Goal: Communication & Community: Share content

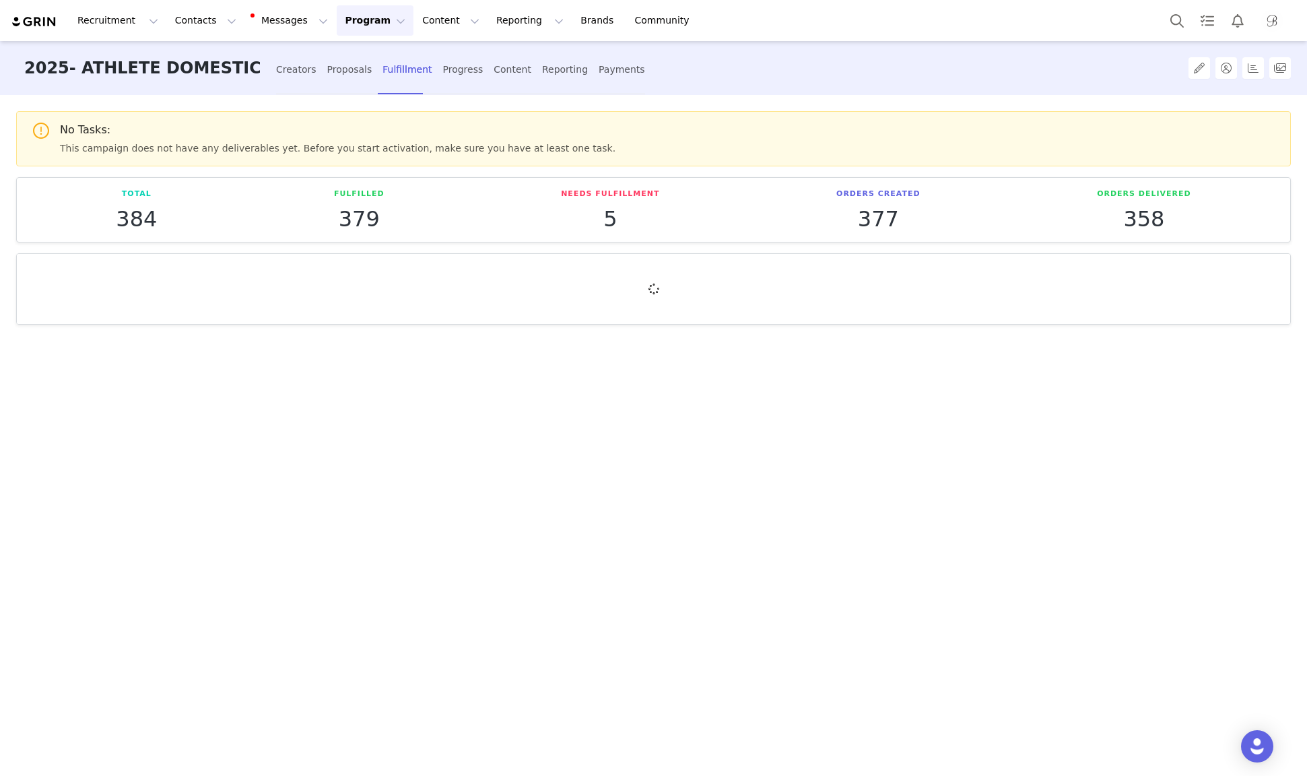
click at [337, 24] on button "Program Program" at bounding box center [375, 20] width 77 height 30
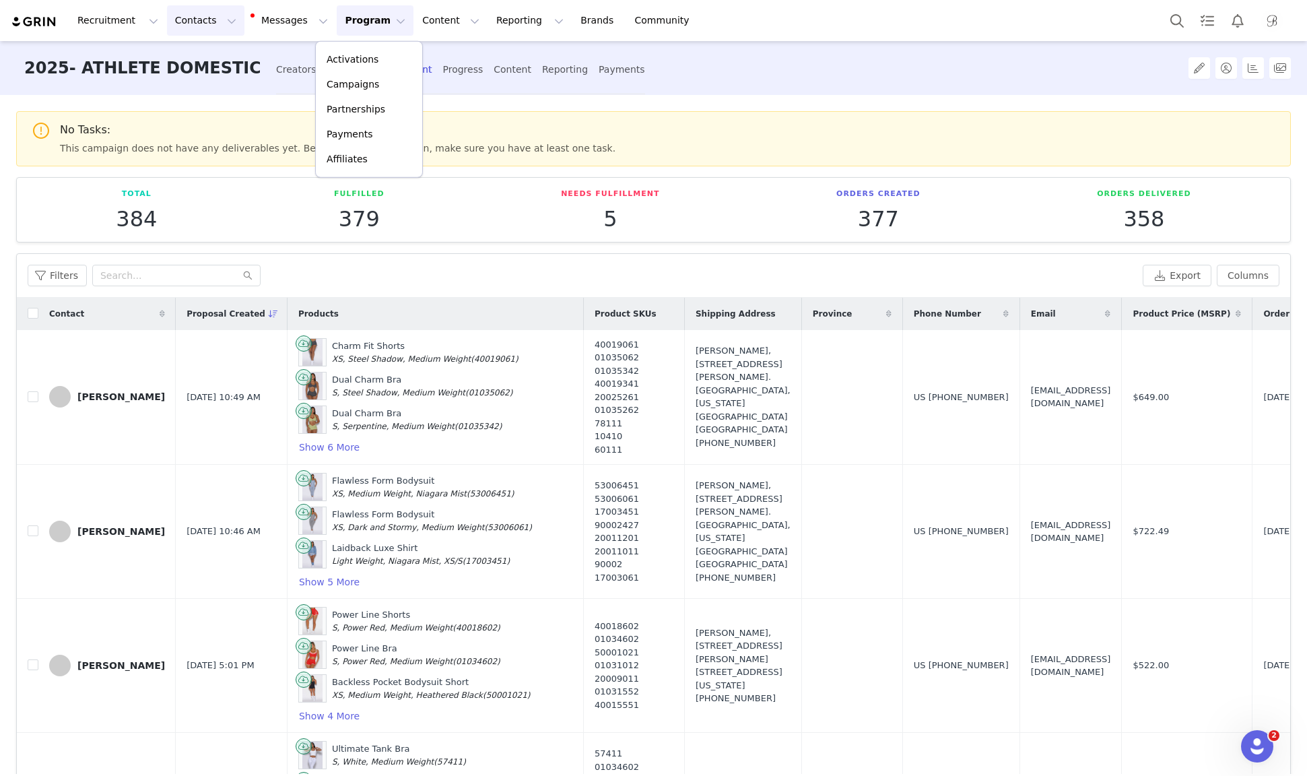
click at [180, 18] on button "Contacts Contacts" at bounding box center [205, 20] width 77 height 30
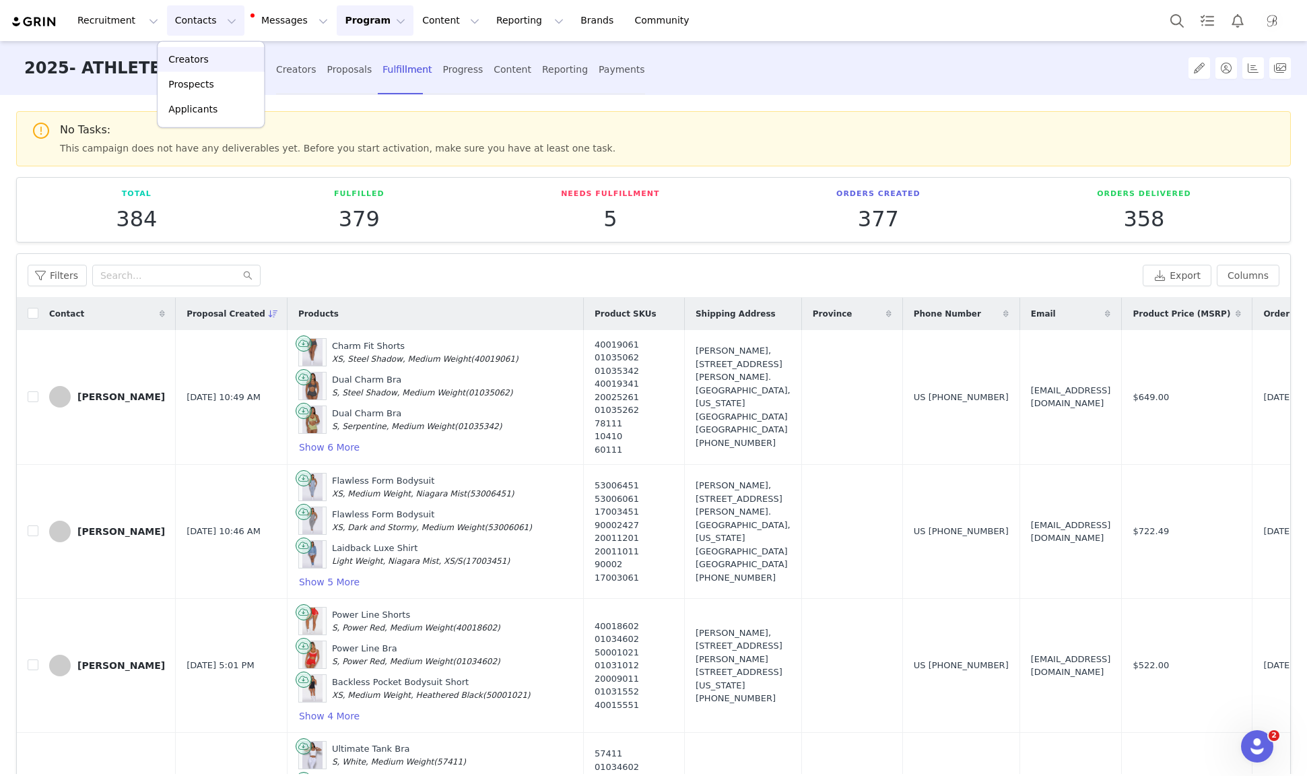
click at [183, 61] on p "Creators" at bounding box center [188, 60] width 40 height 14
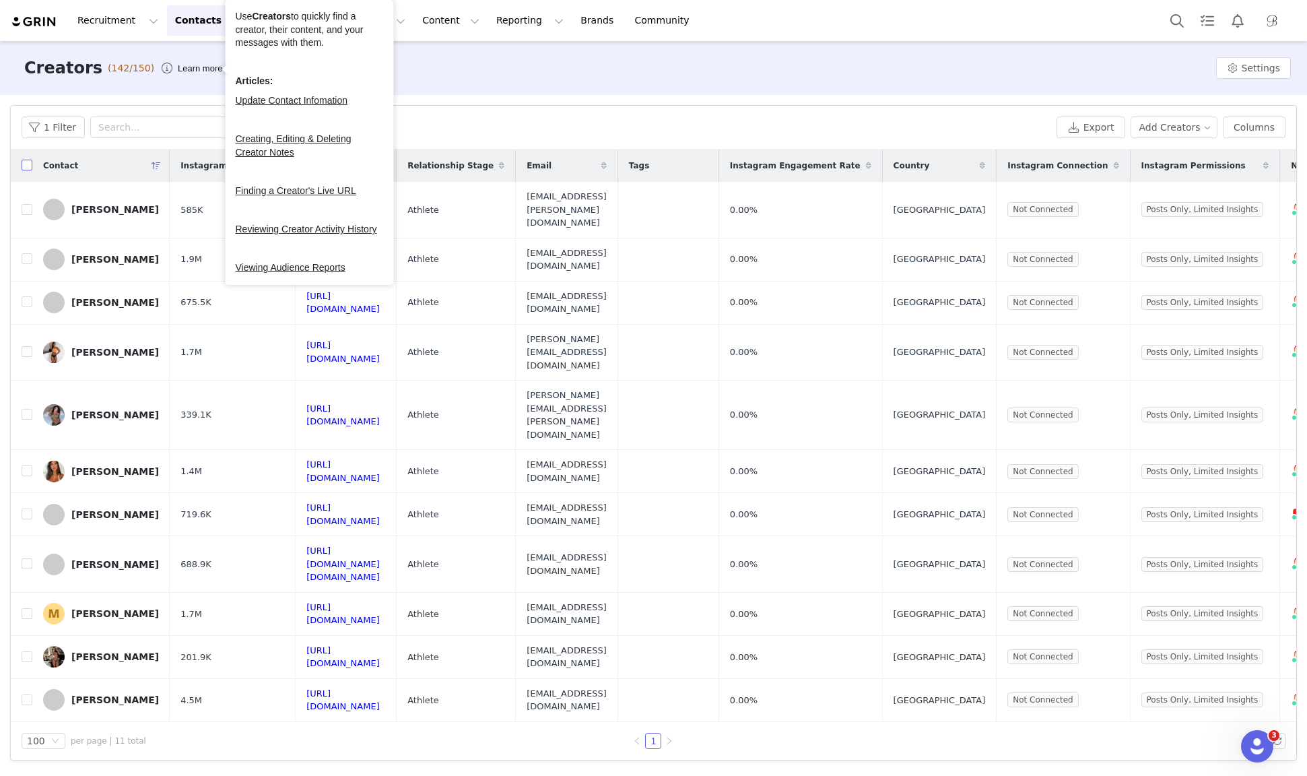
click at [26, 160] on input "checkbox" at bounding box center [27, 165] width 11 height 11
checkbox input "true"
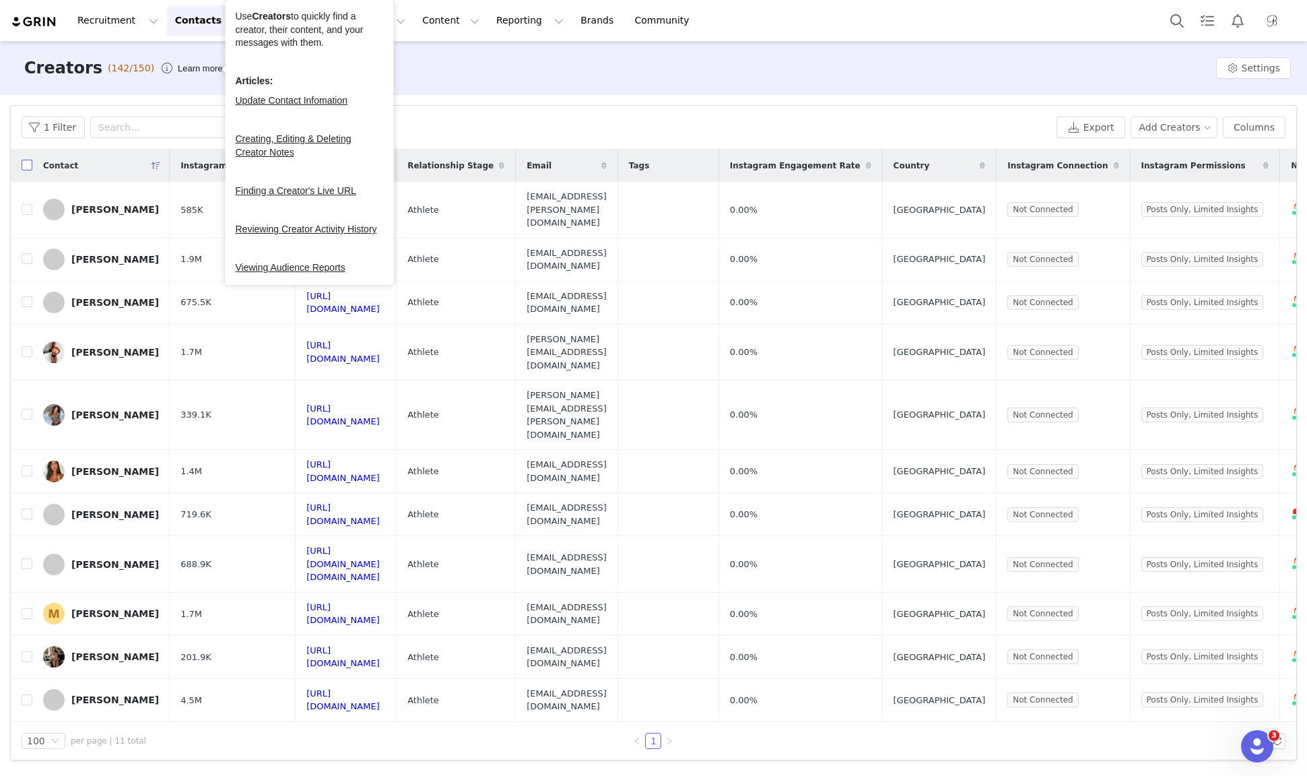
checkbox input "true"
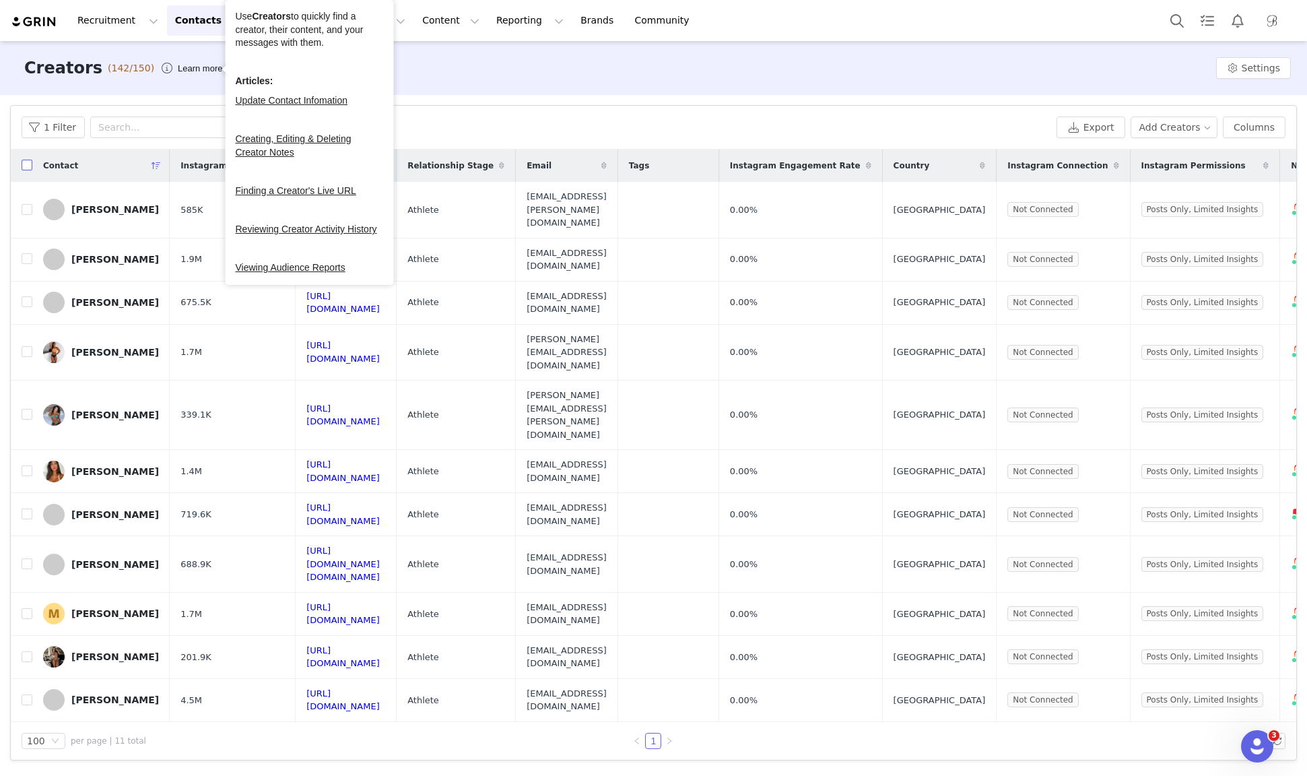
checkbox input "true"
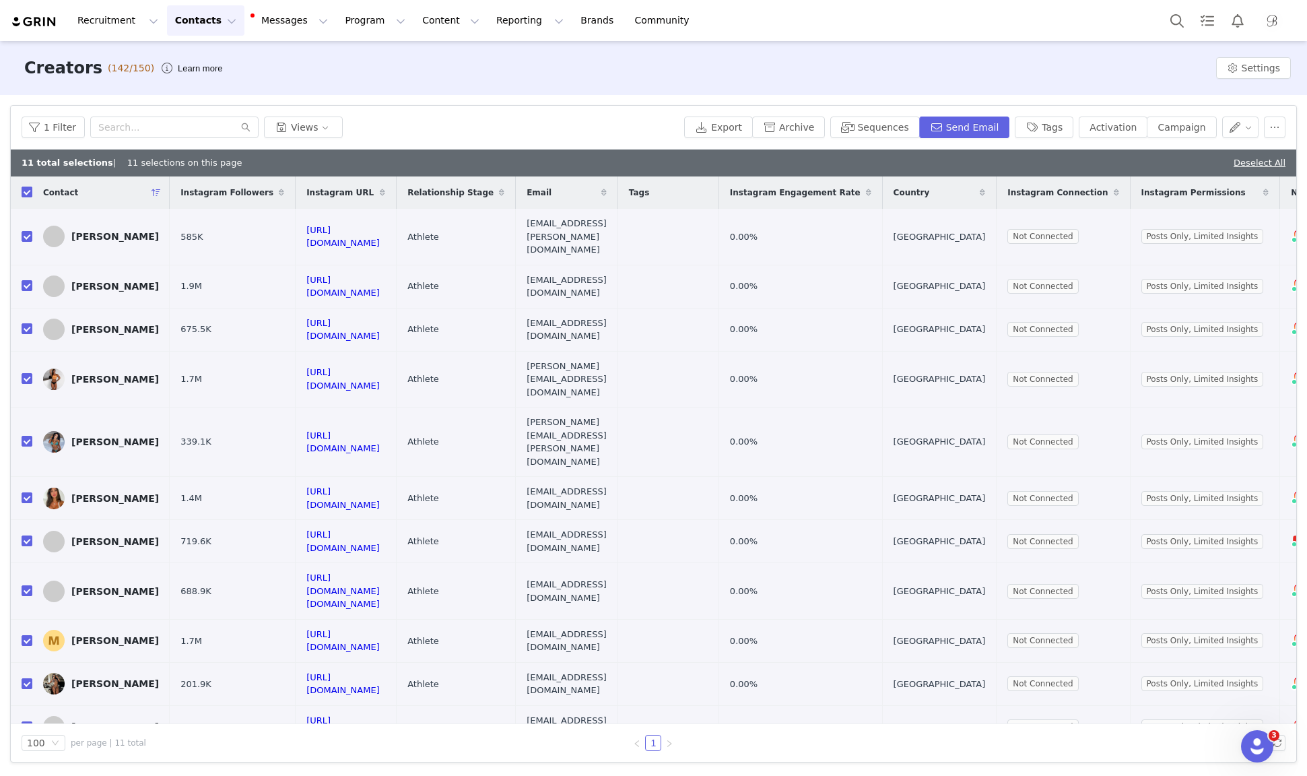
click at [28, 193] on input "checkbox" at bounding box center [27, 192] width 11 height 11
checkbox input "false"
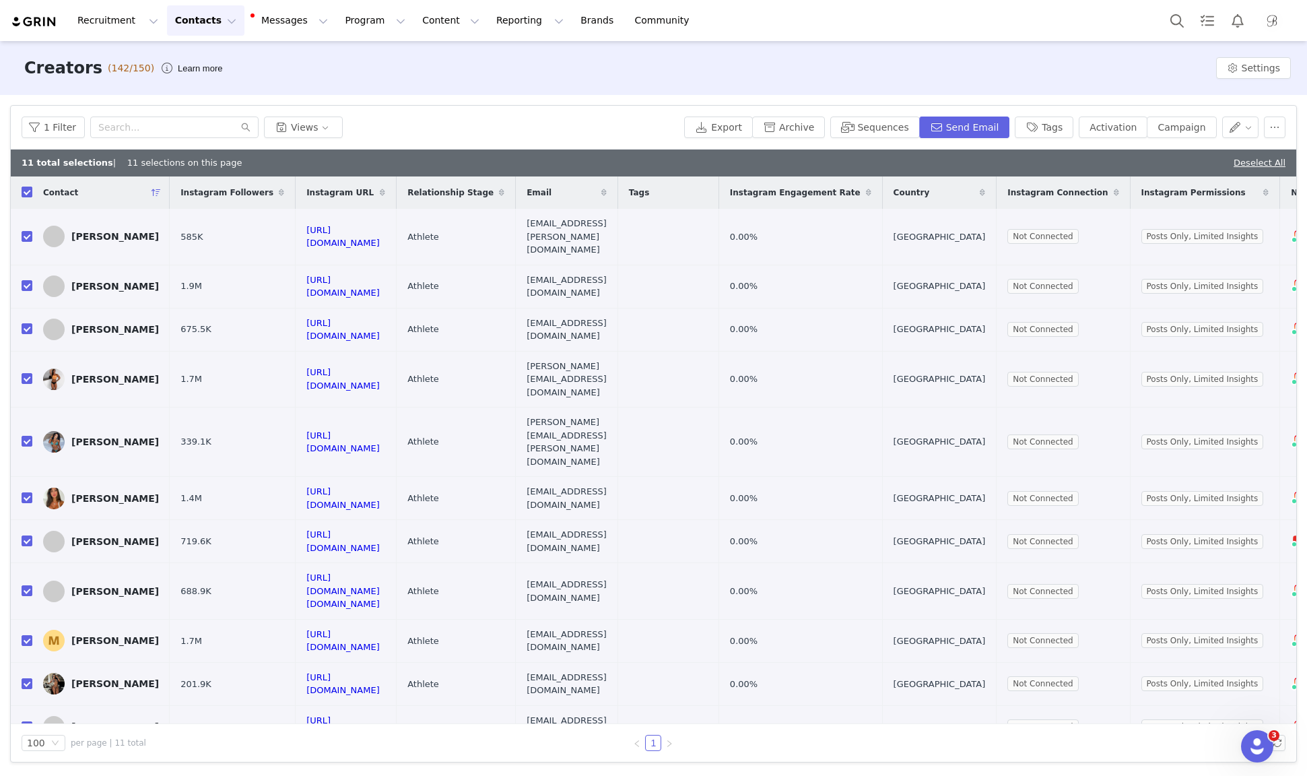
checkbox input "false"
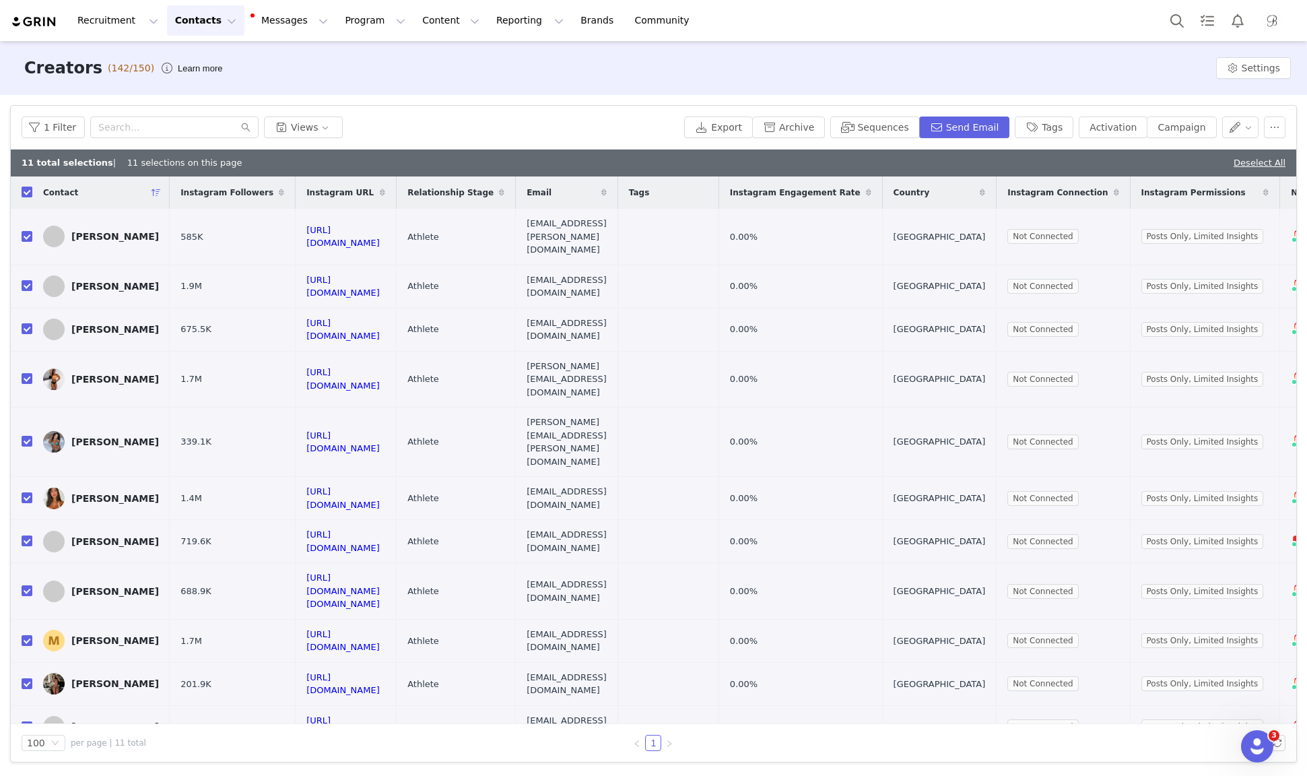
checkbox input "false"
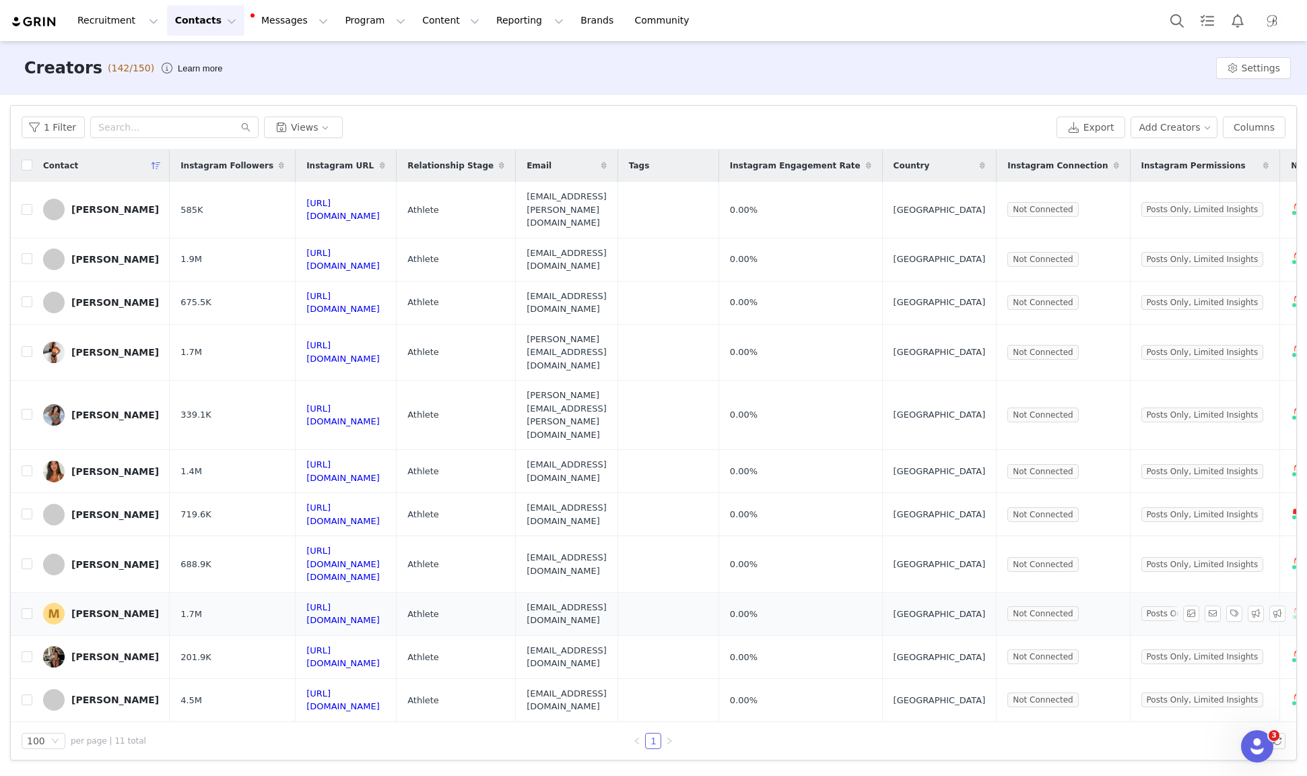
click at [96, 608] on div "[PERSON_NAME]" at bounding box center [115, 613] width 88 height 11
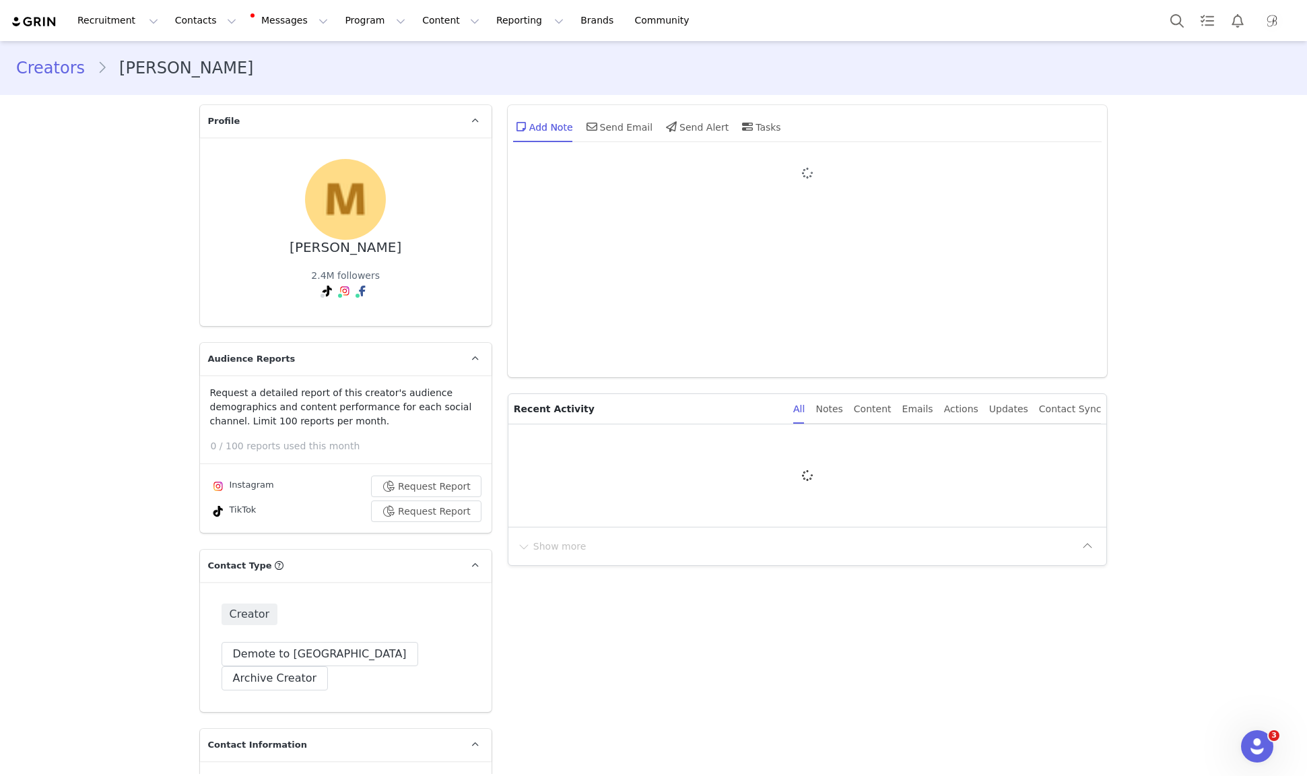
type input "+34 ([GEOGRAPHIC_DATA])"
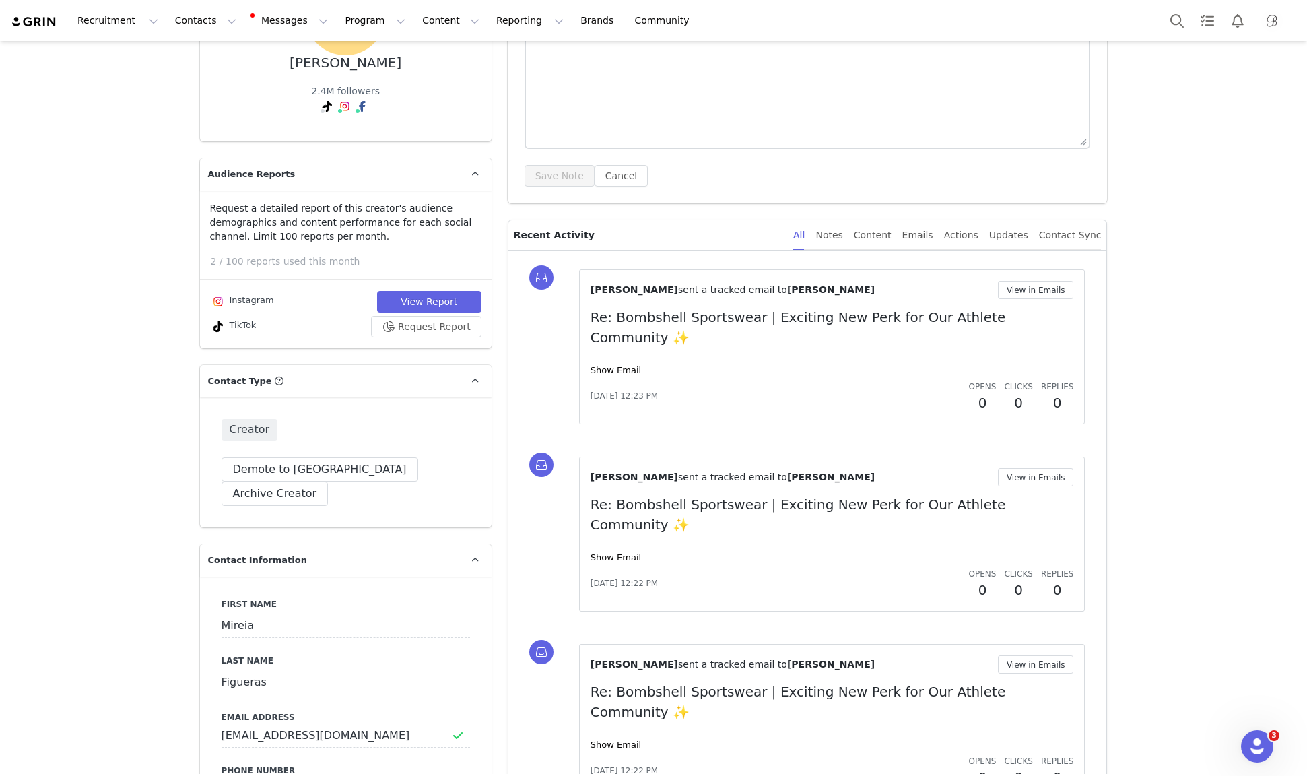
scroll to position [232, 0]
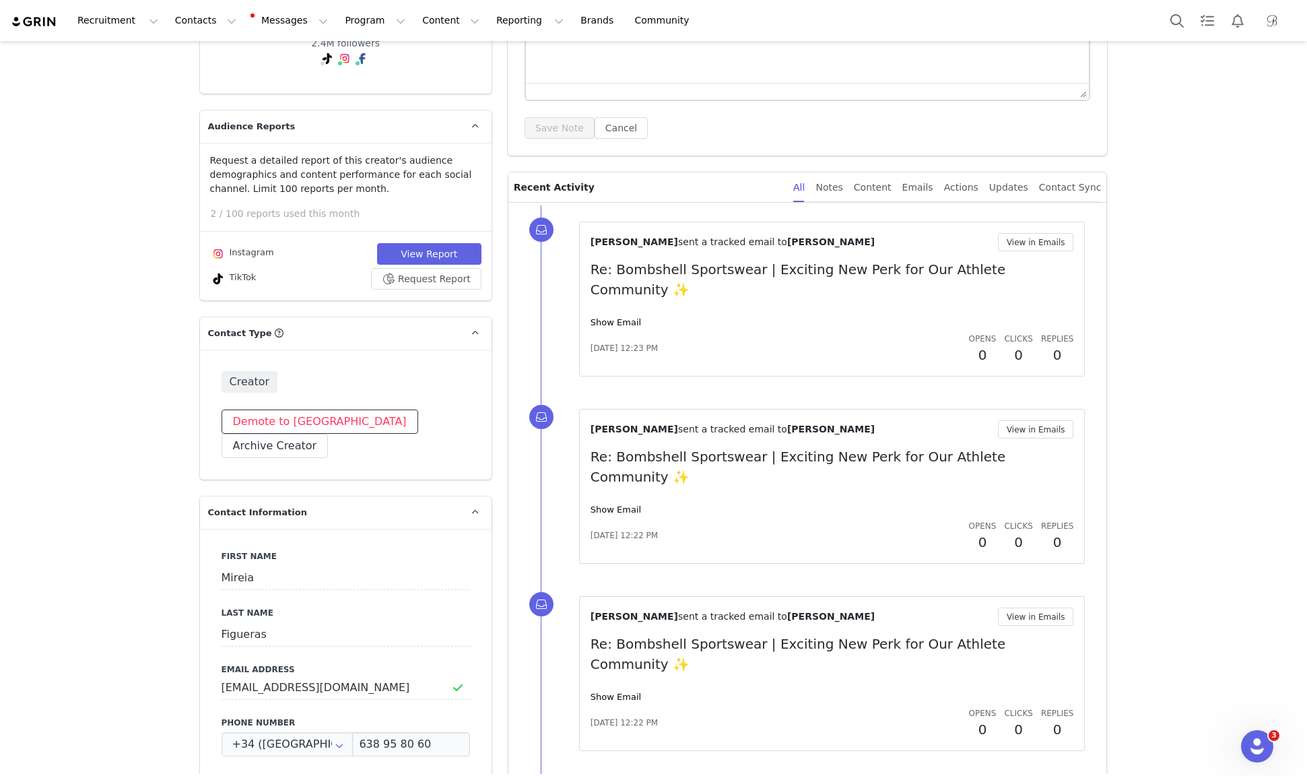
click at [269, 422] on button "Demote to [GEOGRAPHIC_DATA]" at bounding box center [320, 421] width 197 height 24
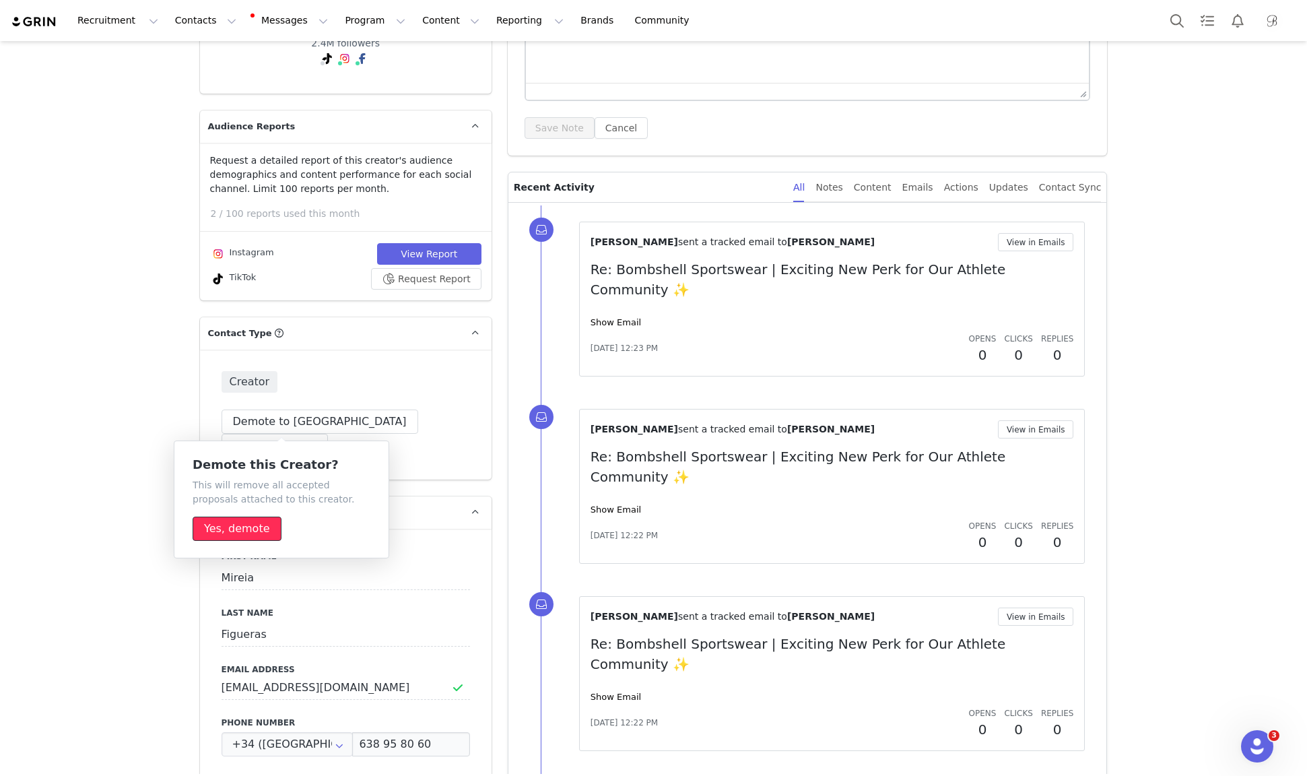
click at [246, 535] on button "Yes, demote" at bounding box center [237, 529] width 89 height 24
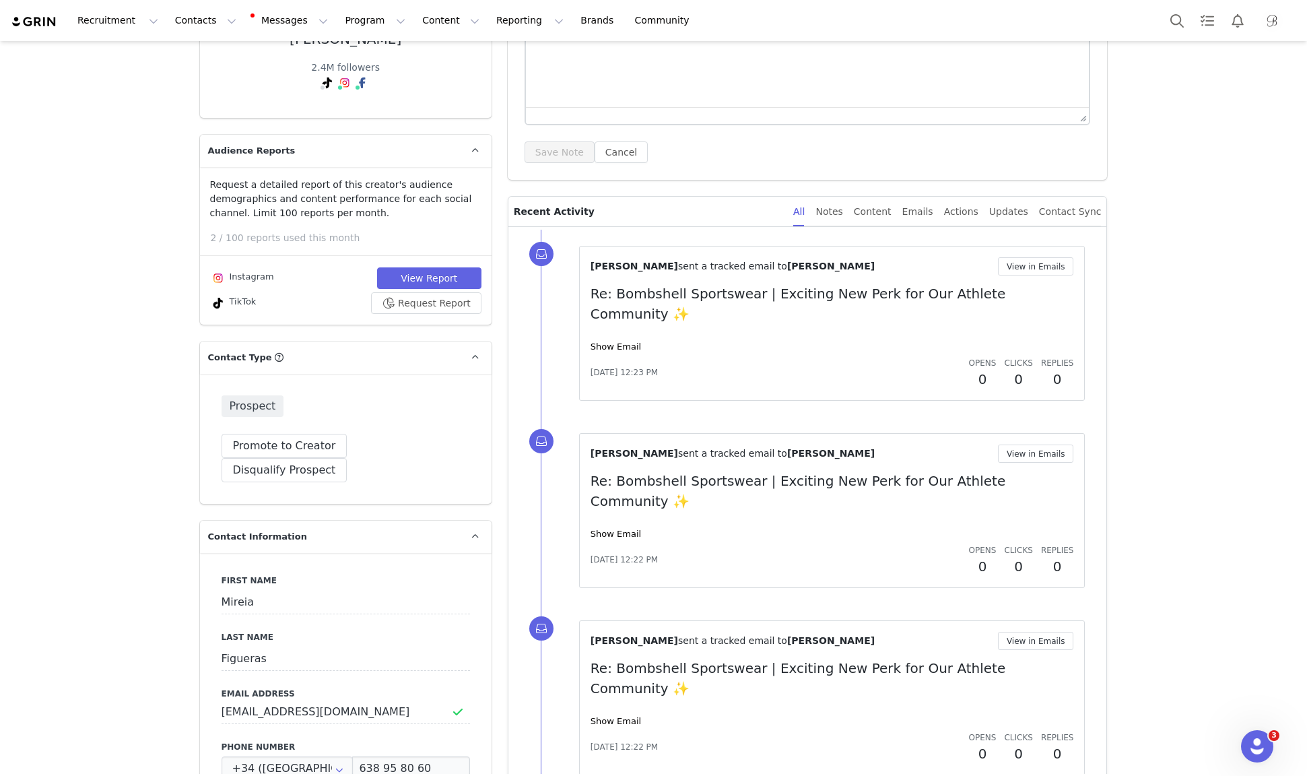
scroll to position [0, 0]
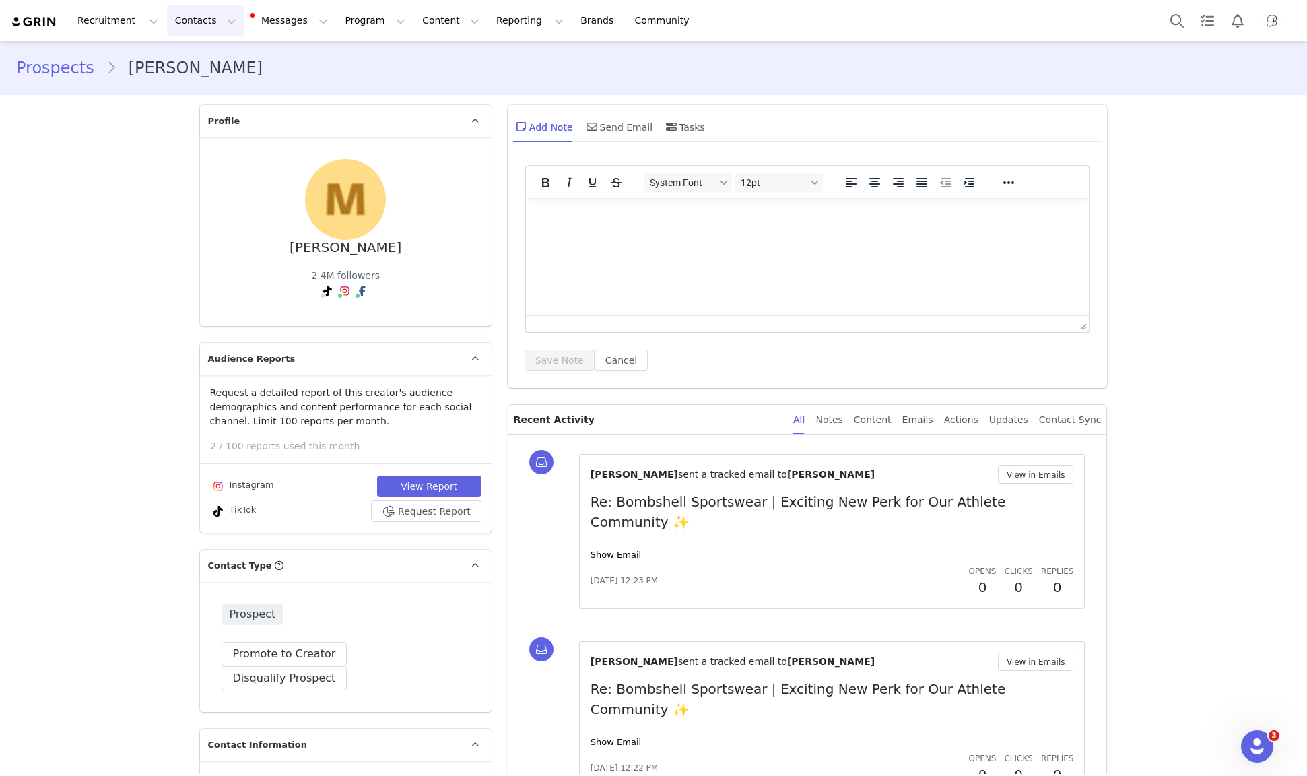
click at [205, 18] on button "Contacts Contacts" at bounding box center [205, 20] width 77 height 30
click at [197, 65] on p "Creators" at bounding box center [188, 60] width 40 height 14
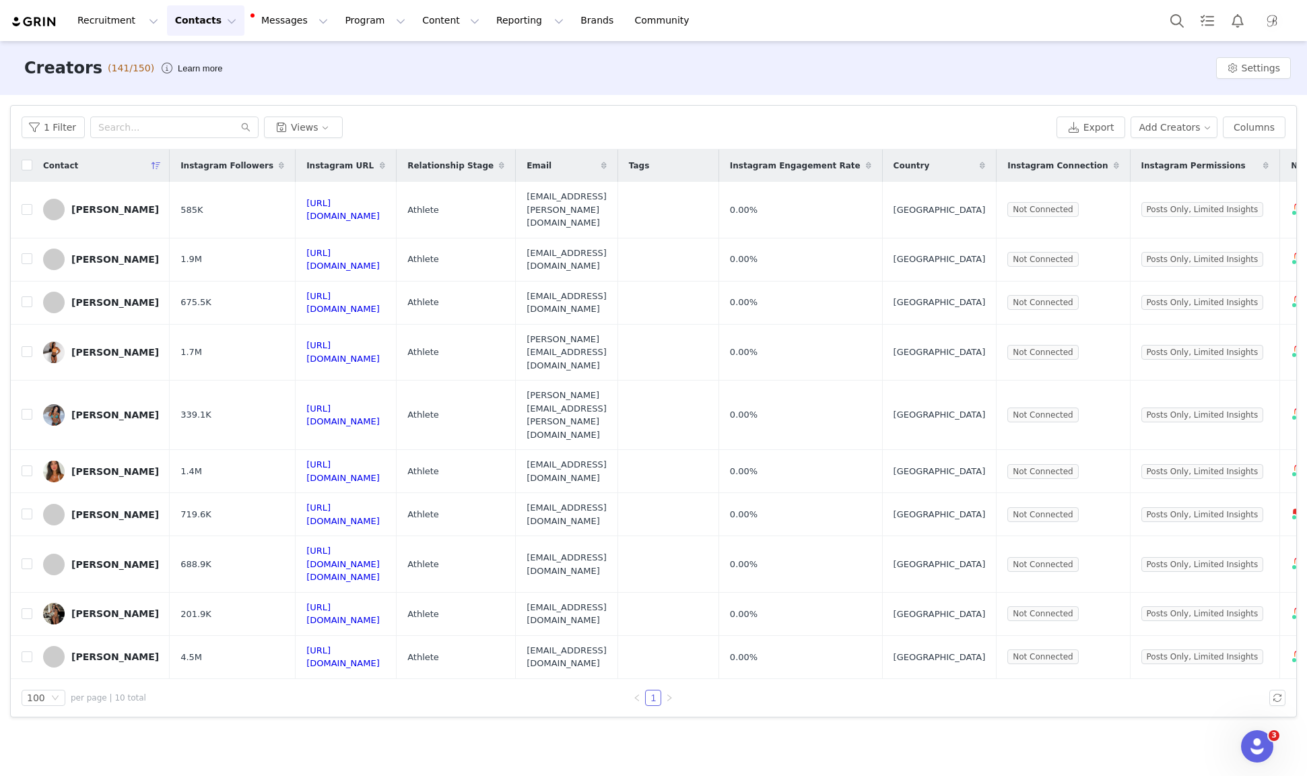
click at [25, 158] on th at bounding box center [22, 166] width 22 height 32
click at [25, 169] on input "checkbox" at bounding box center [27, 165] width 11 height 11
checkbox input "true"
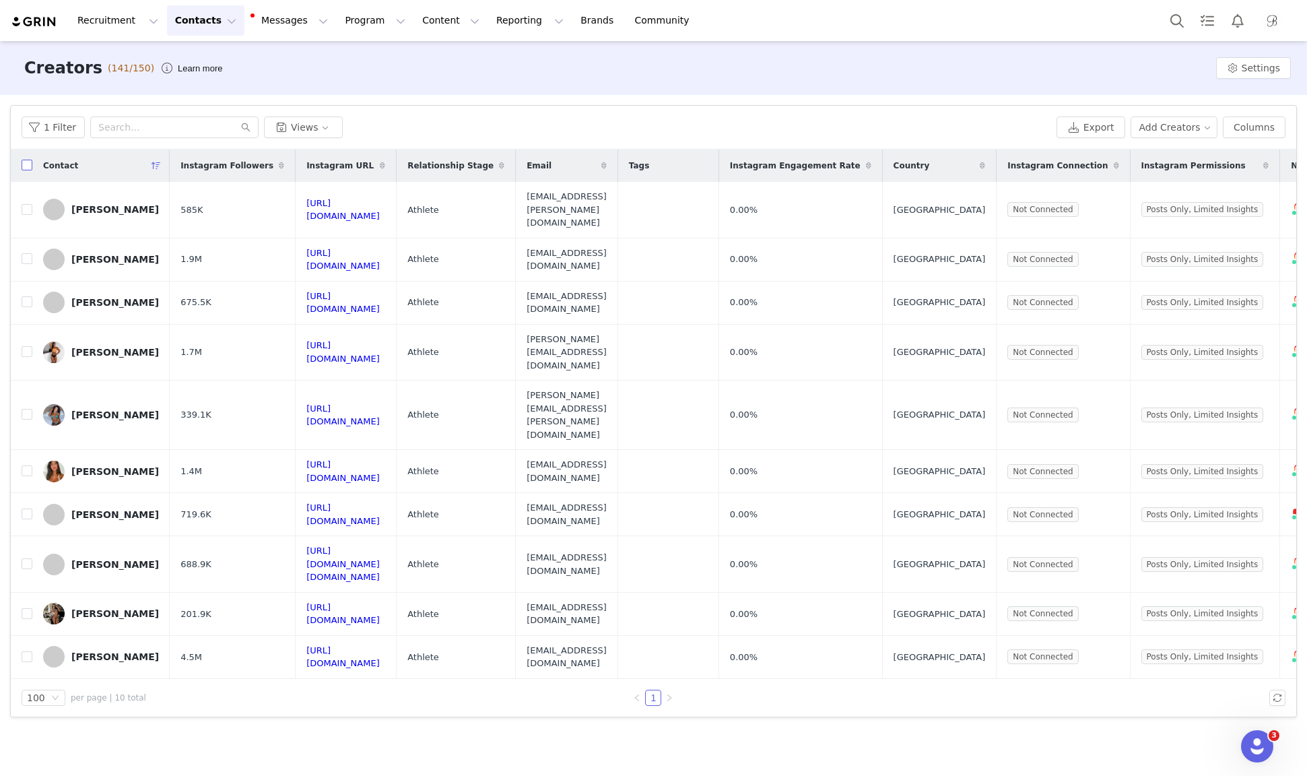
checkbox input "true"
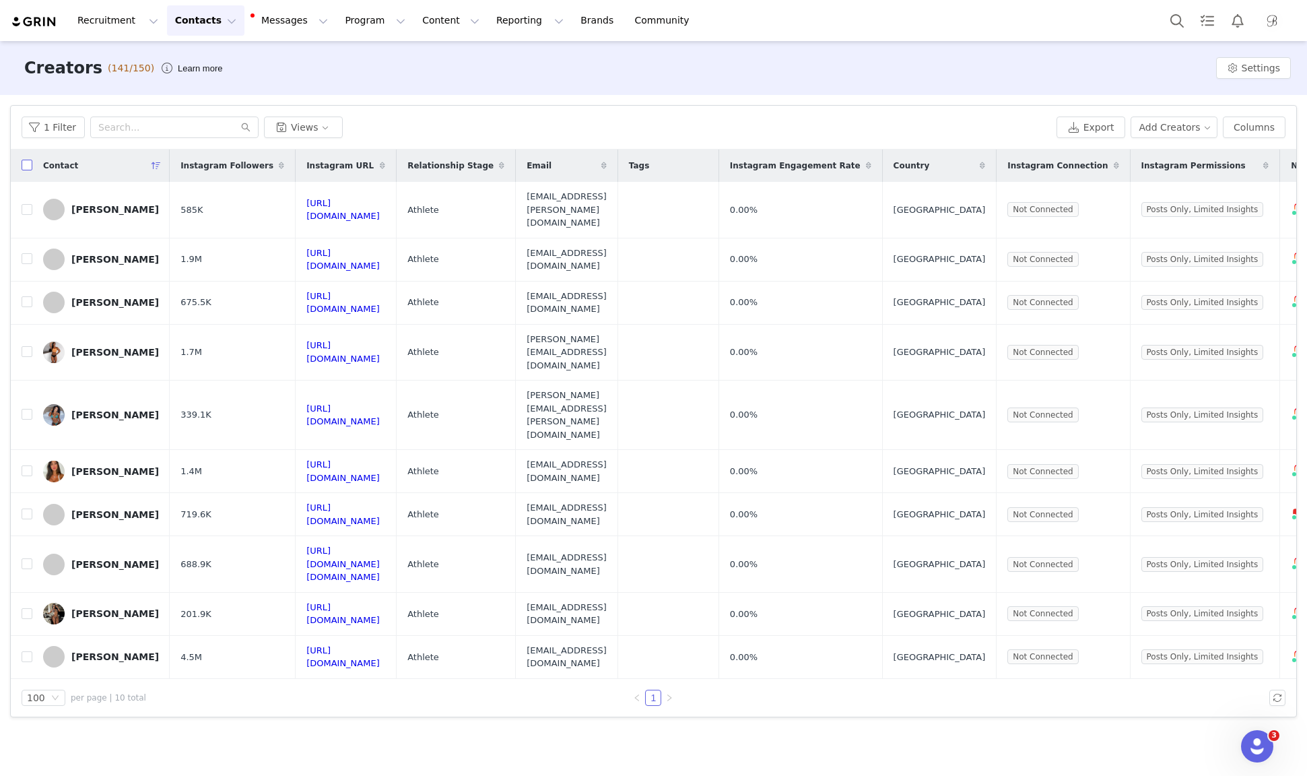
checkbox input "true"
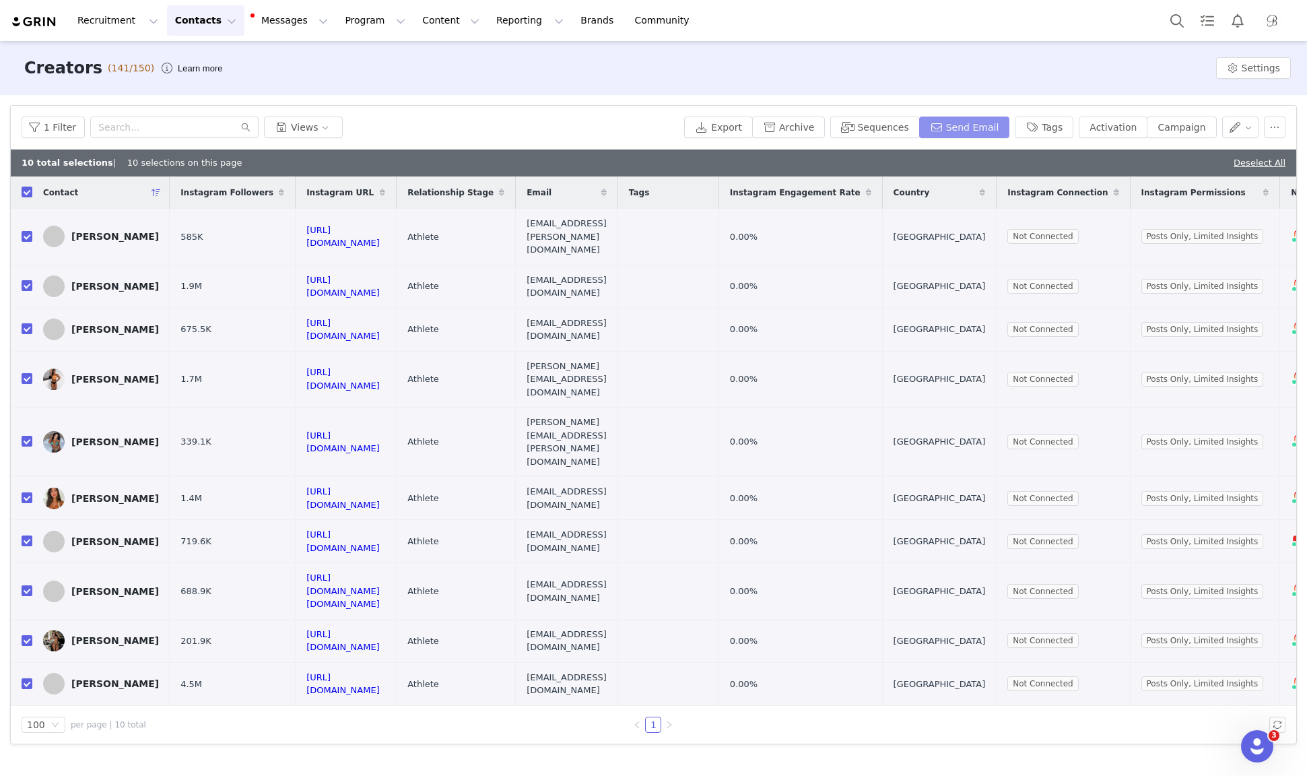
click at [976, 131] on button "Send Email" at bounding box center [964, 128] width 91 height 22
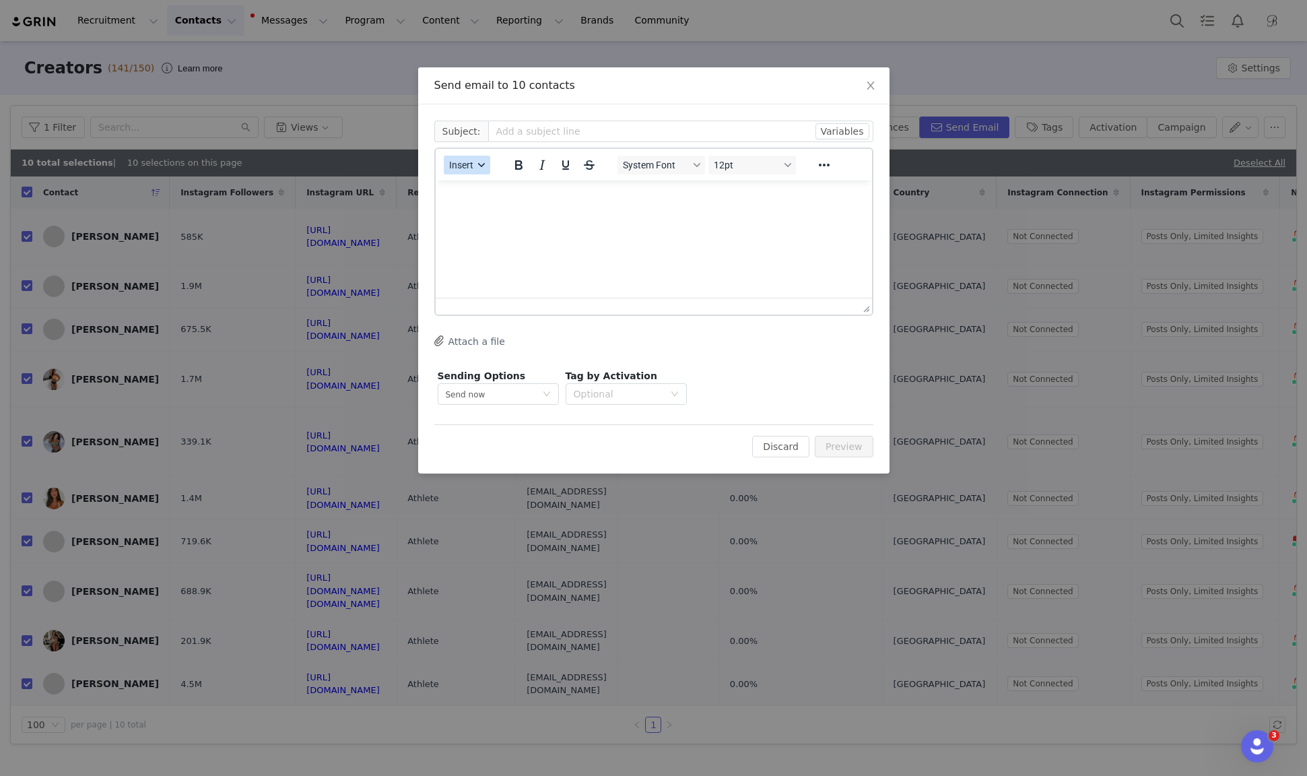
click at [464, 170] on button "Insert" at bounding box center [467, 165] width 46 height 19
click at [468, 230] on div "Insert Signature" at bounding box center [515, 231] width 121 height 16
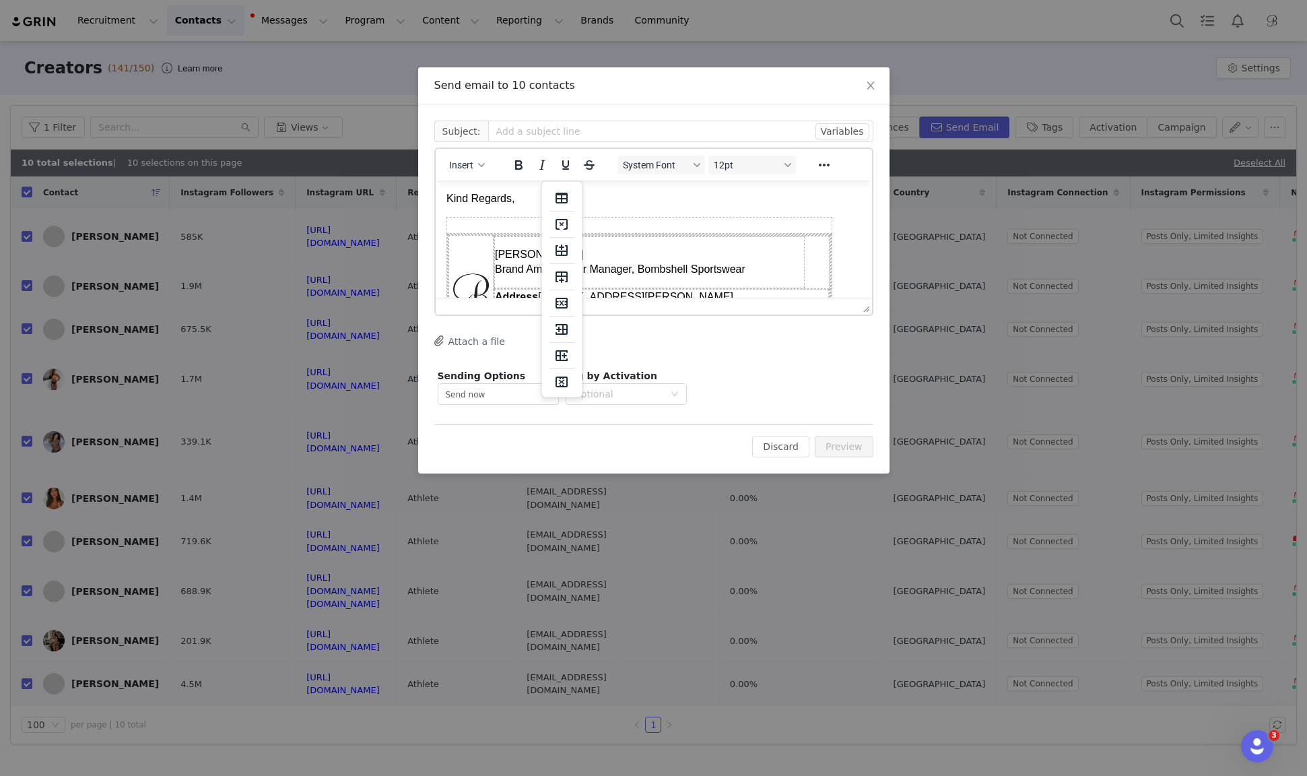
click at [446, 199] on p "Kind Regards," at bounding box center [653, 198] width 415 height 15
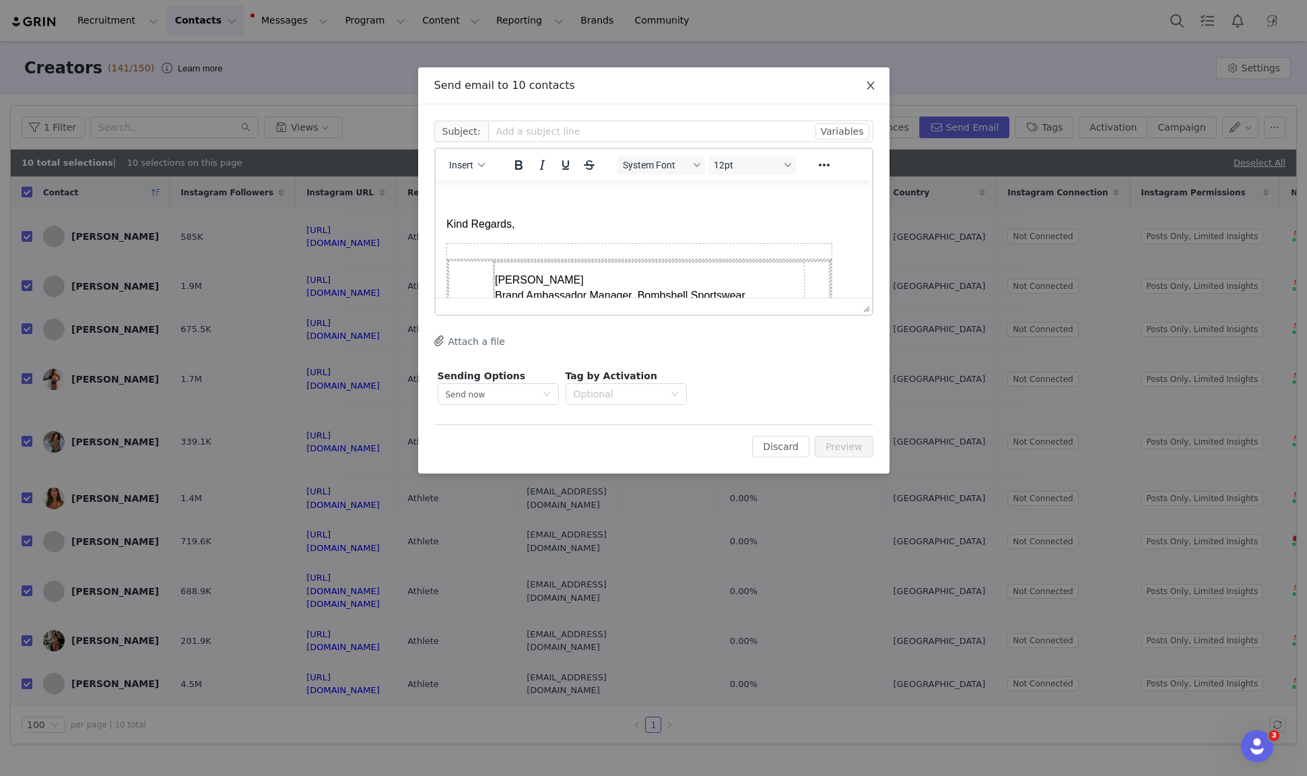
click at [877, 81] on span "Close" at bounding box center [871, 86] width 38 height 38
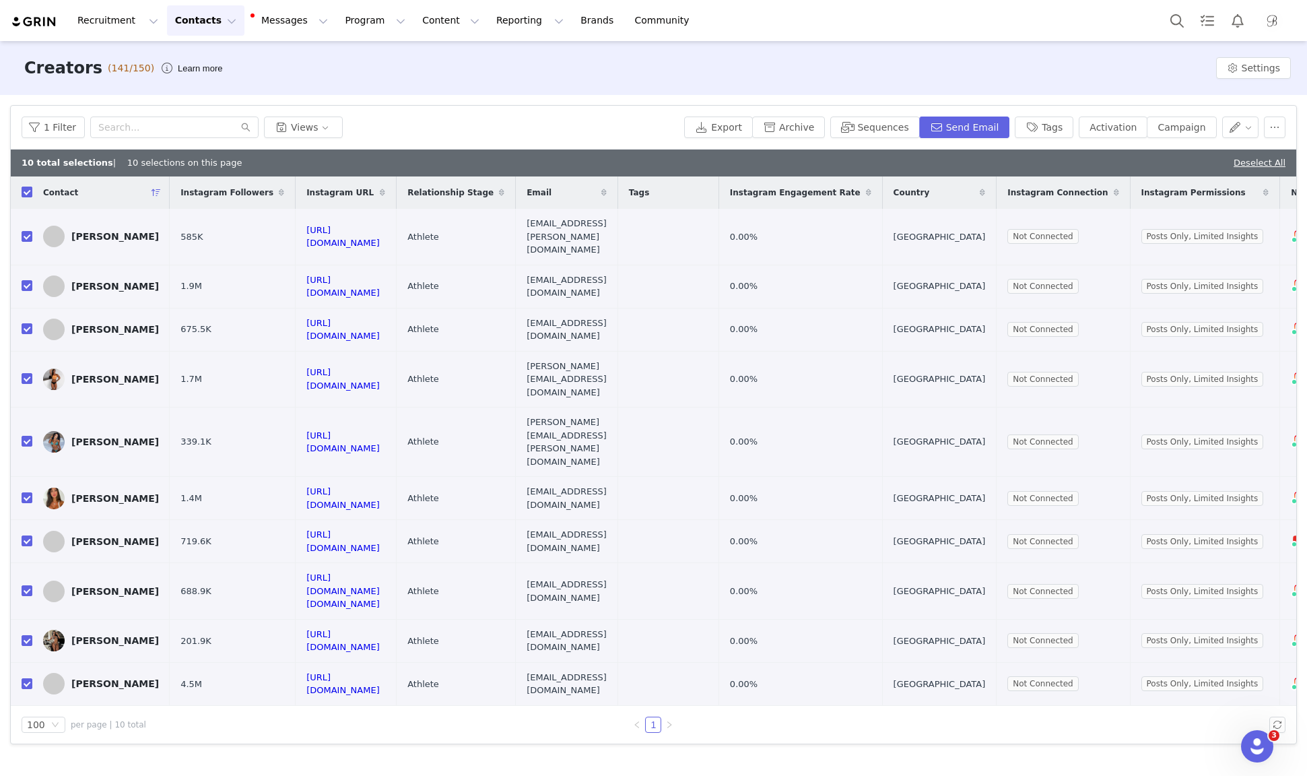
click at [28, 192] on input "checkbox" at bounding box center [27, 192] width 11 height 11
checkbox input "false"
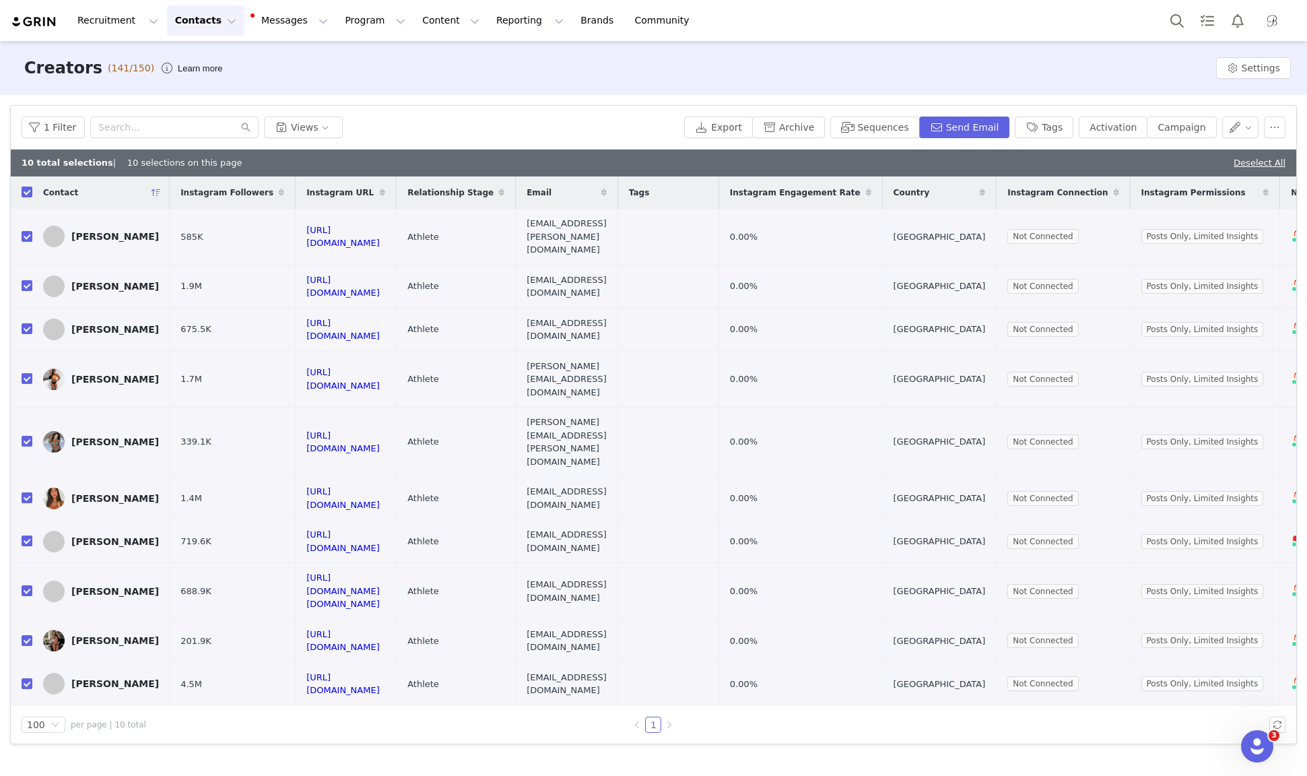
checkbox input "false"
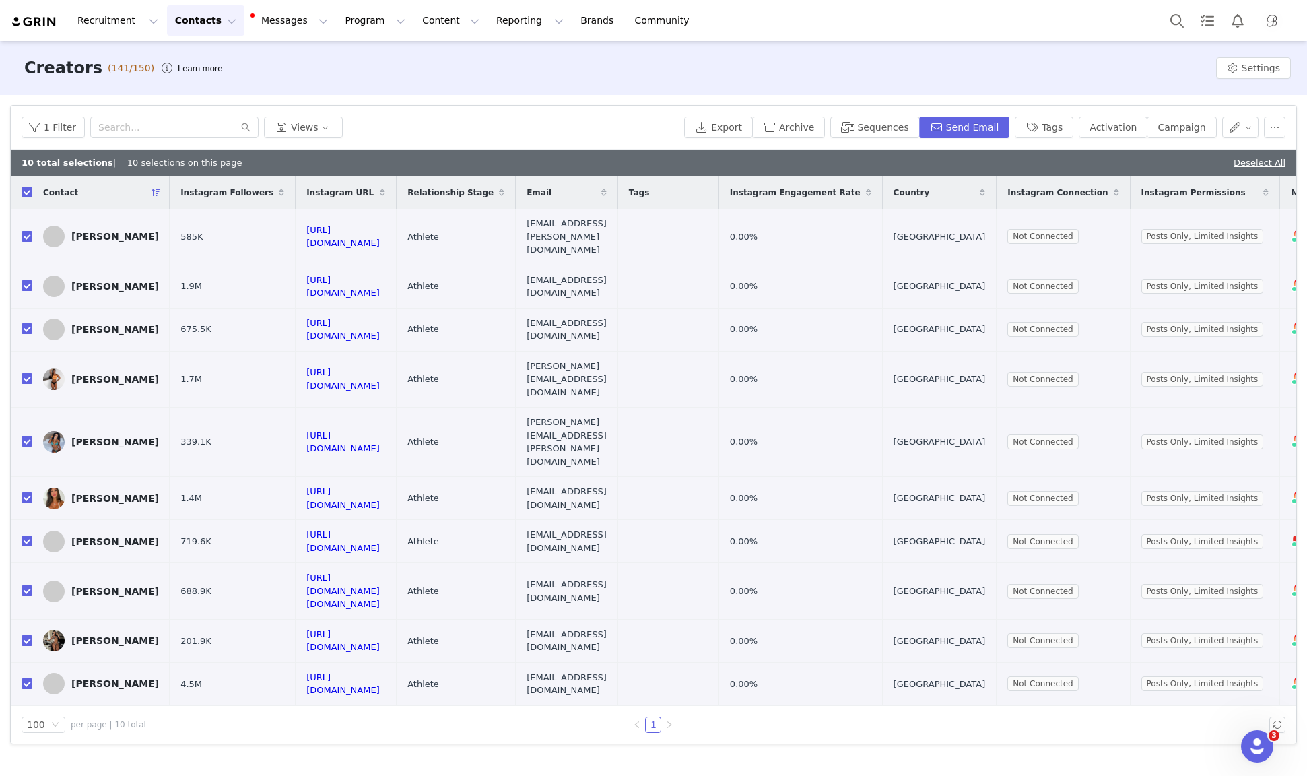
checkbox input "false"
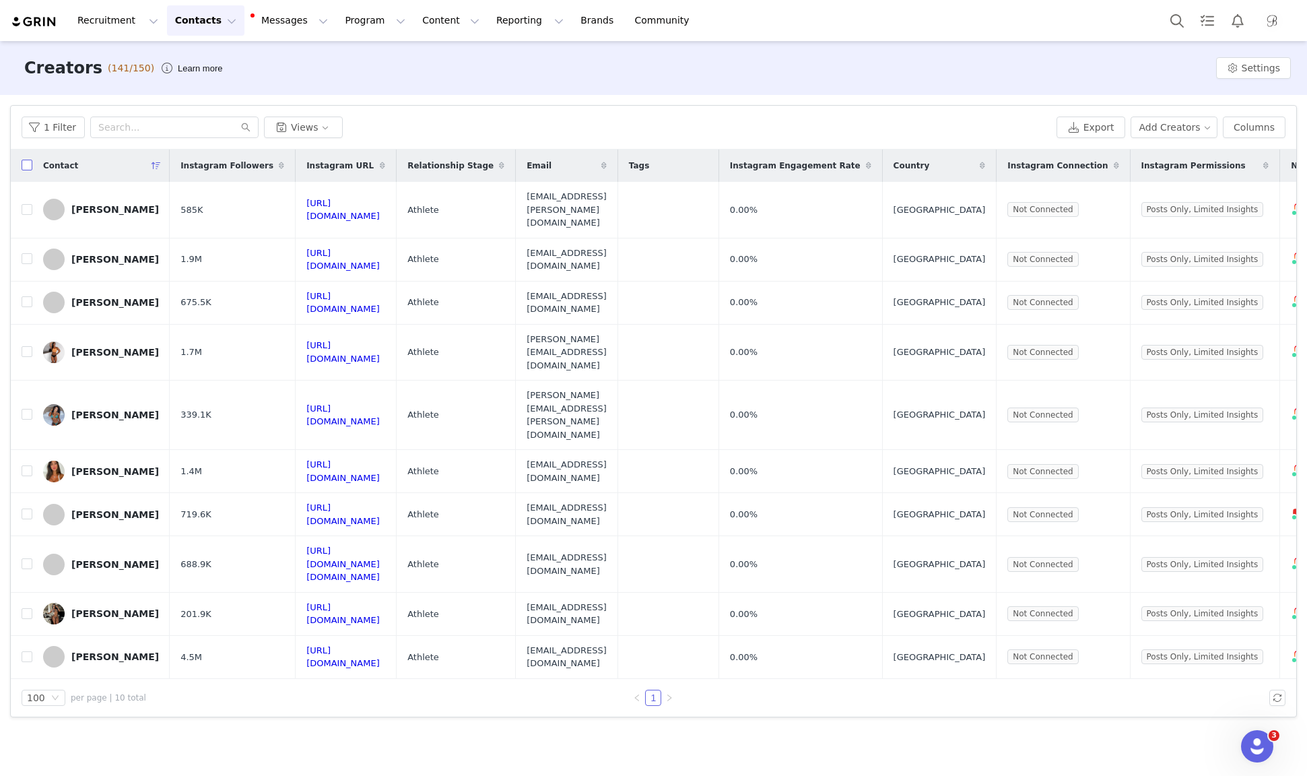
click at [30, 166] on input "checkbox" at bounding box center [27, 165] width 11 height 11
checkbox input "true"
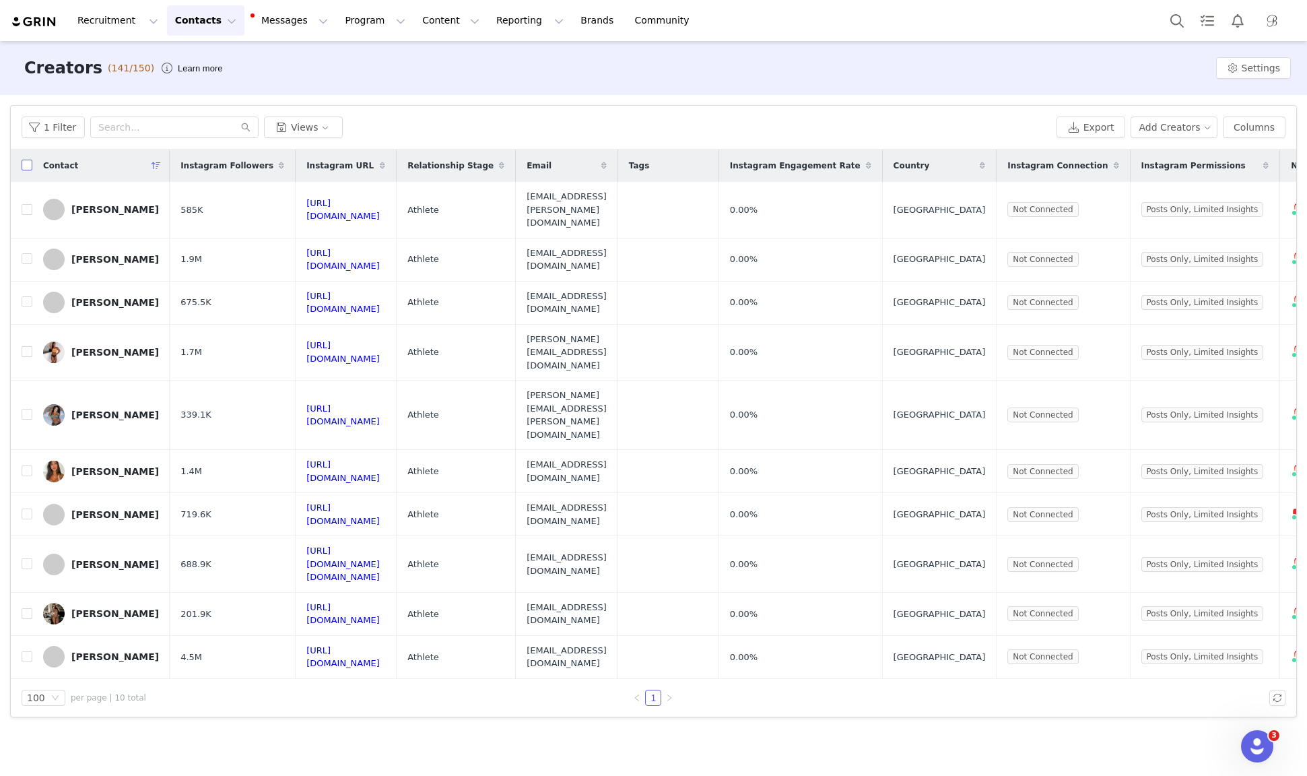
checkbox input "true"
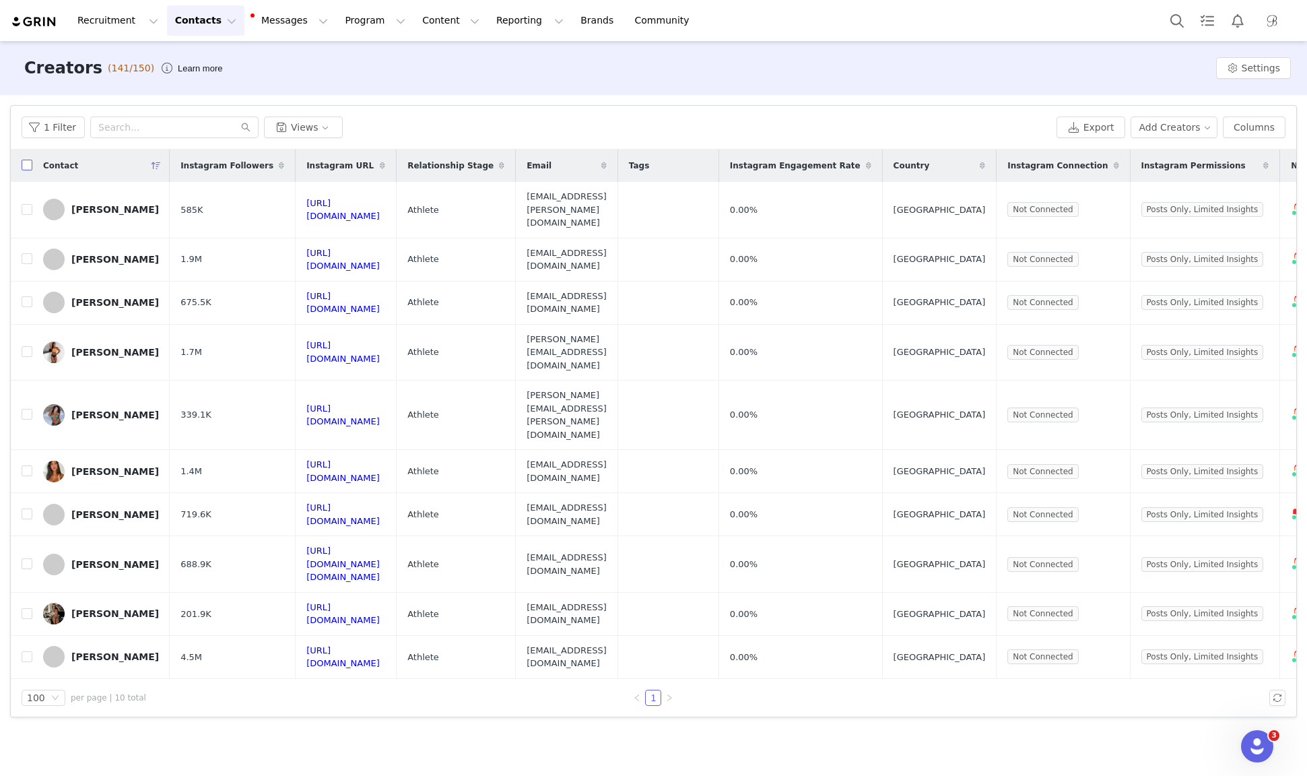
checkbox input "true"
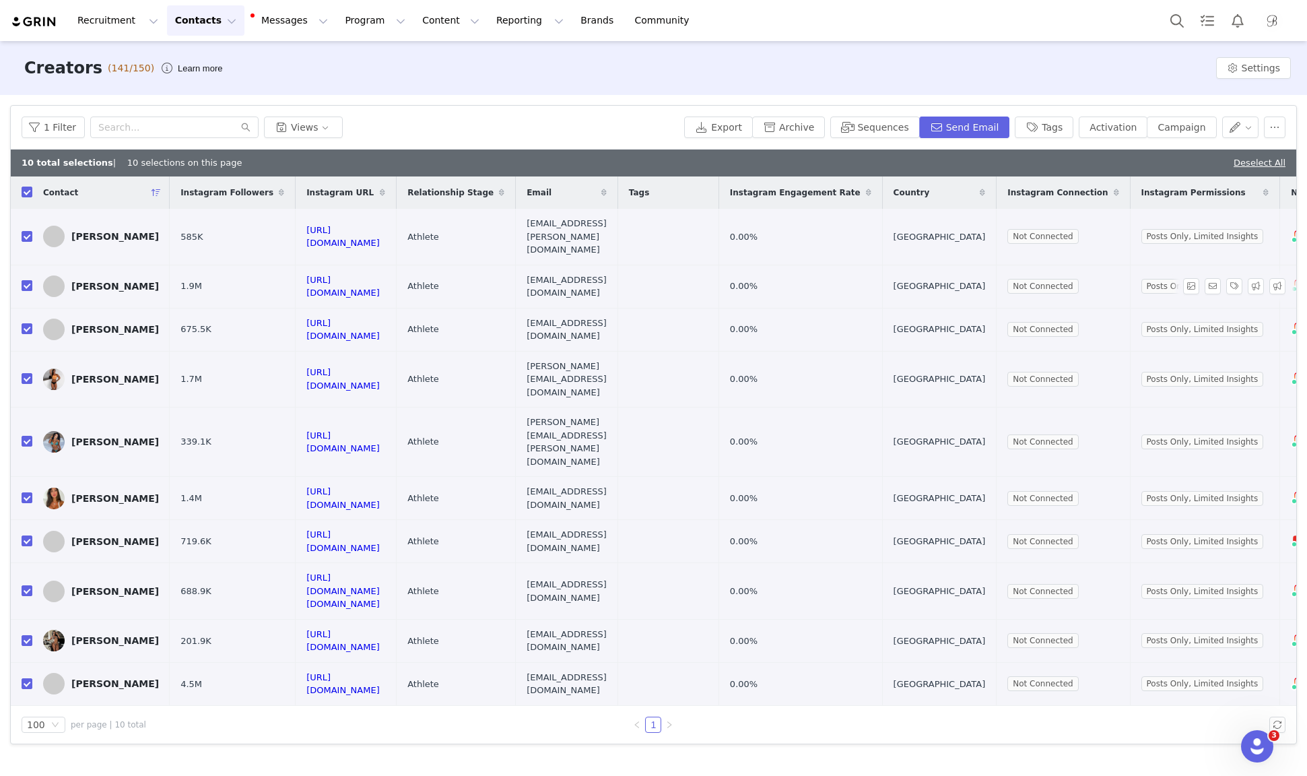
click at [28, 280] on input "checkbox" at bounding box center [27, 285] width 11 height 11
checkbox input "false"
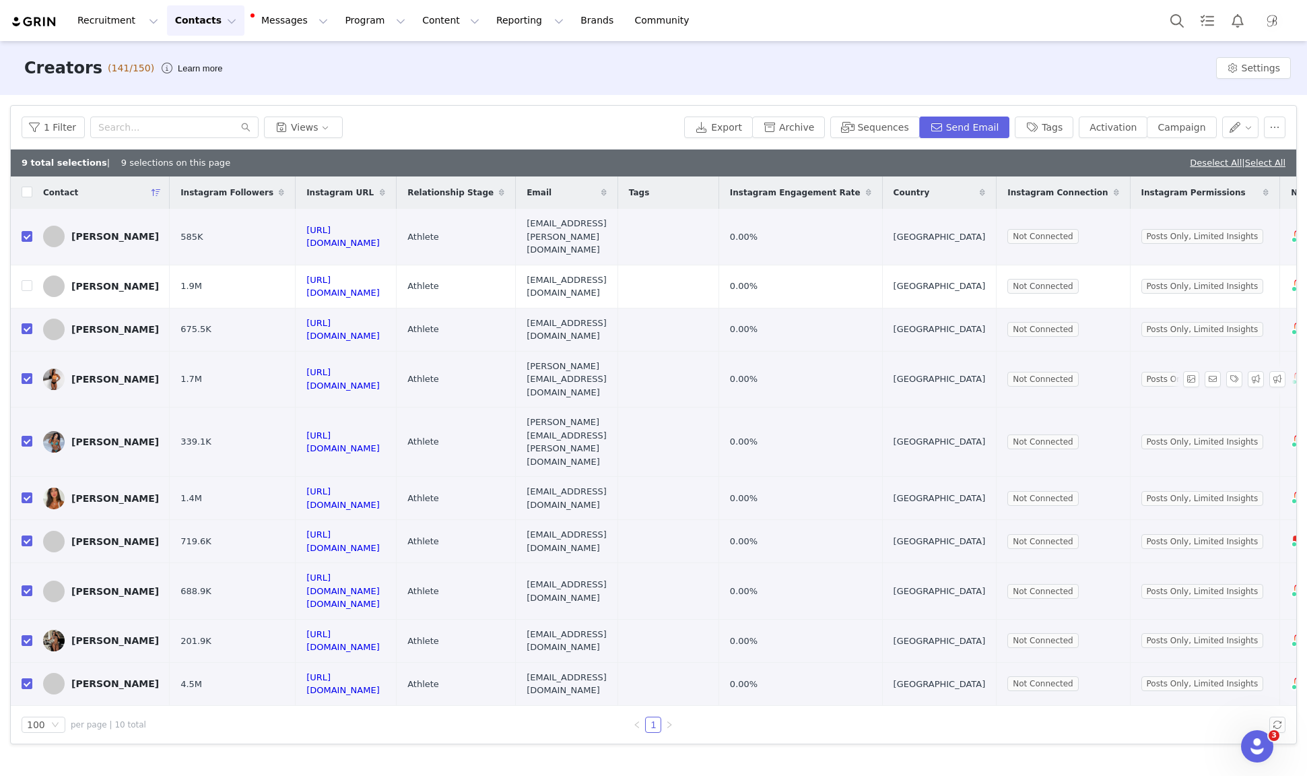
click at [25, 373] on input "checkbox" at bounding box center [27, 378] width 11 height 11
checkbox input "false"
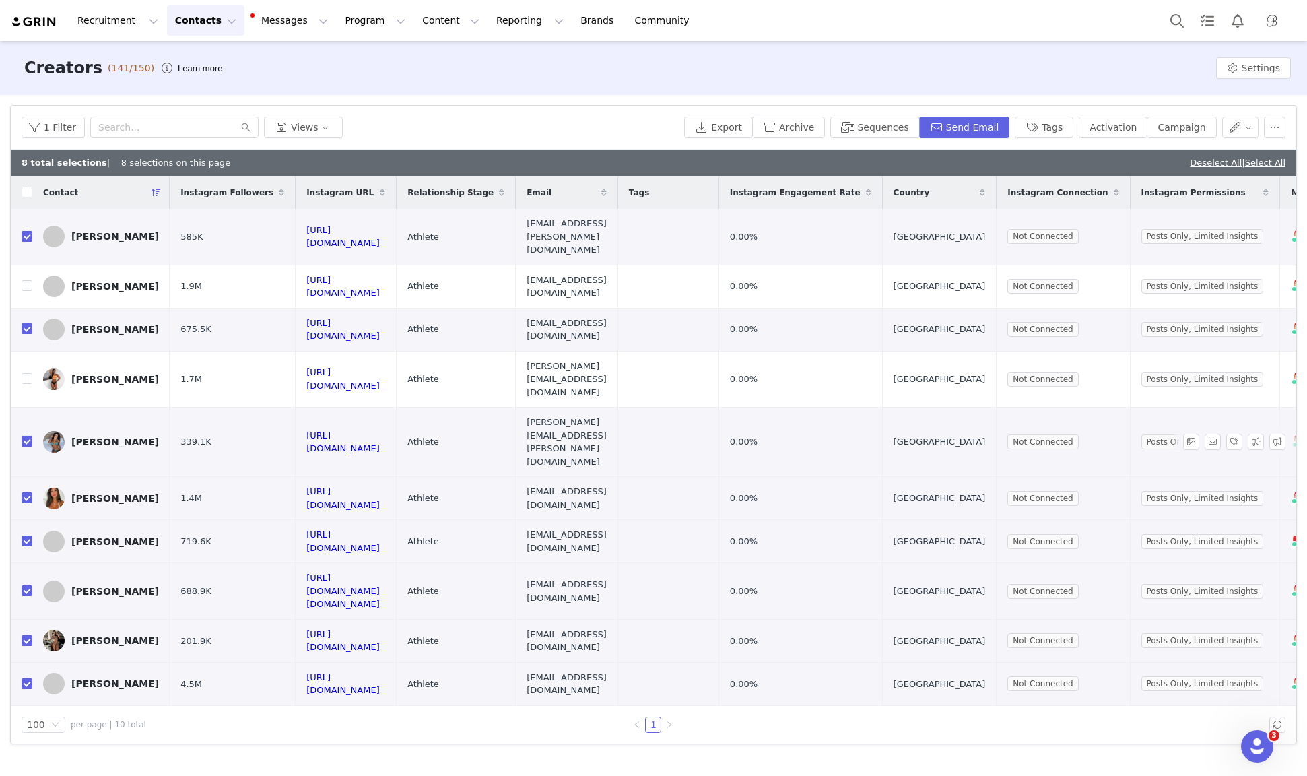
click at [25, 436] on input "checkbox" at bounding box center [27, 441] width 11 height 11
checkbox input "false"
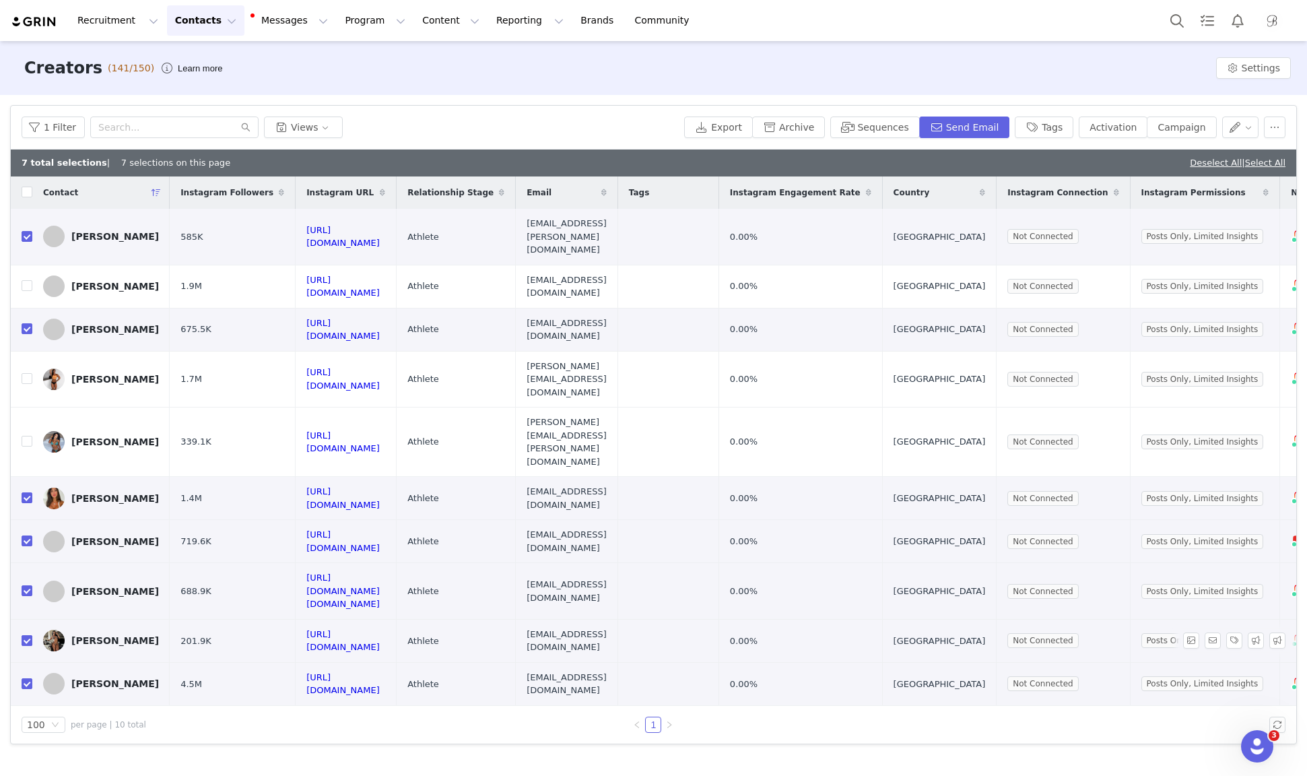
click at [24, 635] on input "checkbox" at bounding box center [27, 640] width 11 height 11
checkbox input "false"
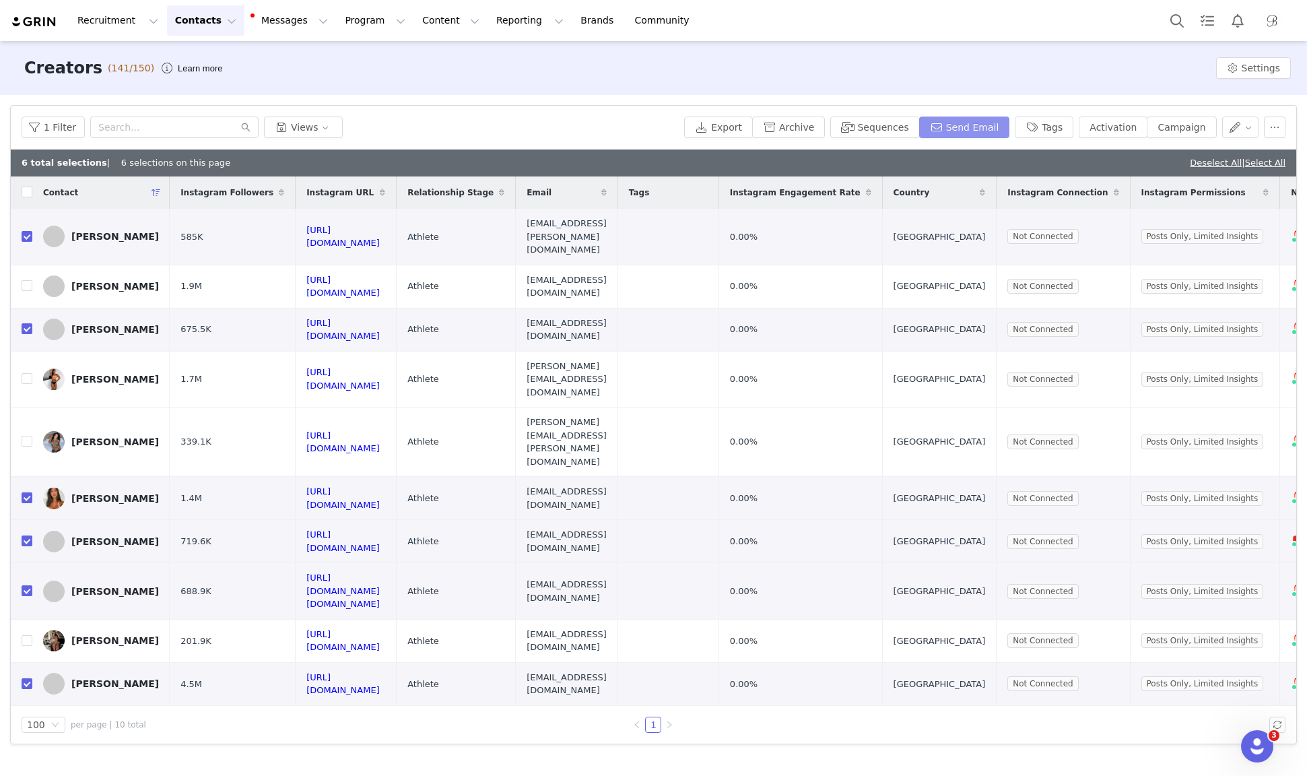
click at [991, 127] on button "Send Email" at bounding box center [964, 128] width 91 height 22
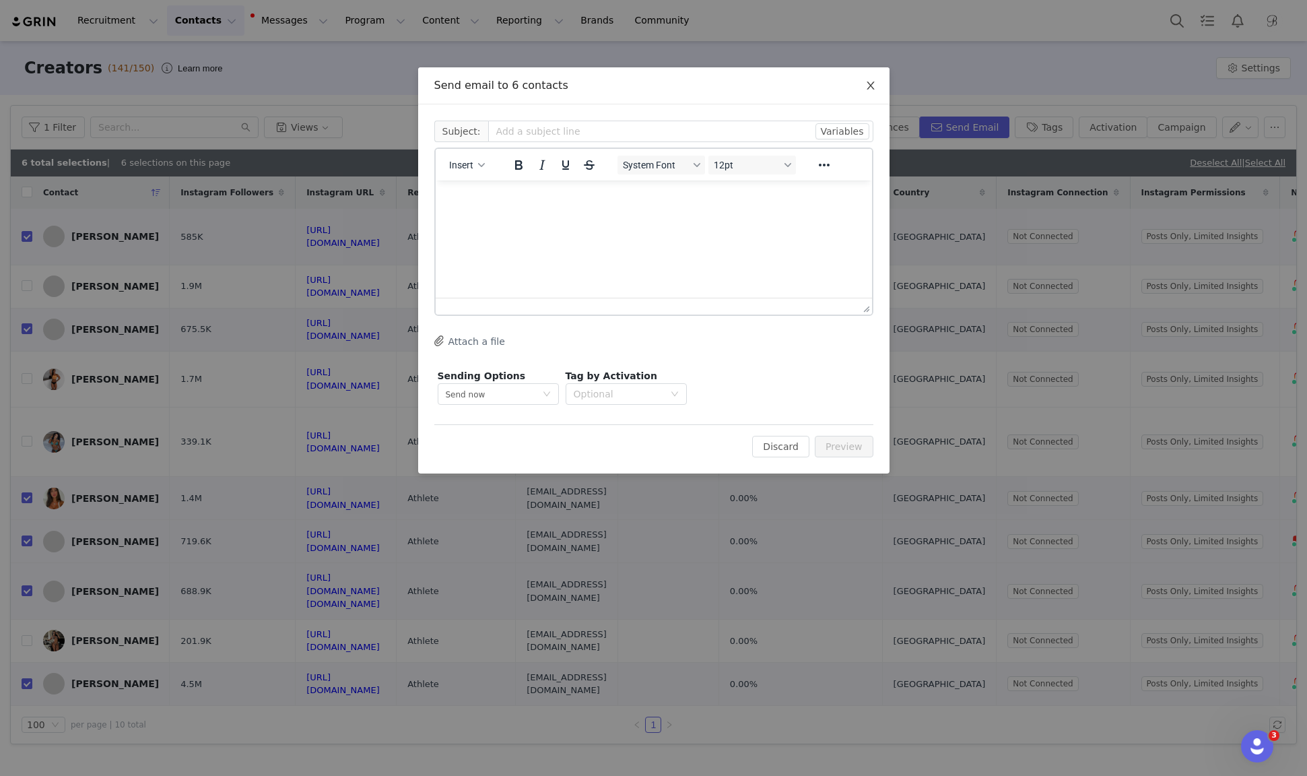
click at [872, 91] on span "Close" at bounding box center [871, 86] width 38 height 38
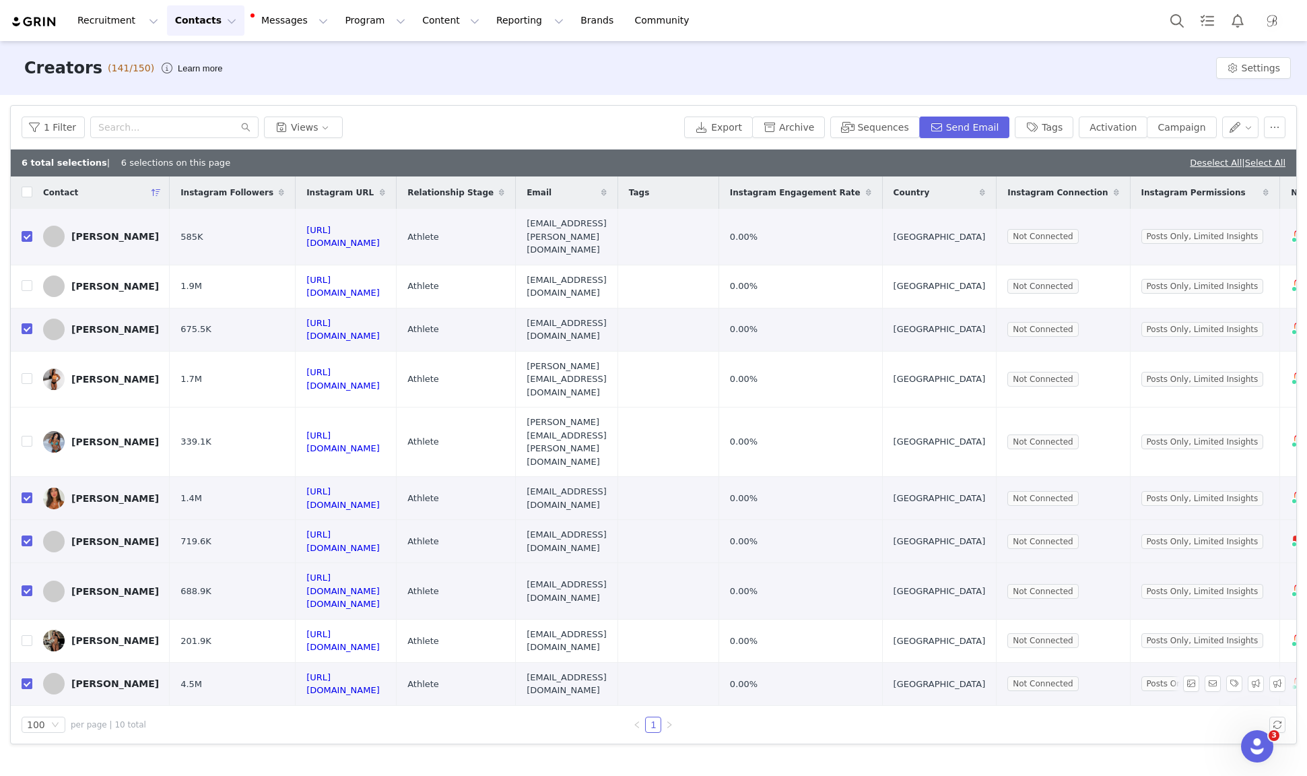
click at [27, 678] on input "checkbox" at bounding box center [27, 683] width 11 height 11
checkbox input "false"
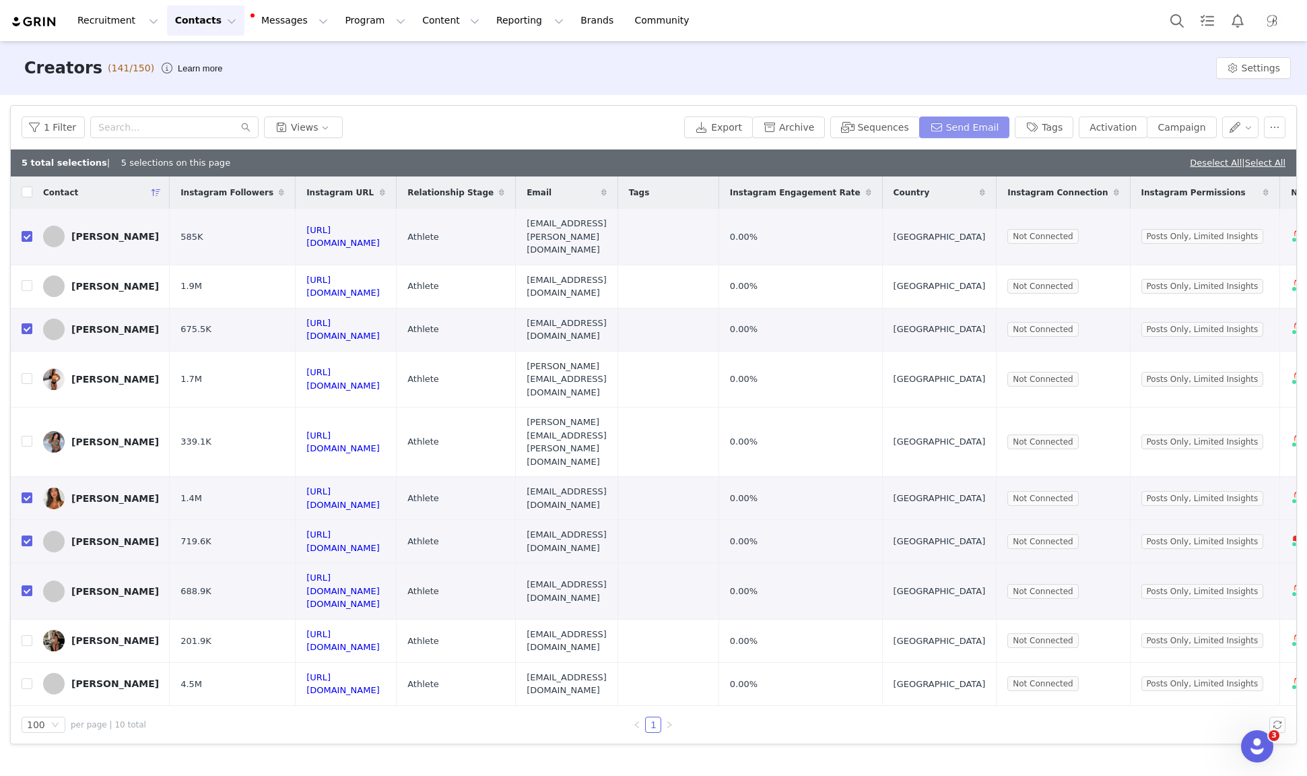
click at [986, 127] on button "Send Email" at bounding box center [964, 128] width 91 height 22
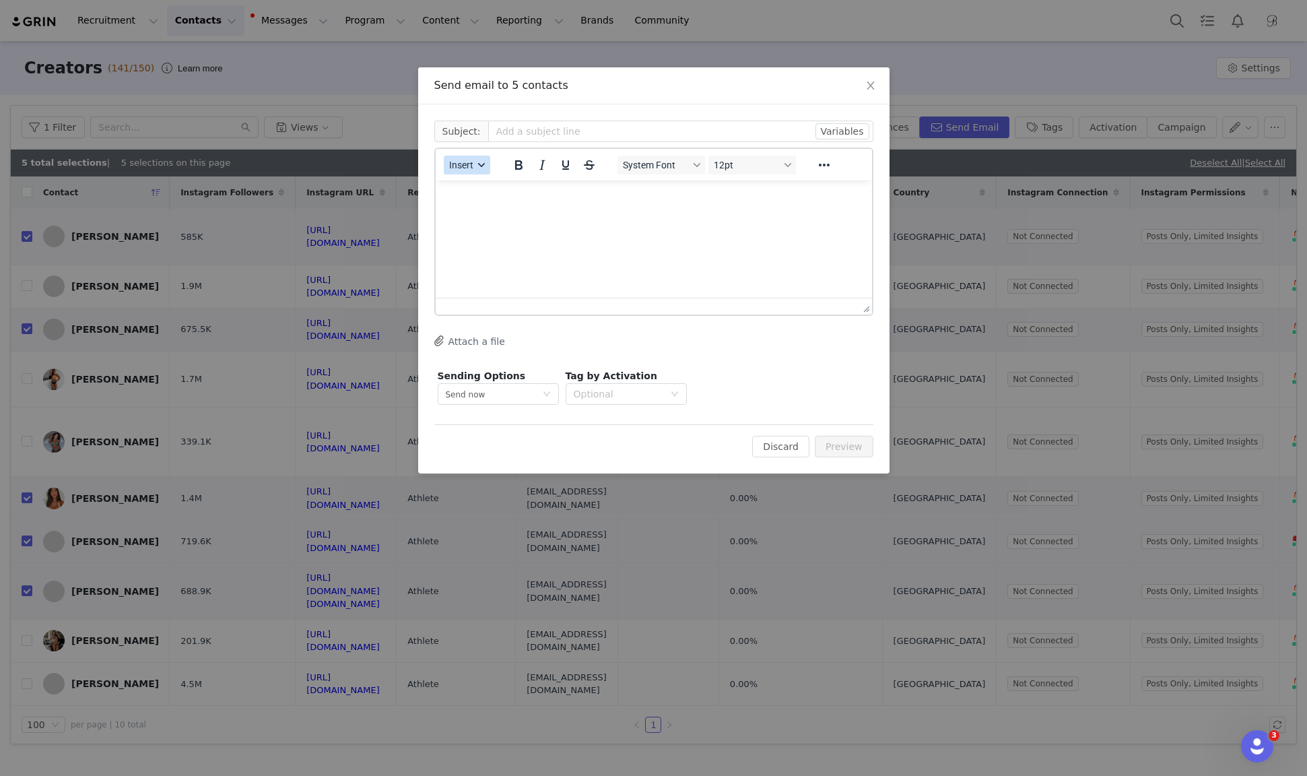
click at [465, 166] on span "Insert" at bounding box center [461, 165] width 24 height 11
click at [465, 228] on div "Insert Signature" at bounding box center [515, 231] width 121 height 16
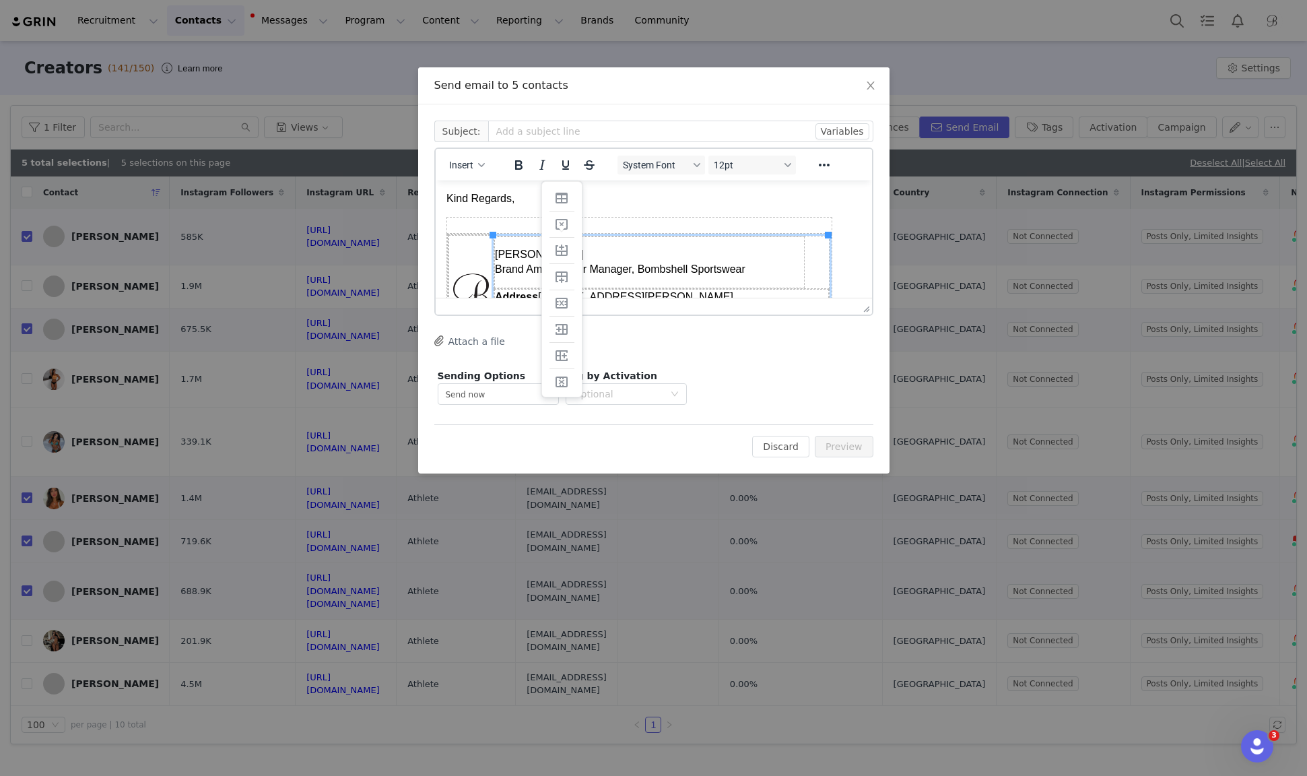
click at [448, 195] on p "Kind Regards," at bounding box center [653, 198] width 415 height 15
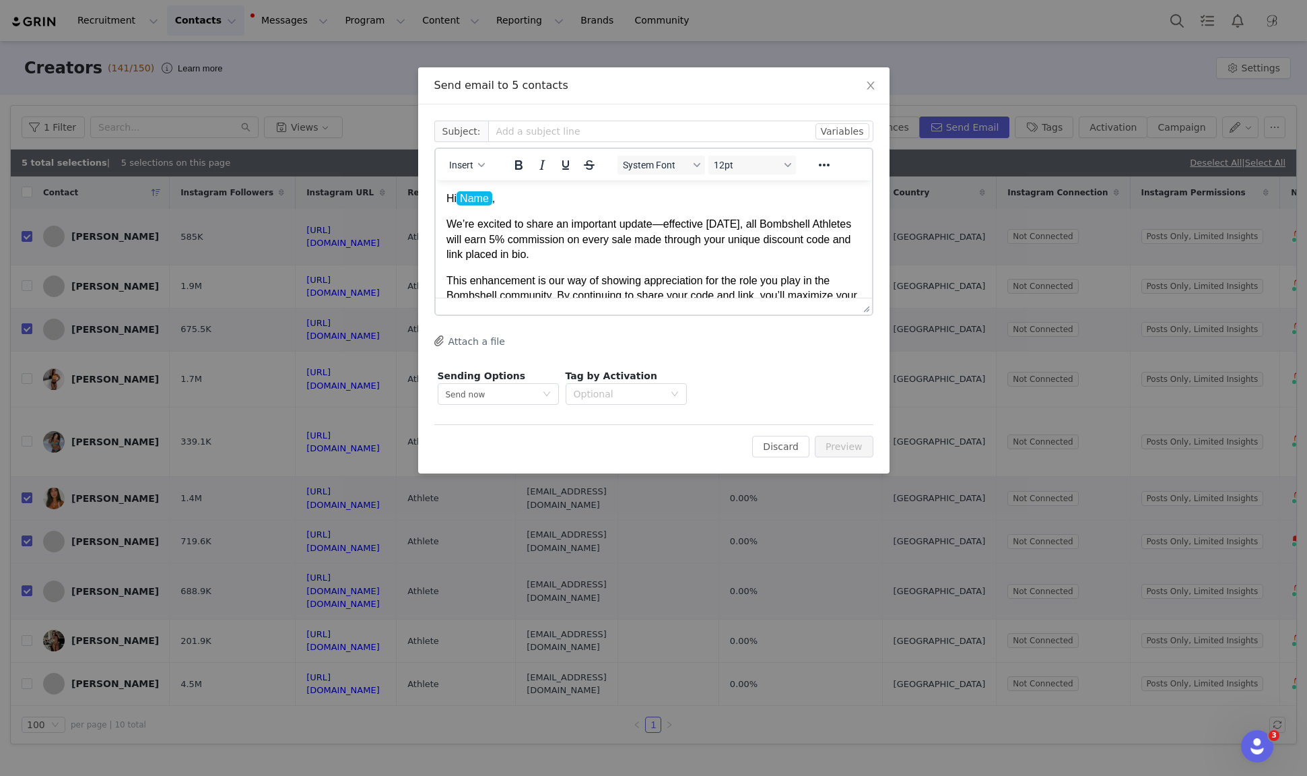
click at [508, 201] on p "Hi Name ," at bounding box center [653, 198] width 415 height 15
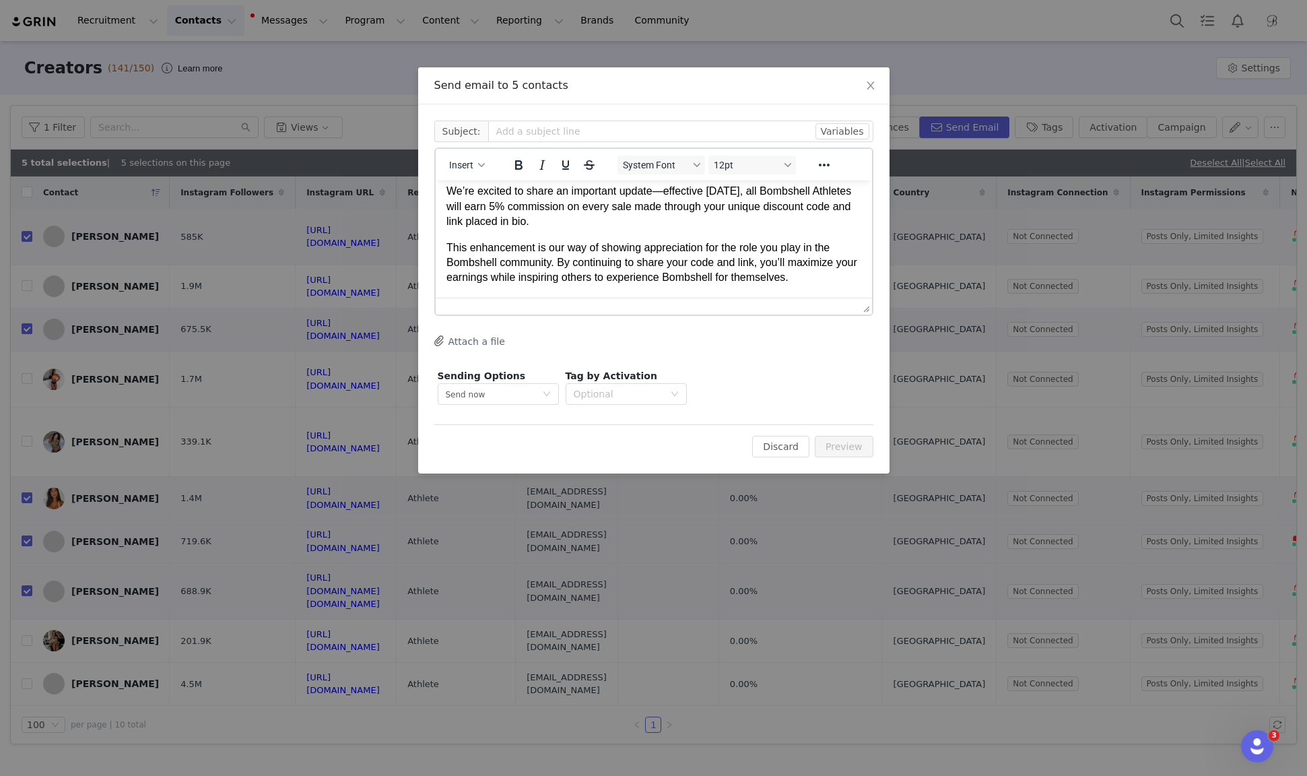
scroll to position [34, 0]
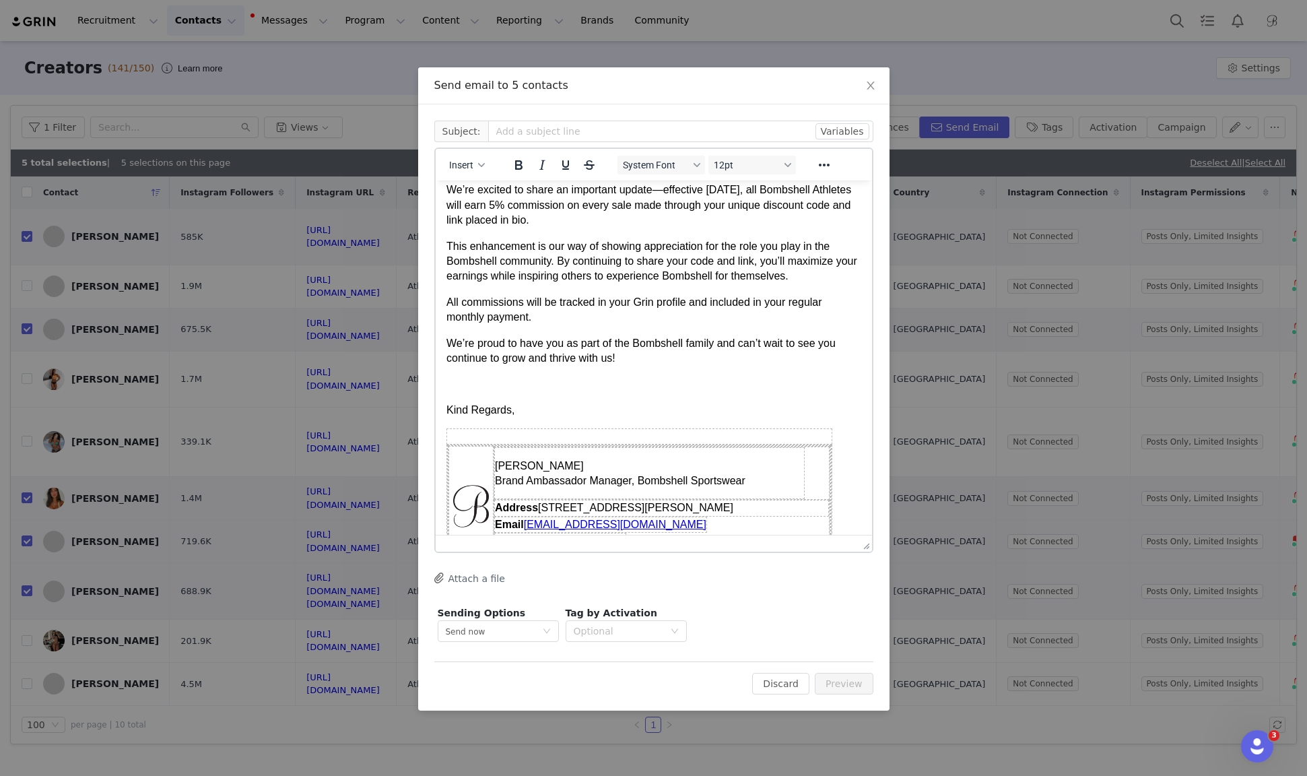
drag, startPoint x: 863, startPoint y: 312, endPoint x: 864, endPoint y: 558, distance: 245.8
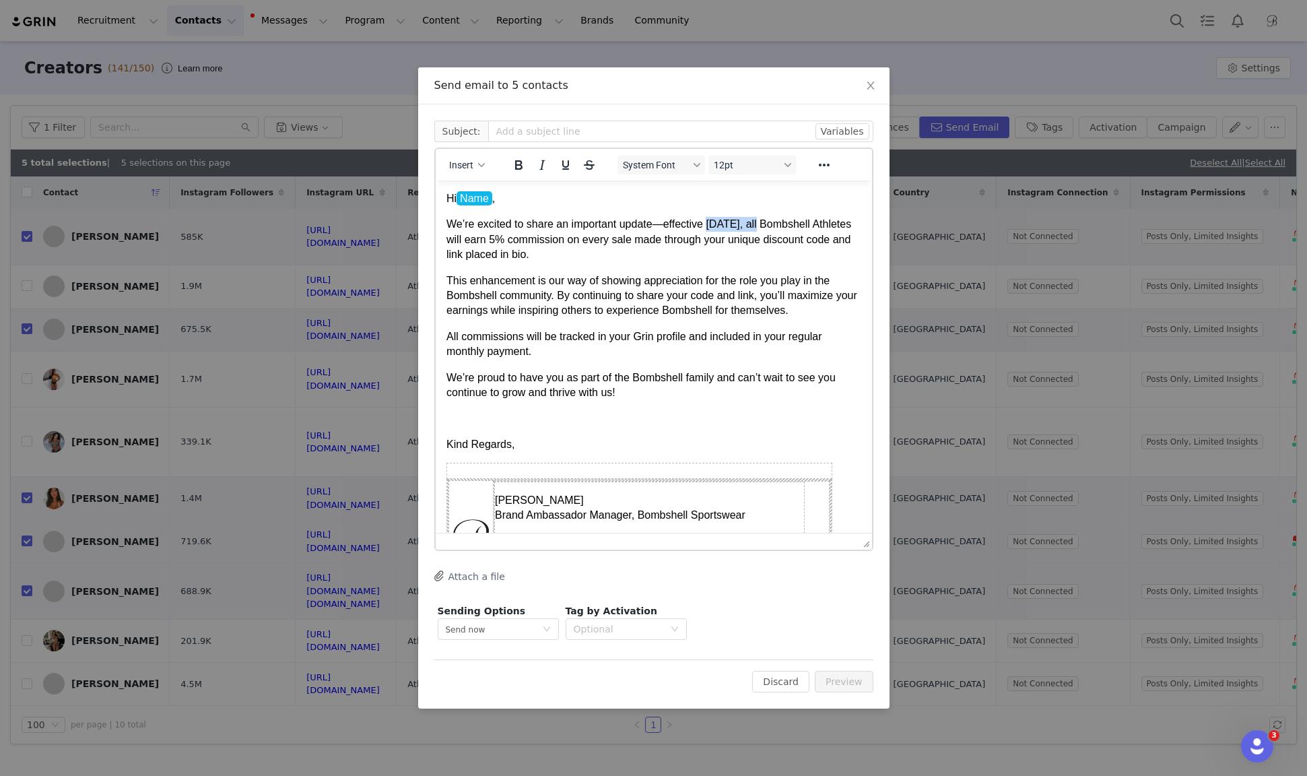
drag, startPoint x: 712, startPoint y: 225, endPoint x: 766, endPoint y: 225, distance: 53.9
click at [766, 225] on p "We’re excited to share an important update—effective [DATE], all Bombshell Athl…" at bounding box center [653, 239] width 415 height 45
drag, startPoint x: 532, startPoint y: 239, endPoint x: 609, endPoint y: 239, distance: 76.8
click at [609, 239] on p "We’re excited to share an important update—effective [DATE] , all Bombshell Ath…" at bounding box center [653, 239] width 415 height 45
click at [719, 307] on p "This enhancement is our way of showing appreciation for the role you play in th…" at bounding box center [653, 295] width 415 height 45
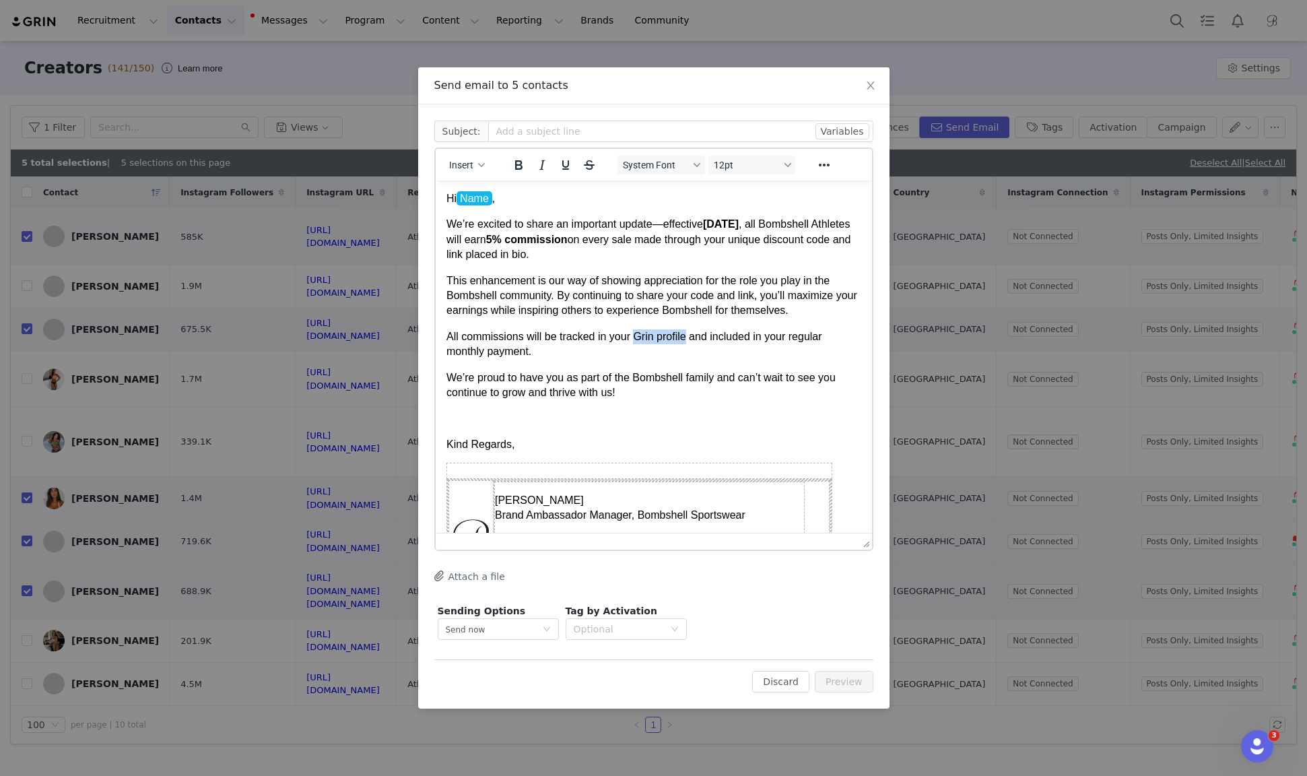
drag, startPoint x: 638, startPoint y: 335, endPoint x: 688, endPoint y: 336, distance: 50.5
click at [688, 336] on p "All commissions will be tracked in your Grin profile and included in your regul…" at bounding box center [653, 344] width 415 height 30
click at [702, 340] on p "All commissions will be tracked in your Grin profile and included in your regul…" at bounding box center [653, 344] width 415 height 30
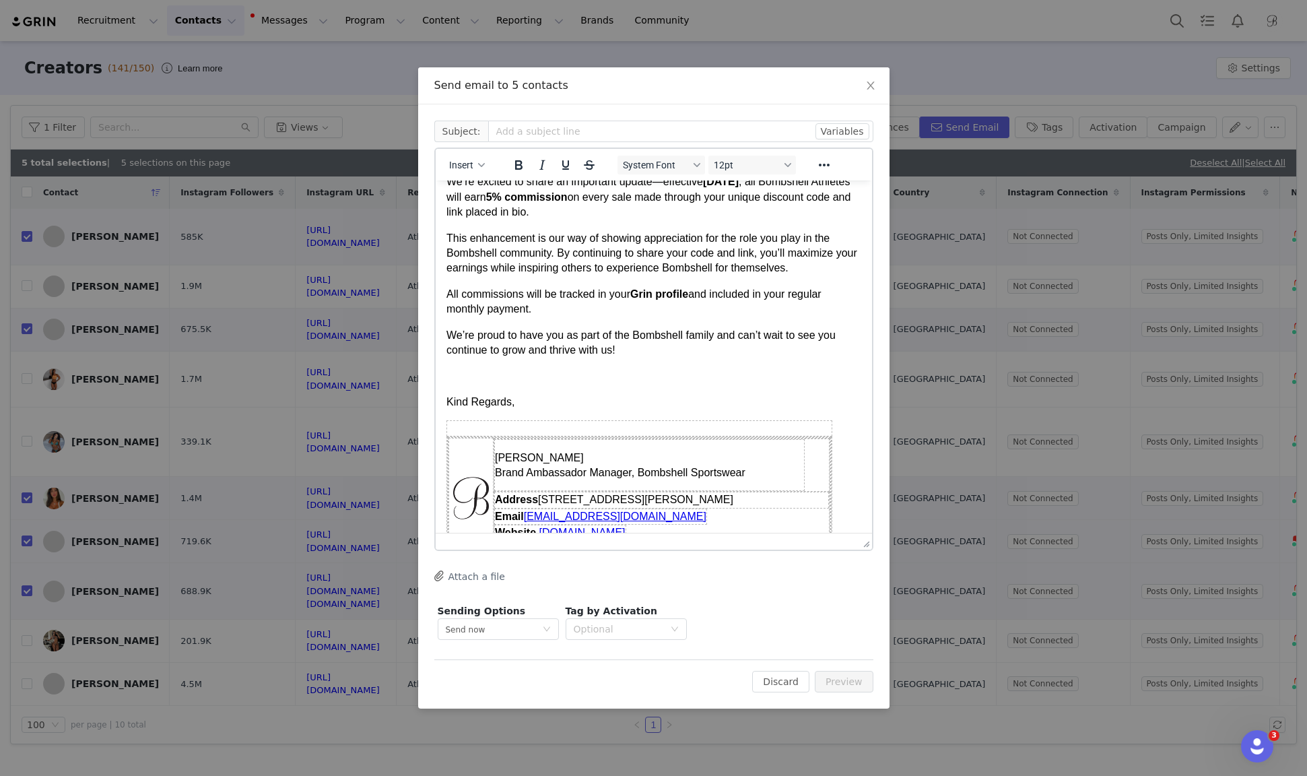
scroll to position [43, 0]
click at [574, 404] on p "Kind Regards," at bounding box center [653, 401] width 415 height 15
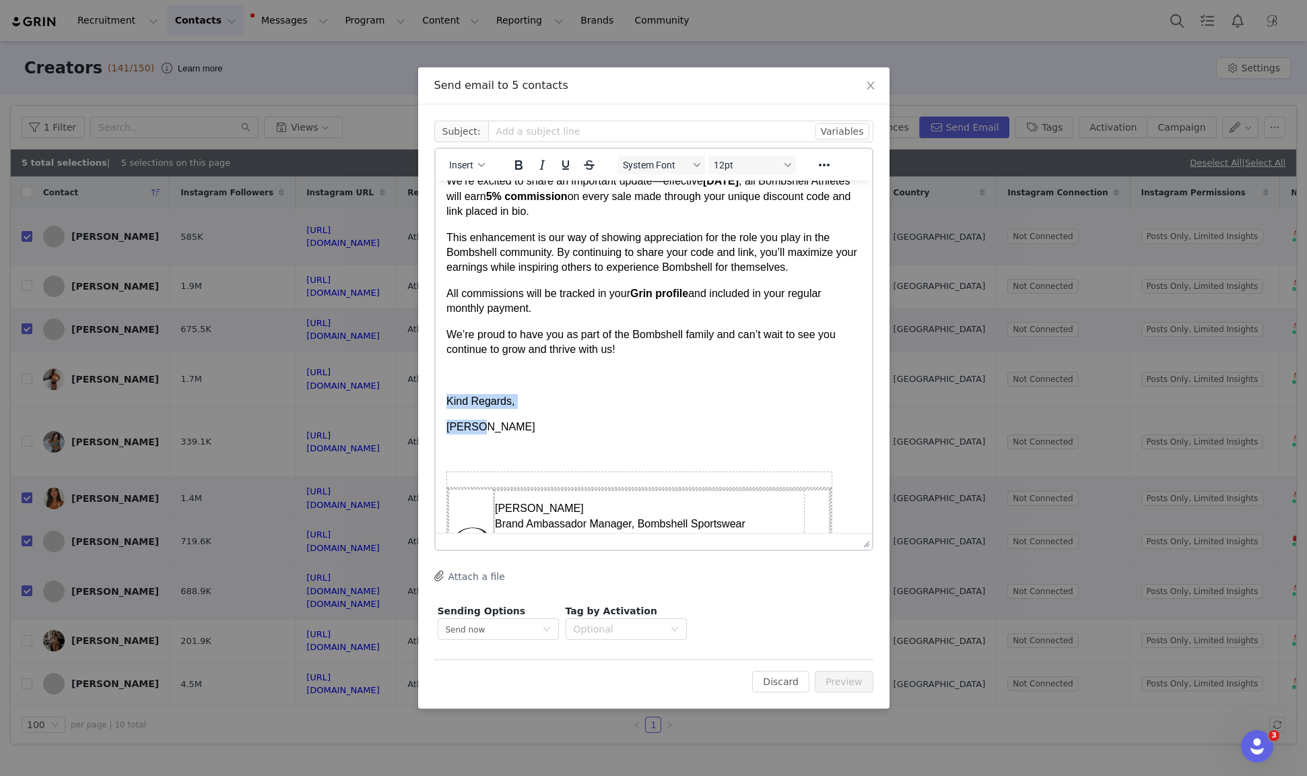
drag, startPoint x: 508, startPoint y: 430, endPoint x: 438, endPoint y: 401, distance: 75.5
click at [439, 401] on html "Hi Name , We’re excited to share an important update—effective [DATE] , all Bom…" at bounding box center [653, 388] width 436 height 503
click at [826, 170] on icon "Reveal or hide additional toolbar items" at bounding box center [824, 165] width 16 height 16
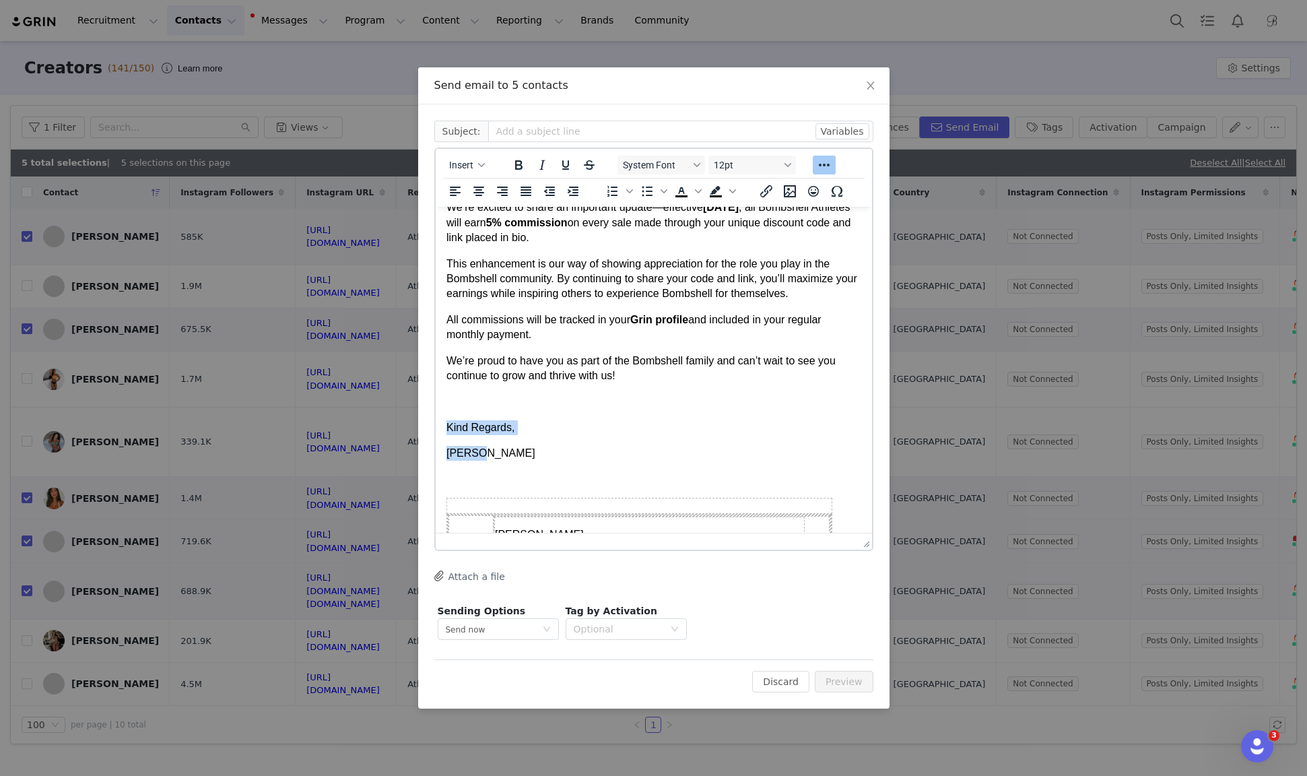
click at [543, 413] on body "Hi Name , We’re excited to share an important update—effective [DATE] , all Bom…" at bounding box center [653, 415] width 415 height 482
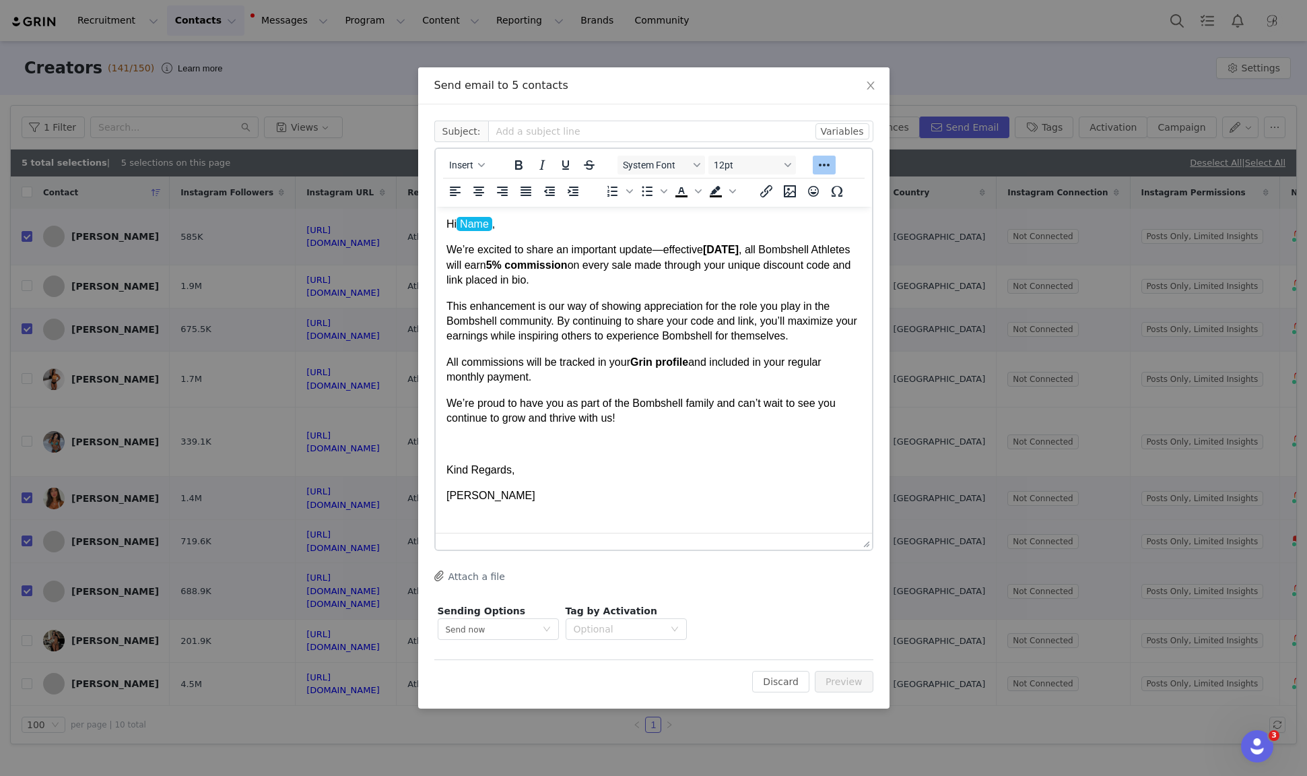
scroll to position [0, 0]
click at [500, 456] on body "Hi Name , We’re excited to share an important update—effective [DATE] , all Bom…" at bounding box center [653, 459] width 415 height 482
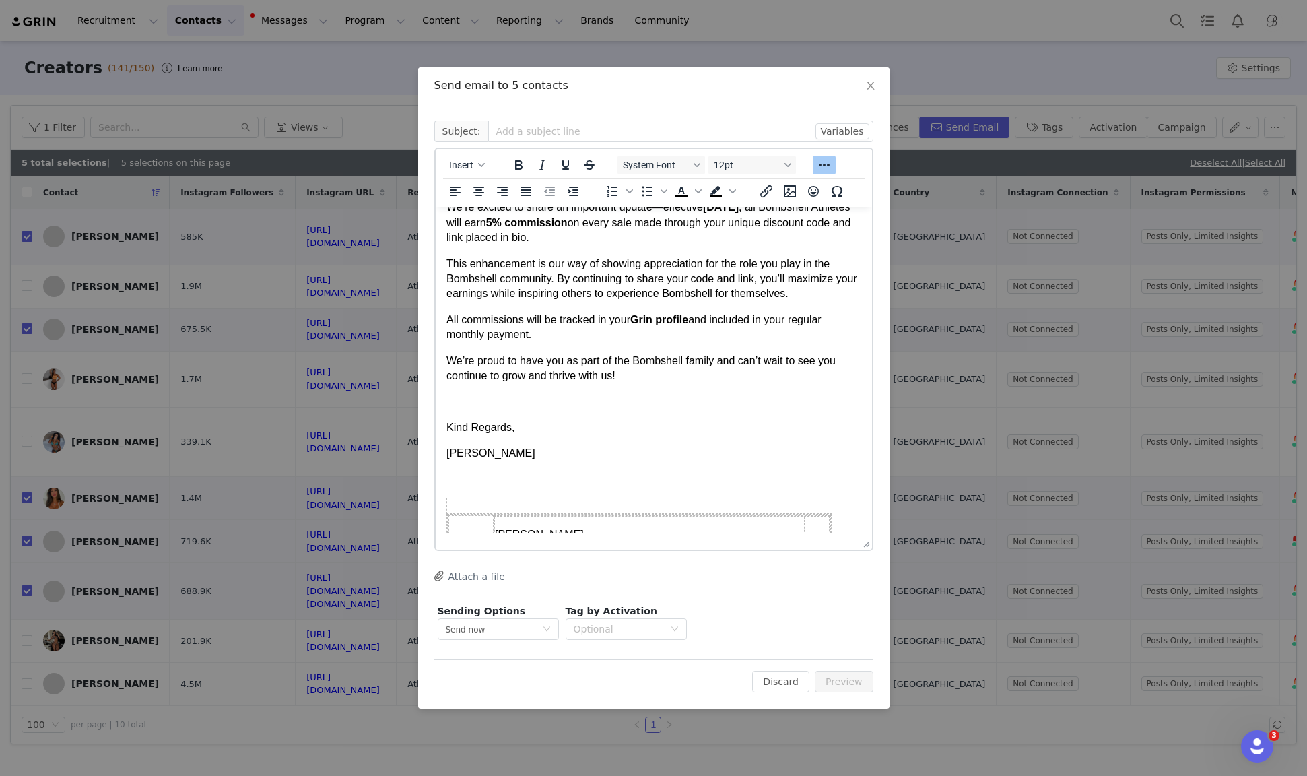
scroll to position [172, 0]
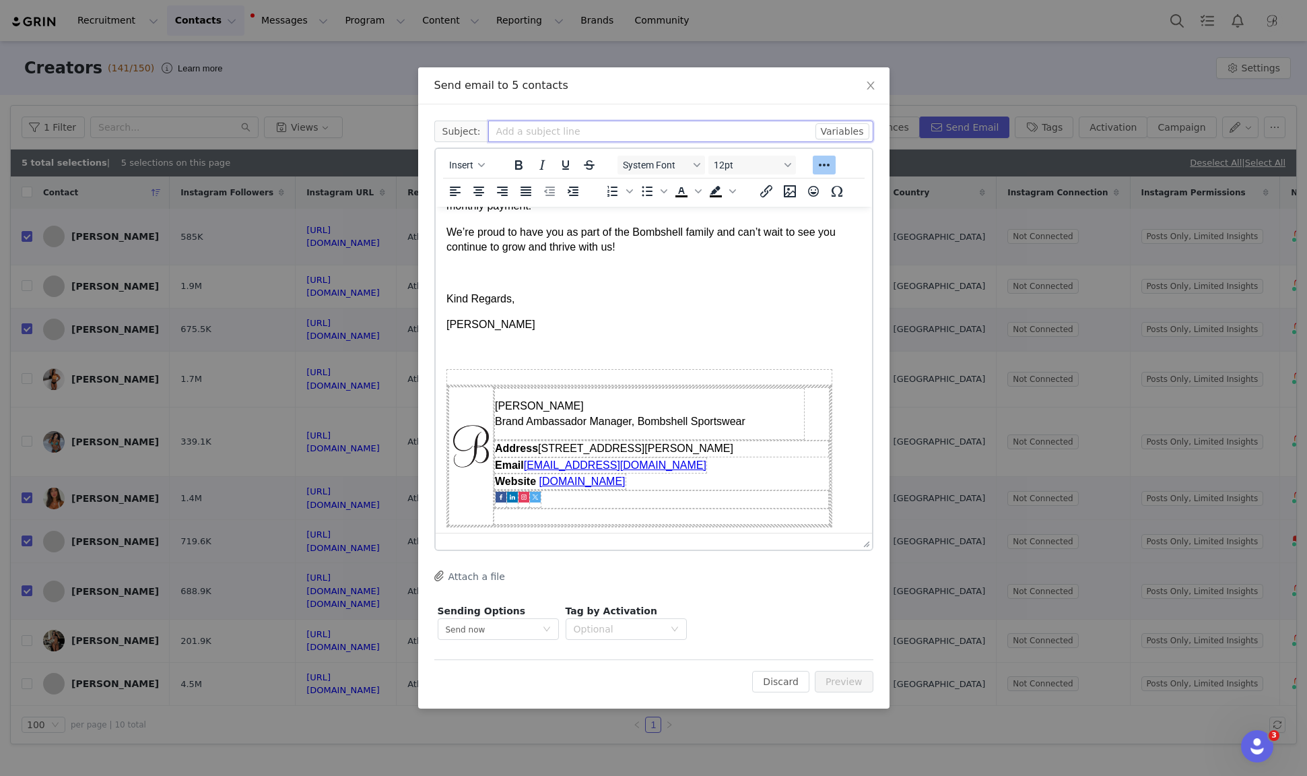
click at [644, 139] on input "text" at bounding box center [680, 132] width 385 height 22
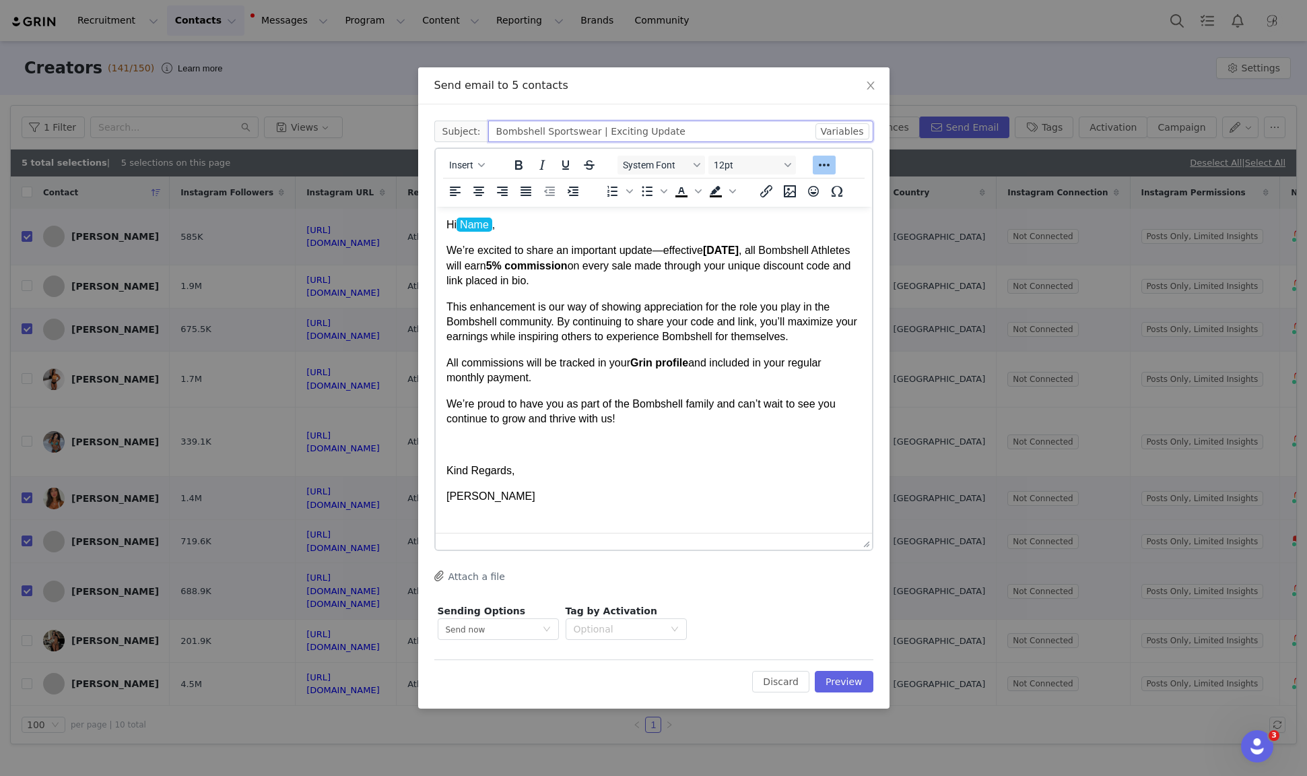
click at [715, 139] on input "Bombshell Sportswear | Exciting Update" at bounding box center [680, 132] width 385 height 22
type input "Bombshell Sportswear | Exciting Update for Bombshell Athletes!"
click at [851, 679] on button "Preview" at bounding box center [844, 682] width 59 height 22
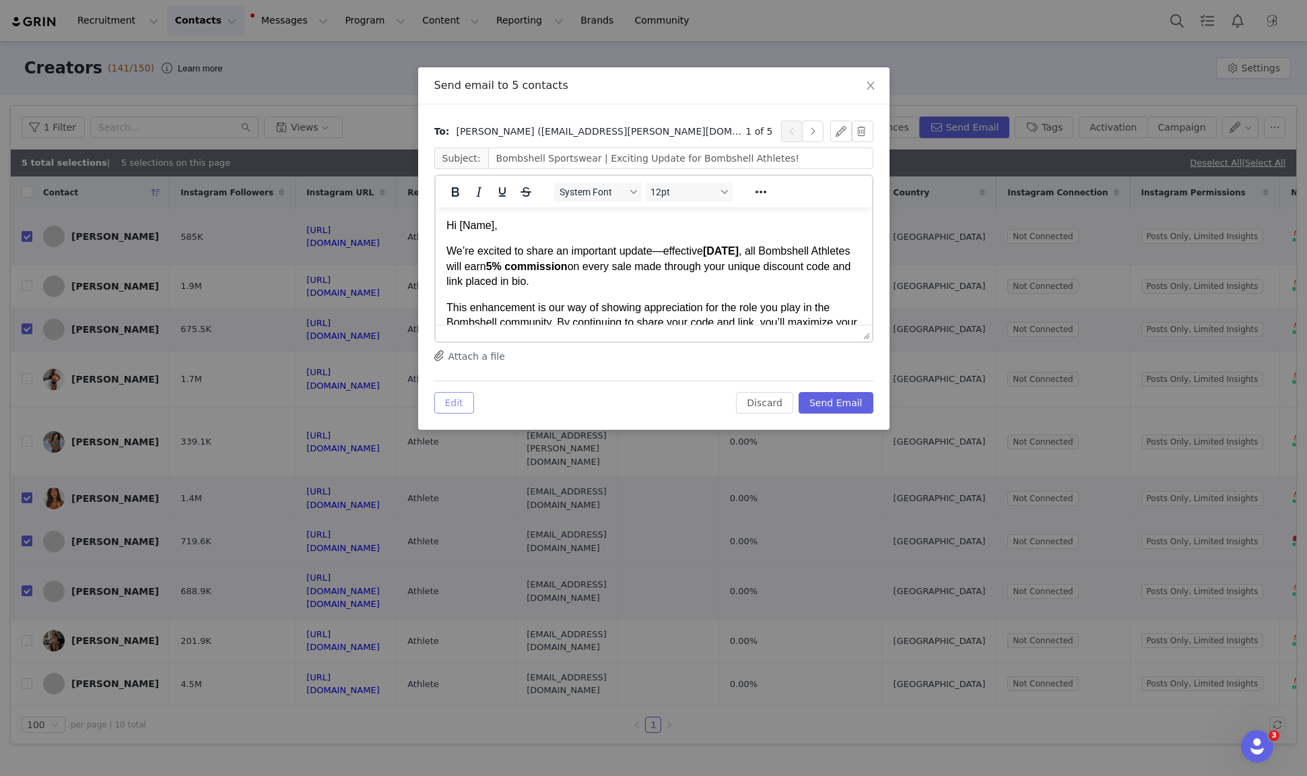
click at [461, 402] on button "Edit" at bounding box center [454, 403] width 40 height 22
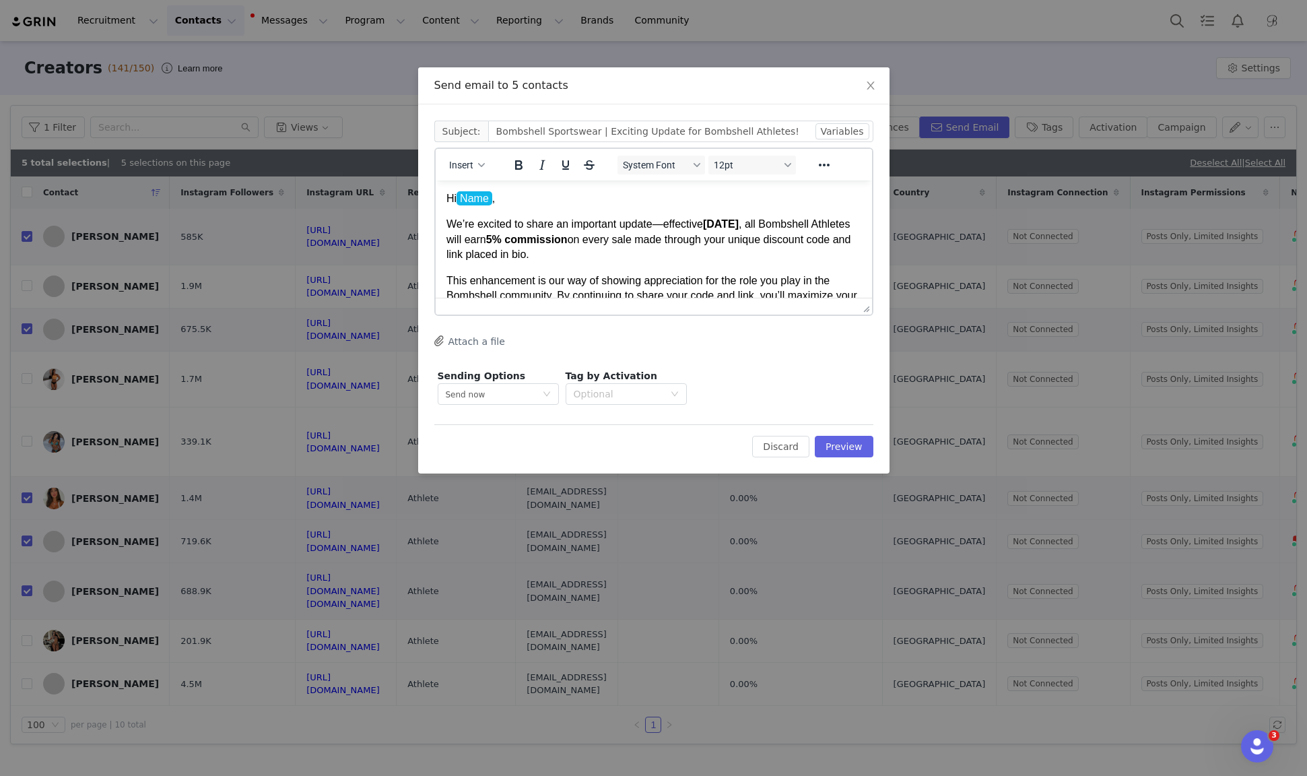
click at [512, 199] on p "Hi Name ﻿ ," at bounding box center [653, 198] width 415 height 15
click at [853, 118] on div "Cc: Subject: Bombshell Sportswear | Exciting Update for Bombshell Athletes! Var…" at bounding box center [653, 288] width 471 height 369
click at [853, 128] on button "Variables" at bounding box center [843, 131] width 54 height 16
click at [861, 447] on button "Preview" at bounding box center [844, 447] width 59 height 22
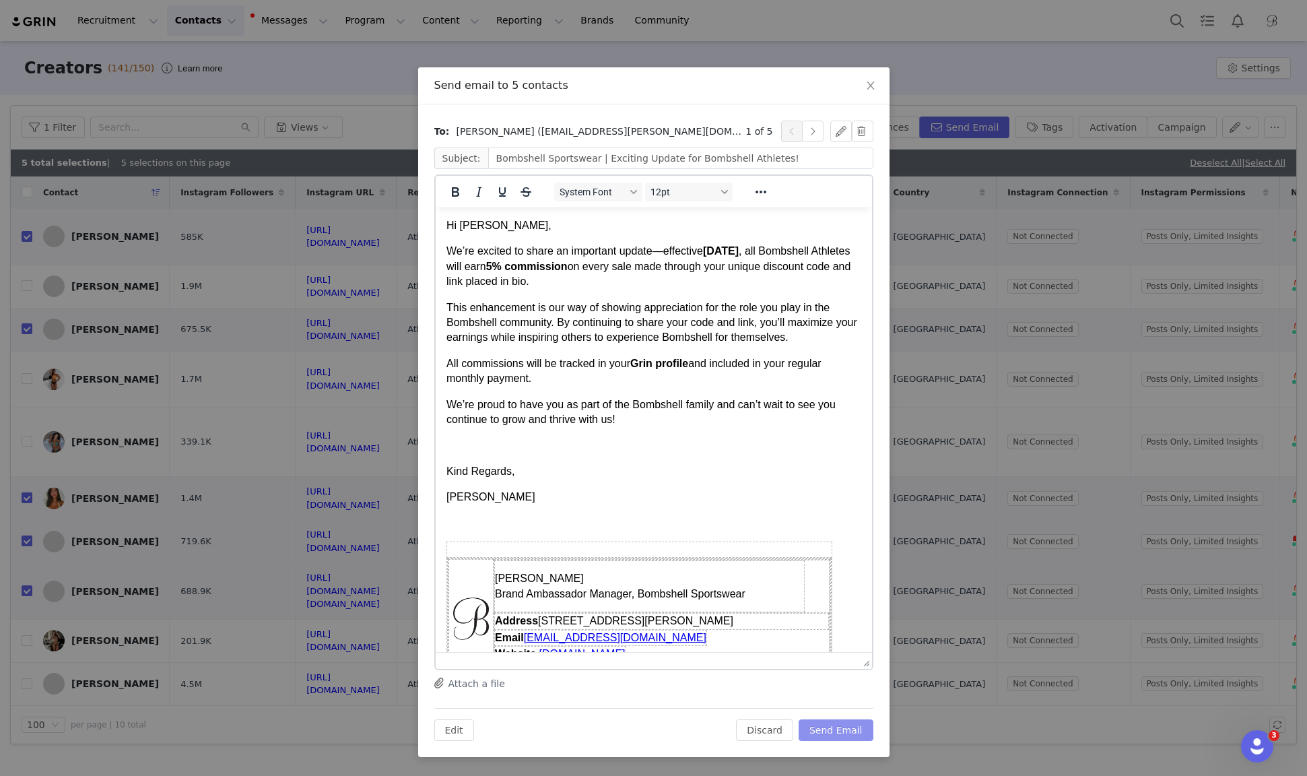
drag, startPoint x: 866, startPoint y: 333, endPoint x: 852, endPoint y: 661, distance: 328.3
click at [814, 131] on button "button" at bounding box center [813, 132] width 22 height 22
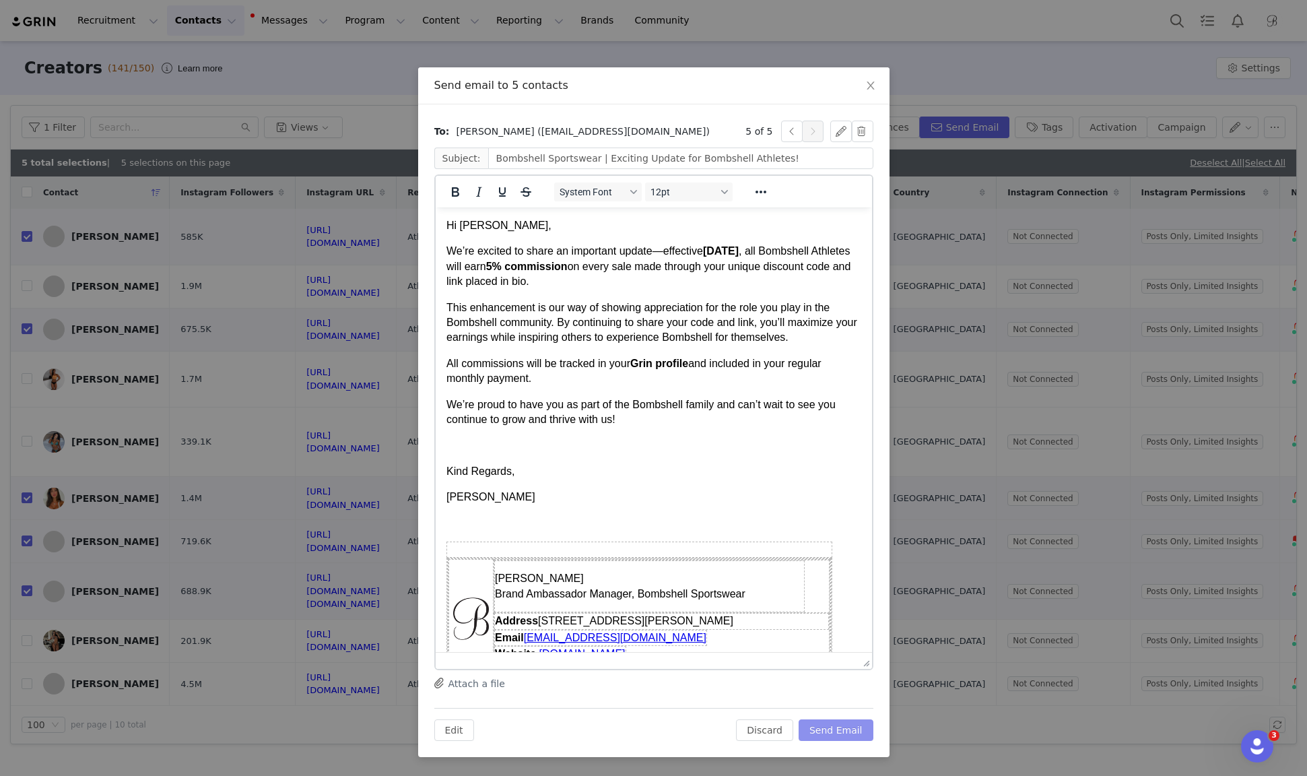
click at [840, 733] on button "Send Email" at bounding box center [836, 730] width 75 height 22
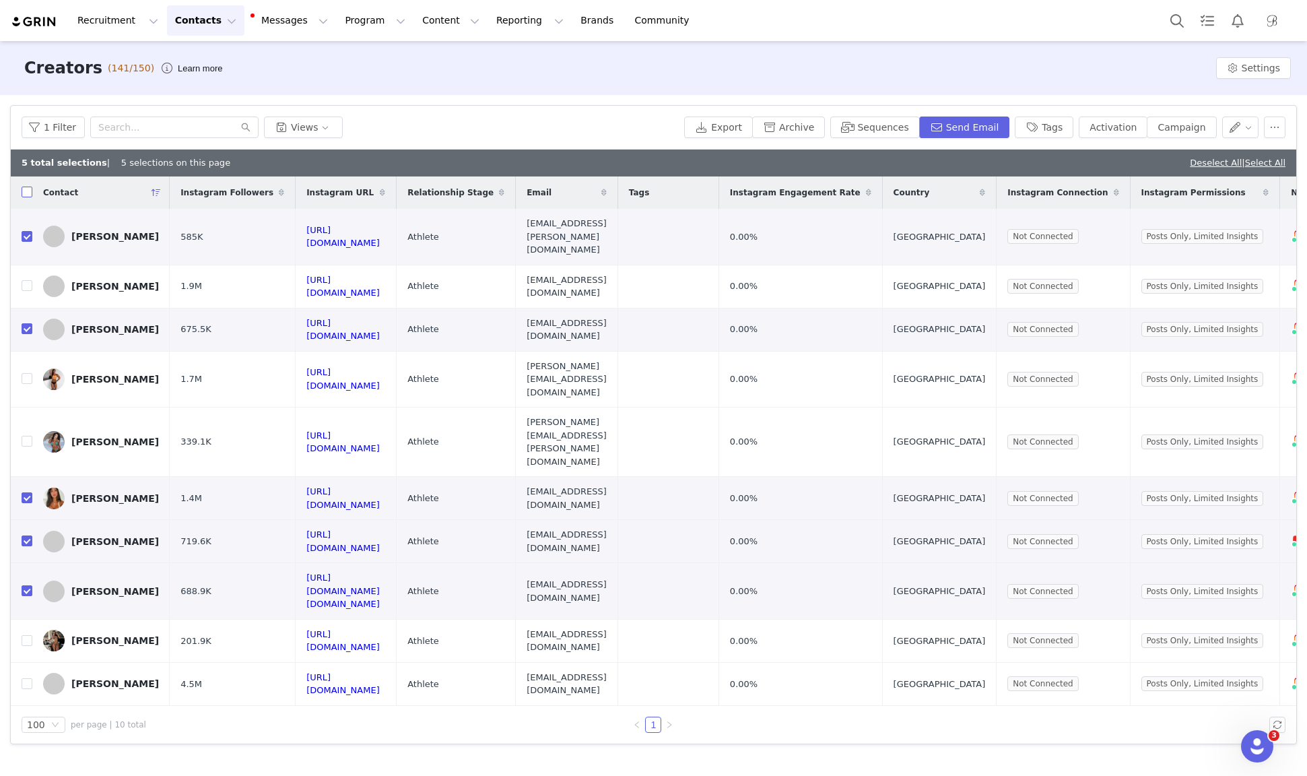
click at [30, 189] on input "checkbox" at bounding box center [27, 192] width 11 height 11
checkbox input "true"
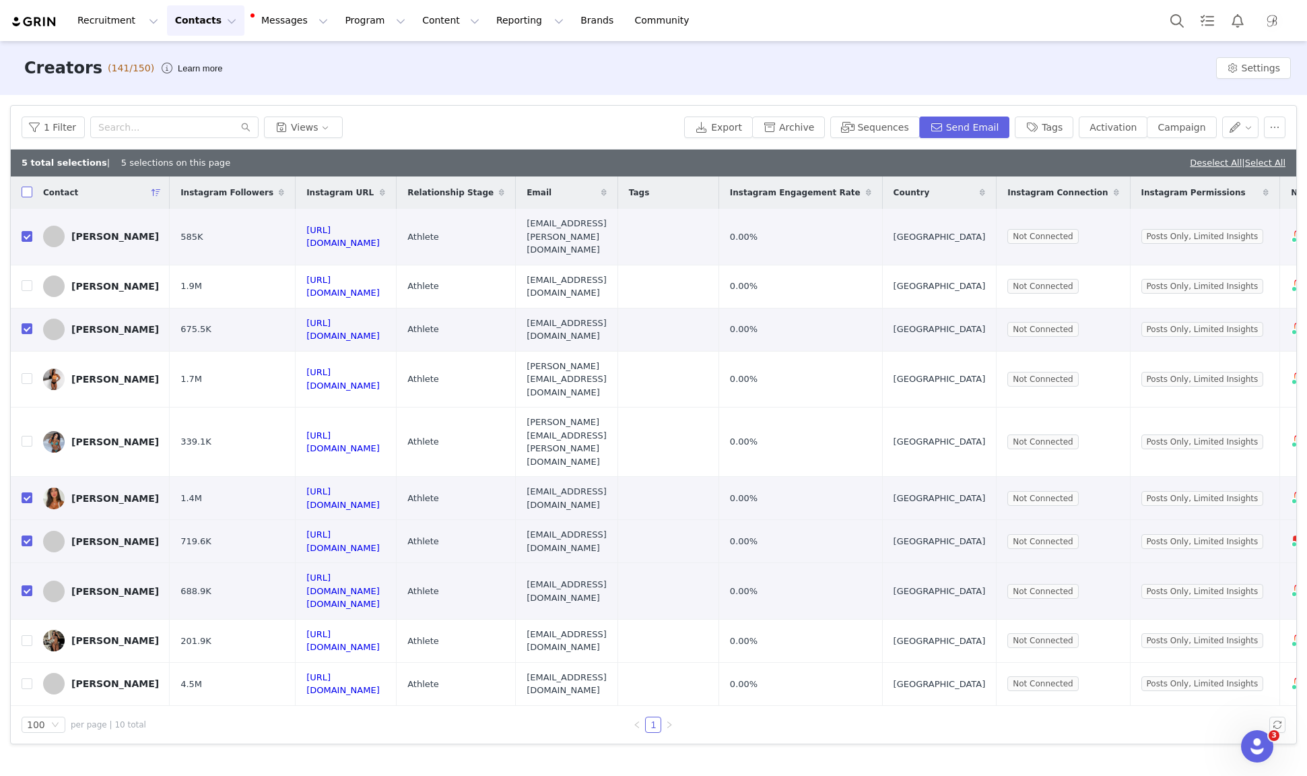
checkbox input "true"
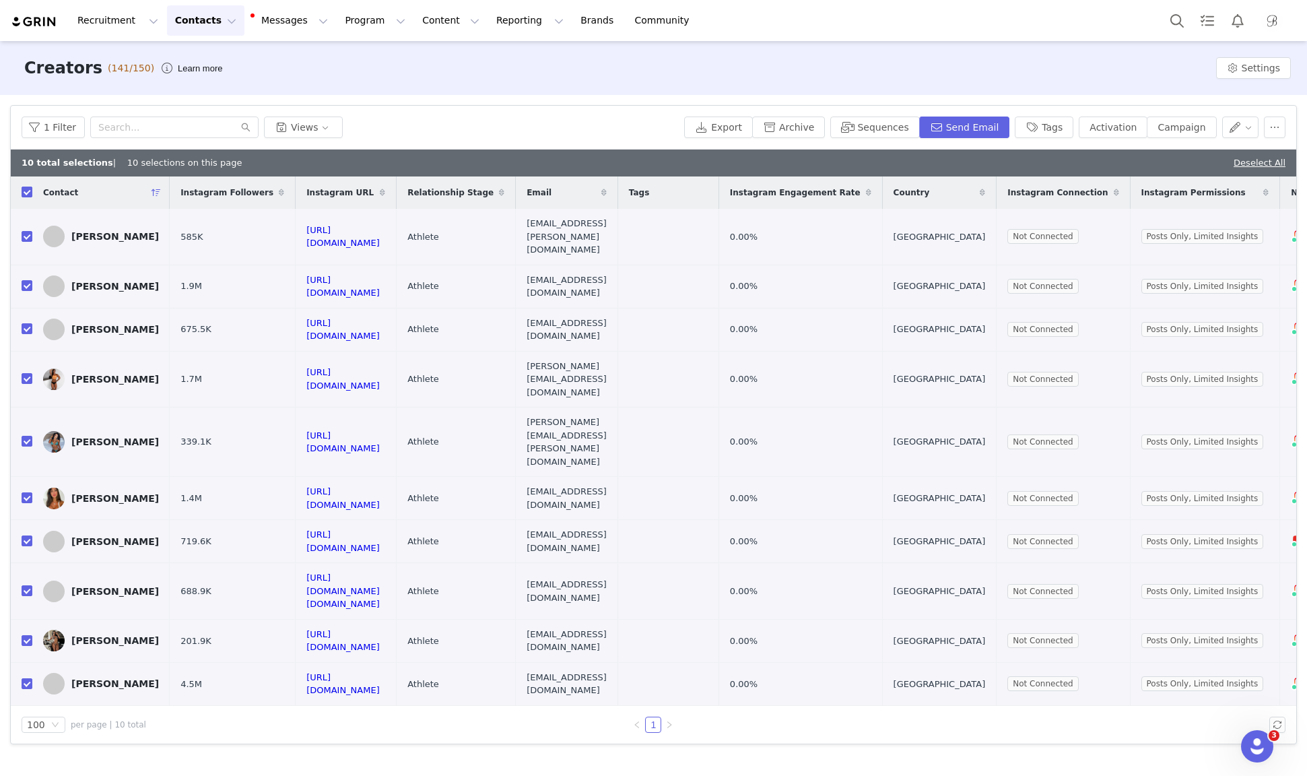
click at [30, 189] on input "checkbox" at bounding box center [27, 192] width 11 height 11
checkbox input "false"
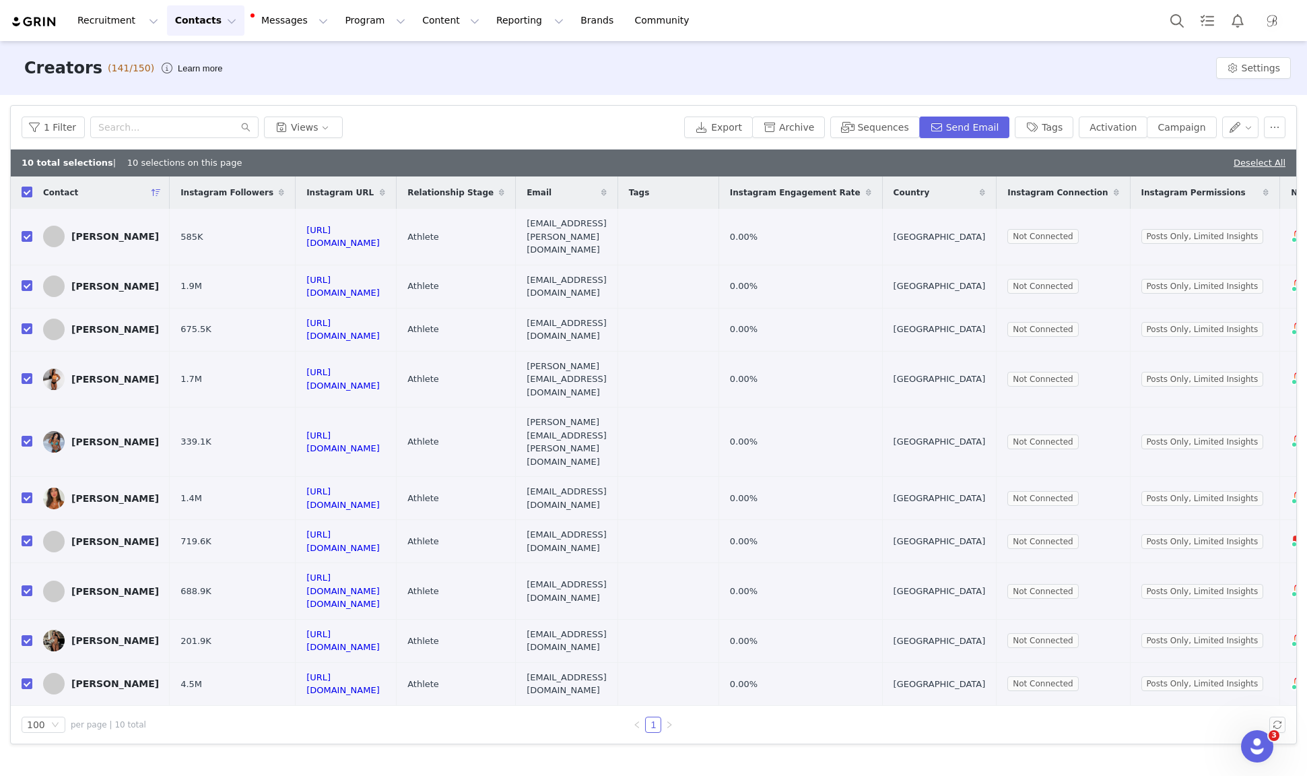
checkbox input "false"
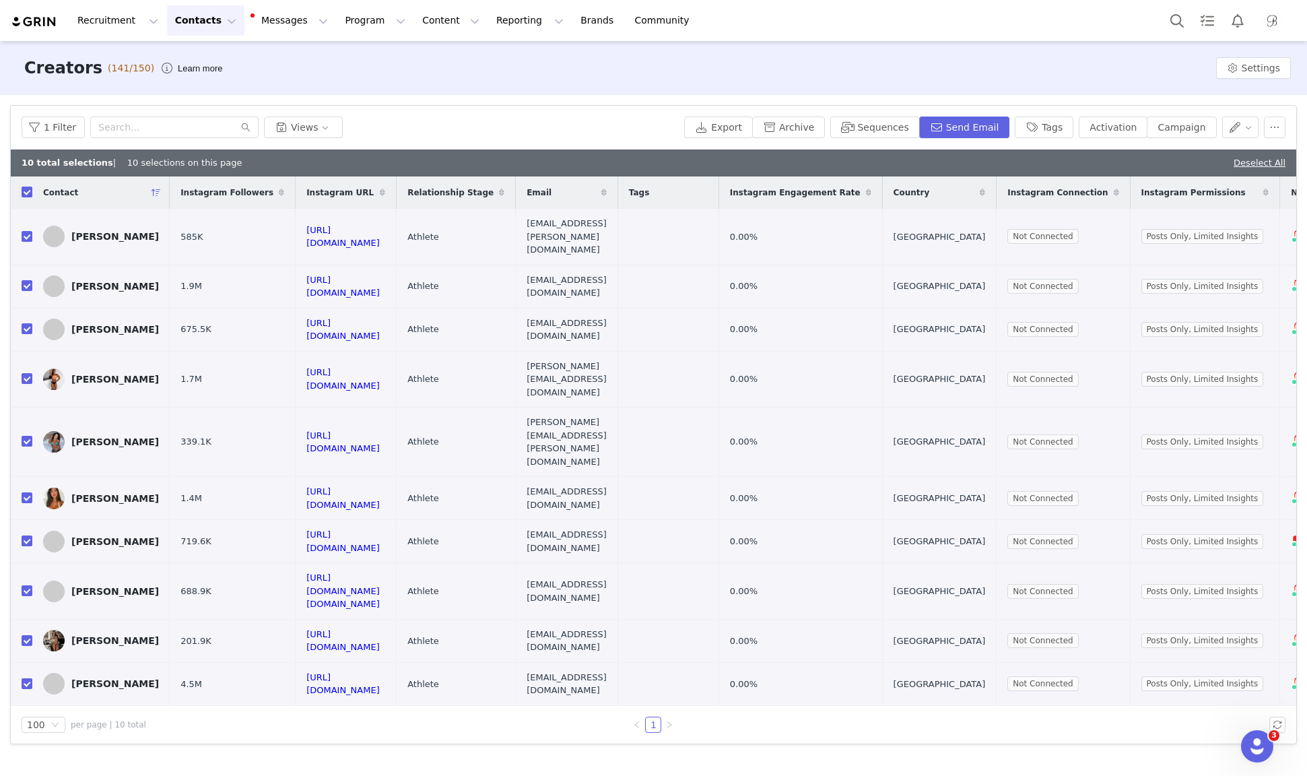
checkbox input "false"
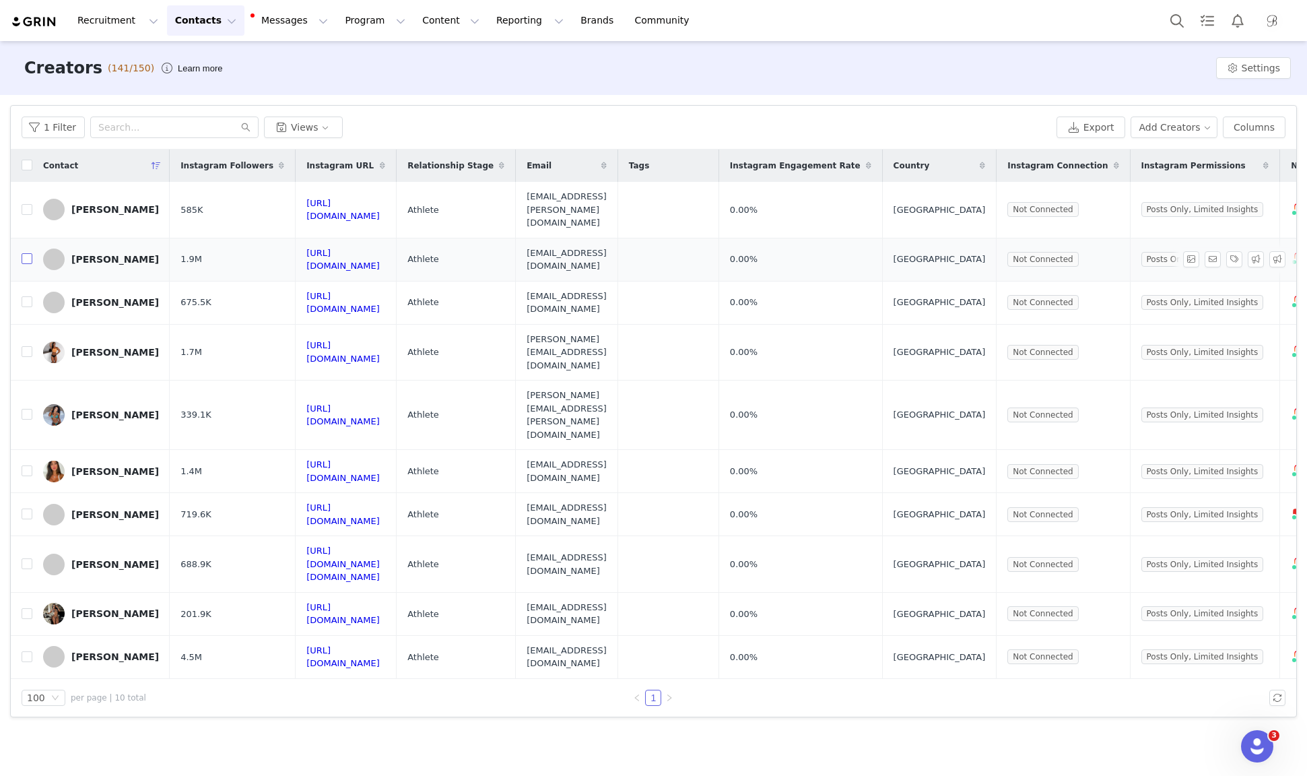
click at [30, 253] on input "checkbox" at bounding box center [27, 258] width 11 height 11
checkbox input "true"
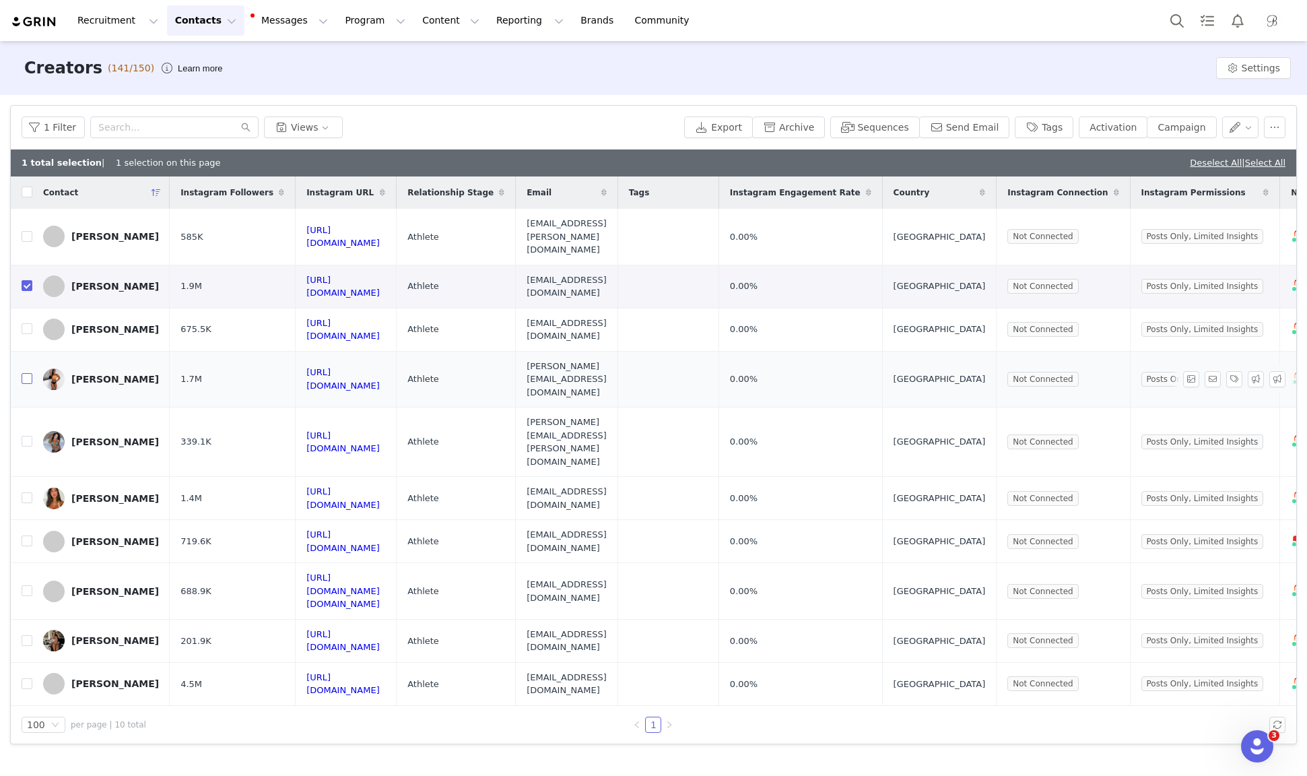
click at [29, 373] on input "checkbox" at bounding box center [27, 378] width 11 height 11
checkbox input "true"
click at [28, 635] on input "checkbox" at bounding box center [27, 640] width 11 height 11
checkbox input "true"
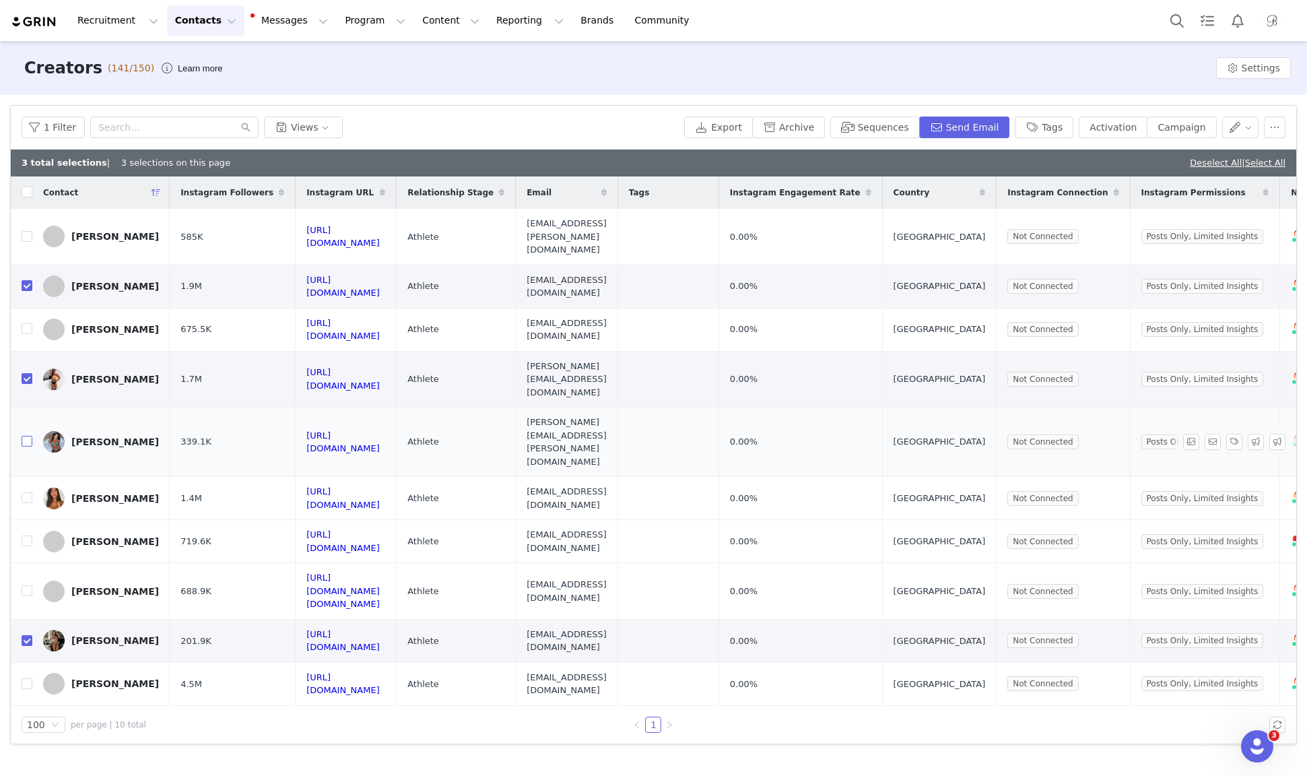
click at [29, 436] on input "checkbox" at bounding box center [27, 441] width 11 height 11
checkbox input "true"
click at [987, 125] on button "Send Email" at bounding box center [964, 128] width 91 height 22
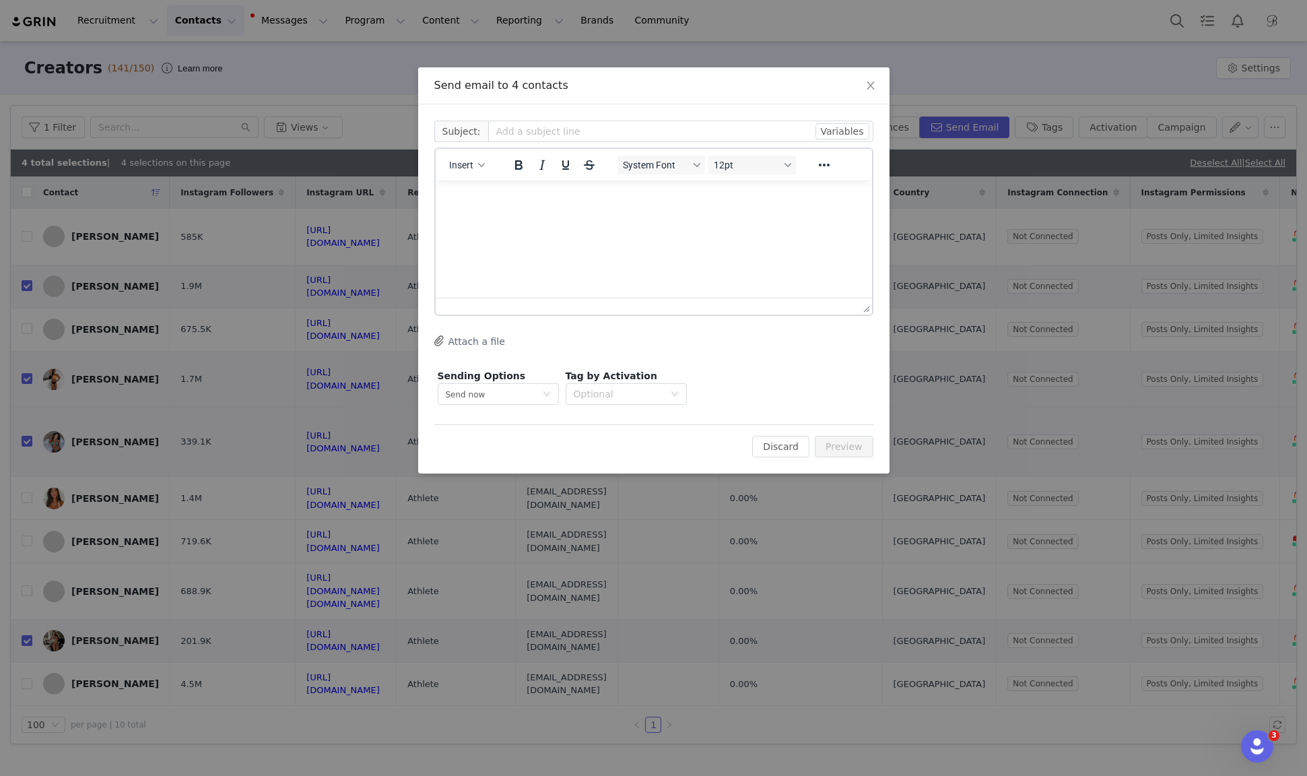
click at [593, 216] on html at bounding box center [653, 198] width 436 height 36
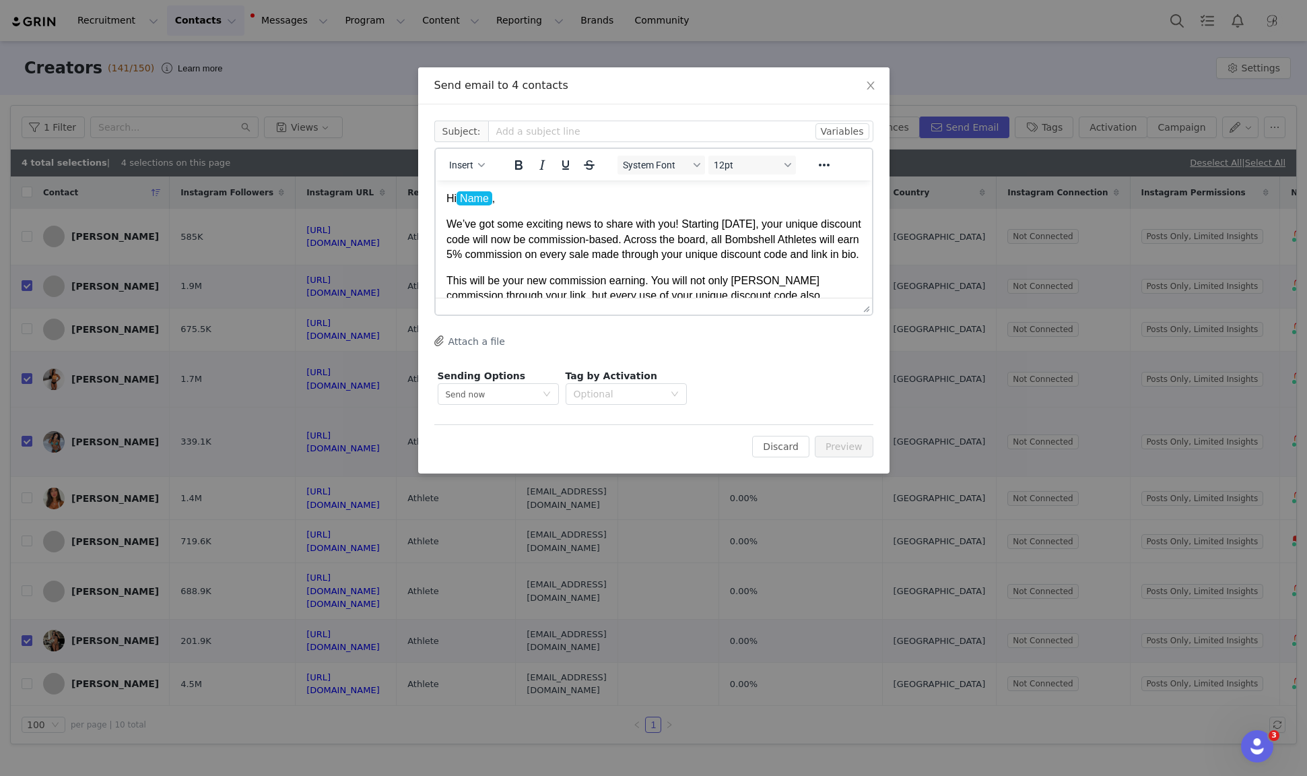
scroll to position [234, 0]
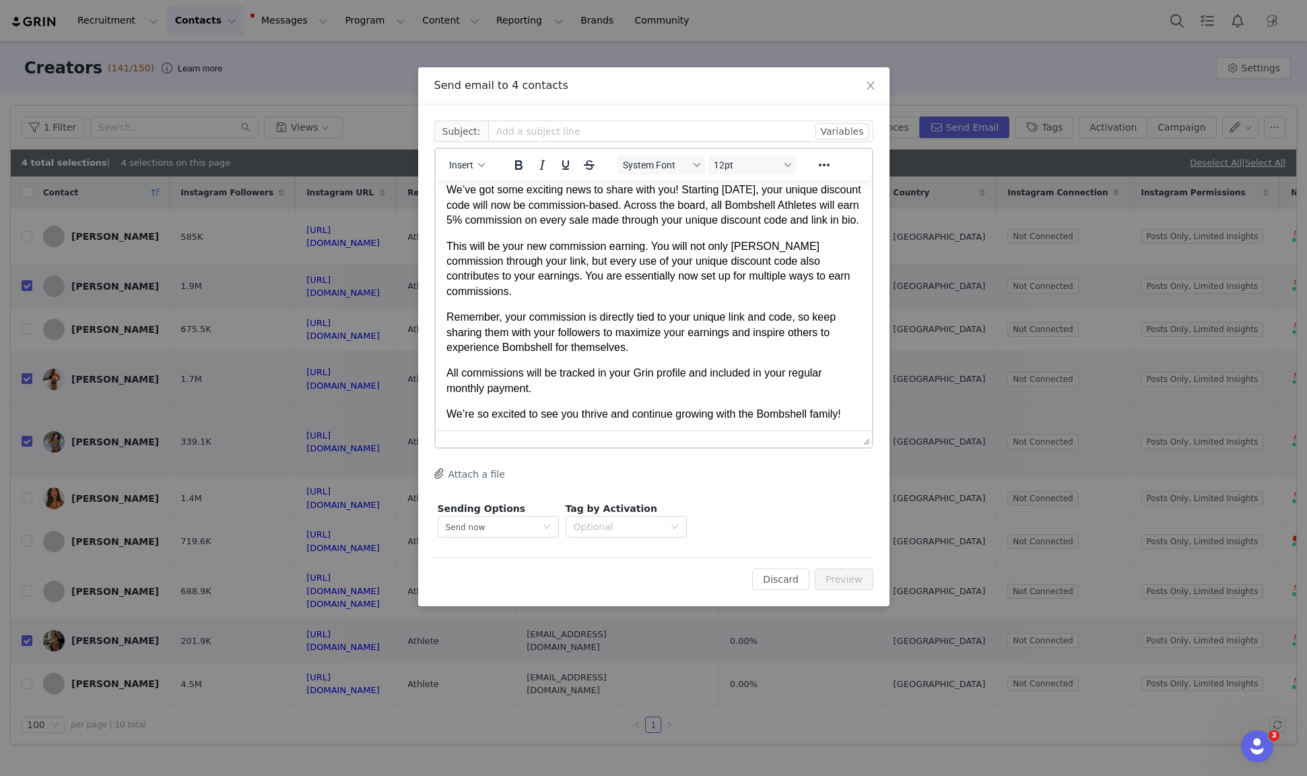
drag, startPoint x: 865, startPoint y: 310, endPoint x: 863, endPoint y: 520, distance: 210.1
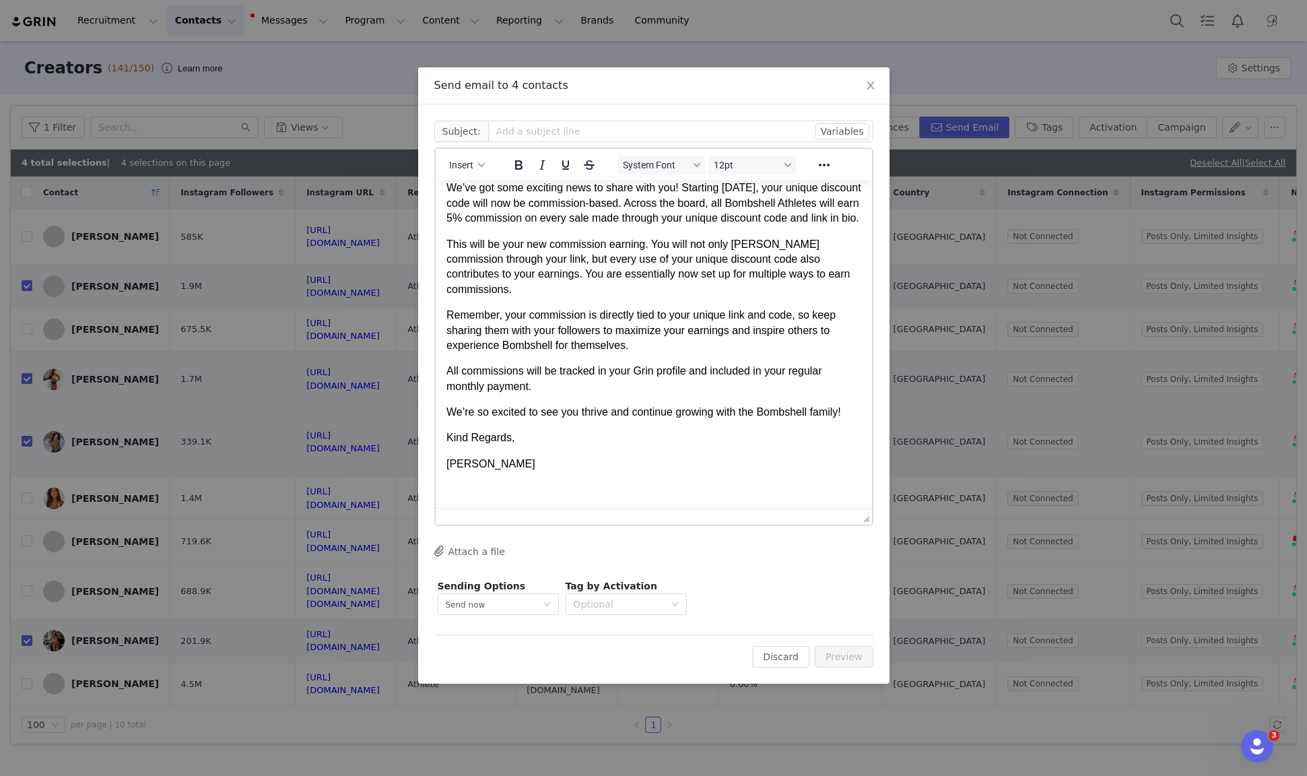
scroll to position [0, 0]
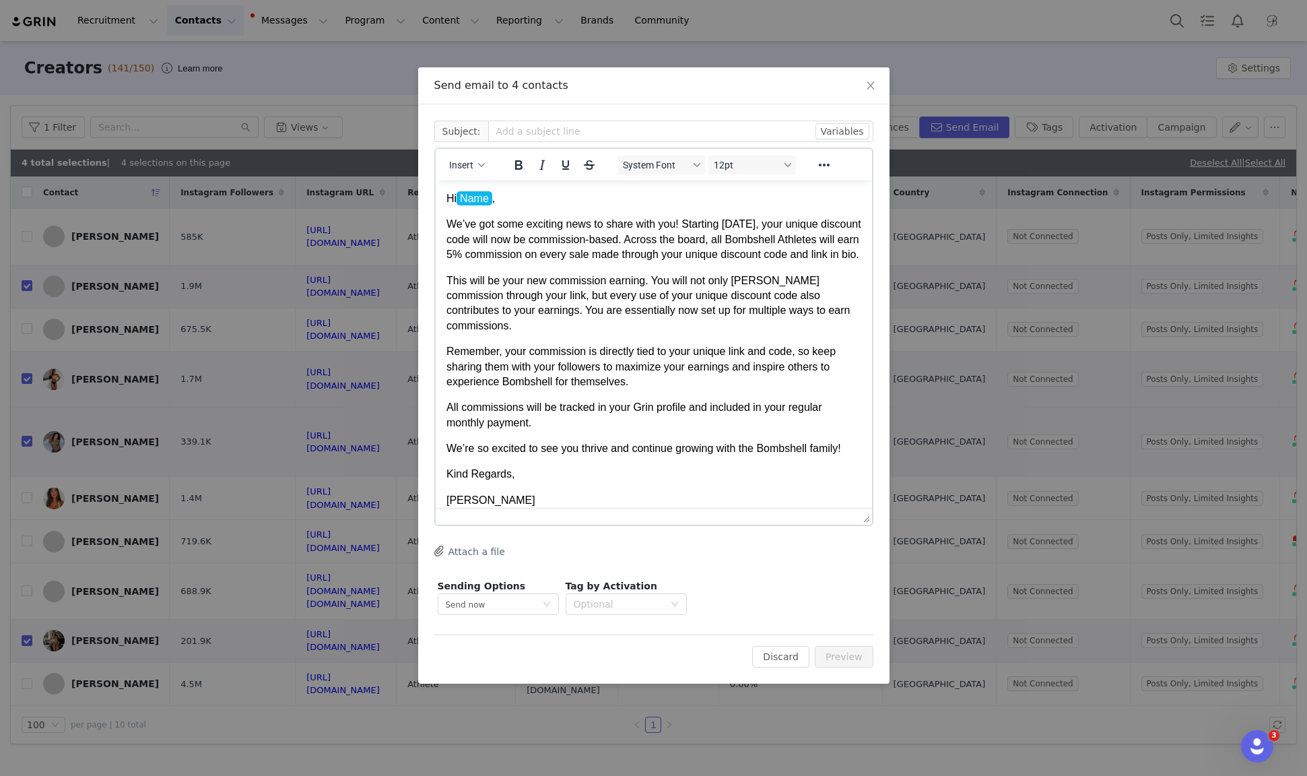
click at [508, 203] on p "Hi Name ," at bounding box center [653, 198] width 415 height 15
click at [838, 131] on button "Variables" at bounding box center [843, 131] width 54 height 16
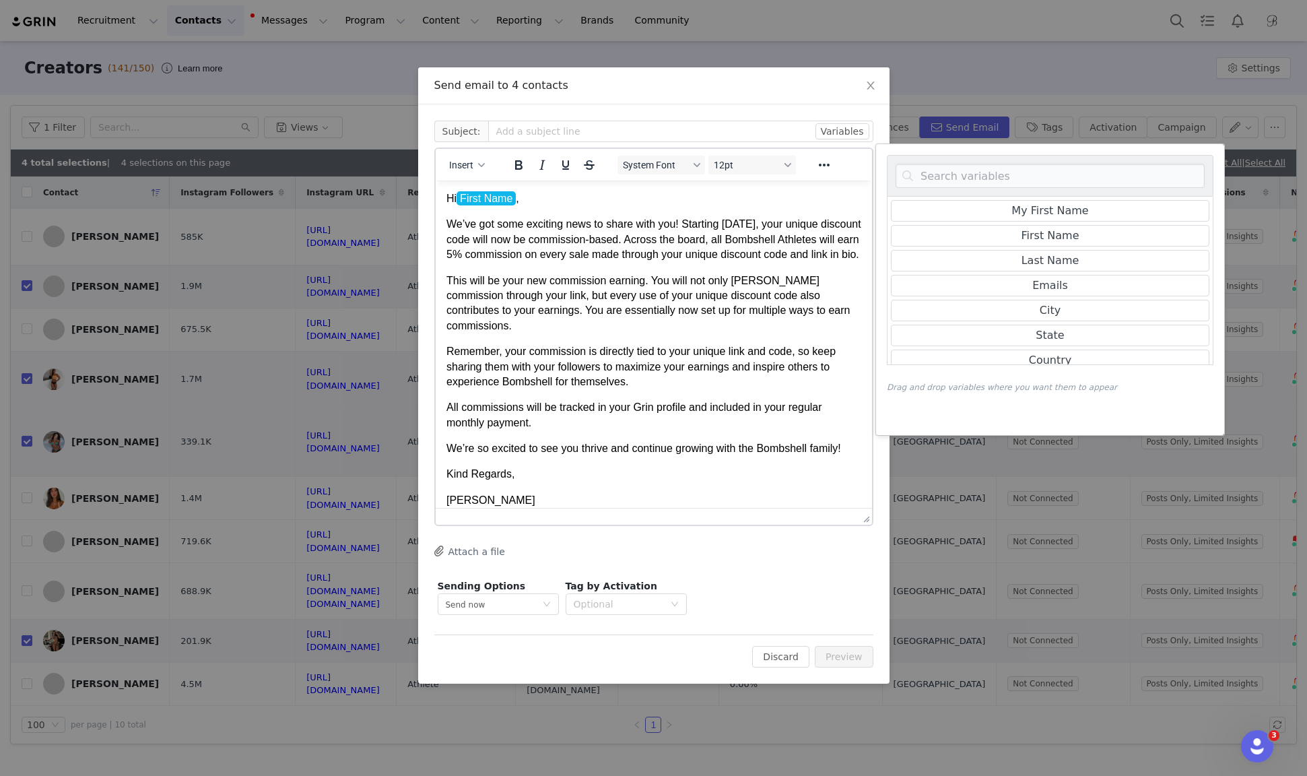
scroll to position [36, 0]
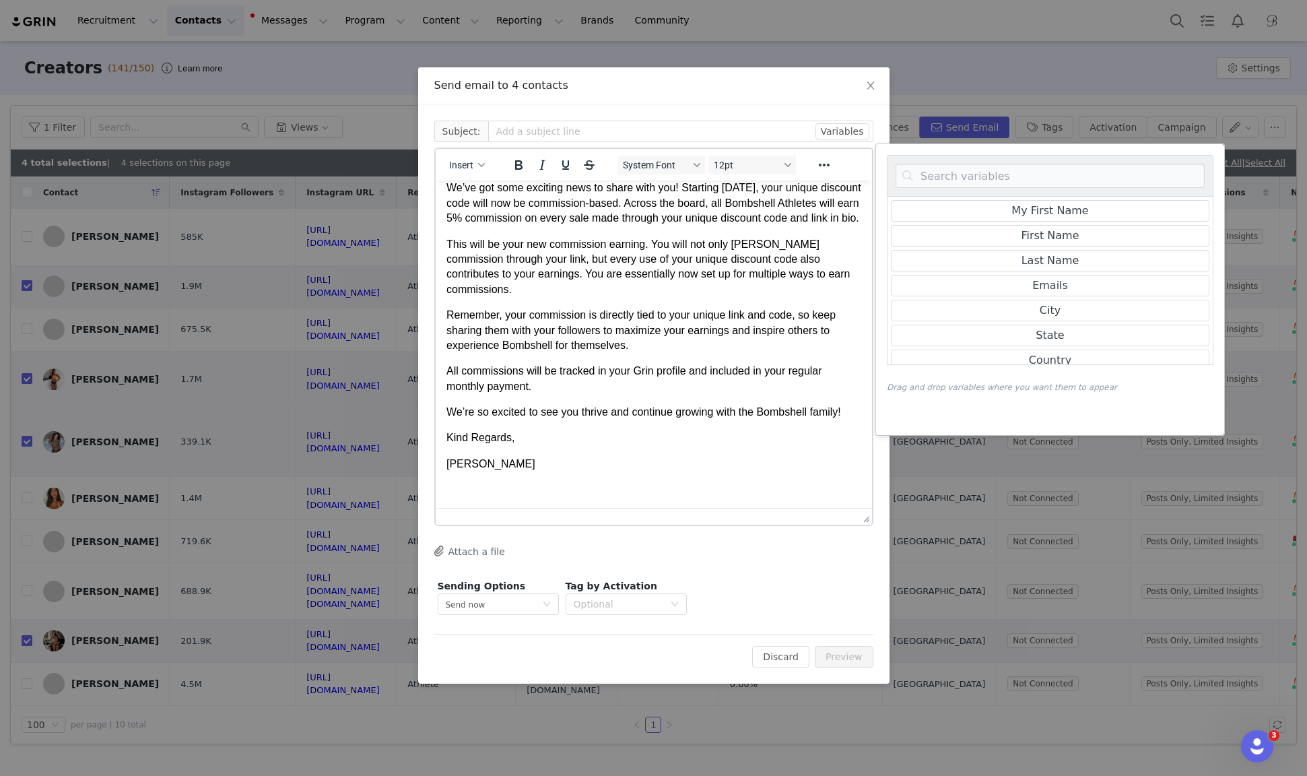
click at [673, 483] on p "Rich Text Area. Press ALT-0 for help." at bounding box center [653, 489] width 415 height 15
click at [477, 158] on button "Insert" at bounding box center [467, 165] width 46 height 19
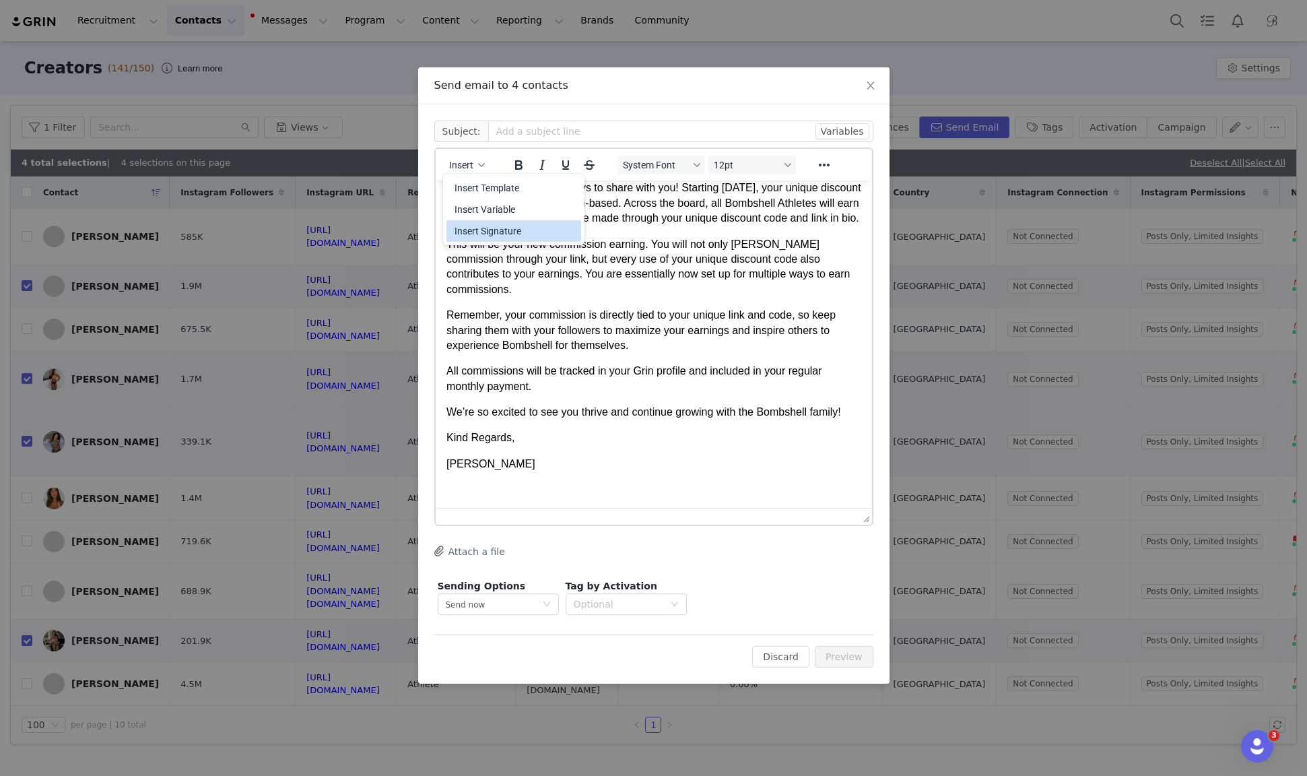
click at [481, 233] on div "Insert Signature" at bounding box center [515, 231] width 121 height 16
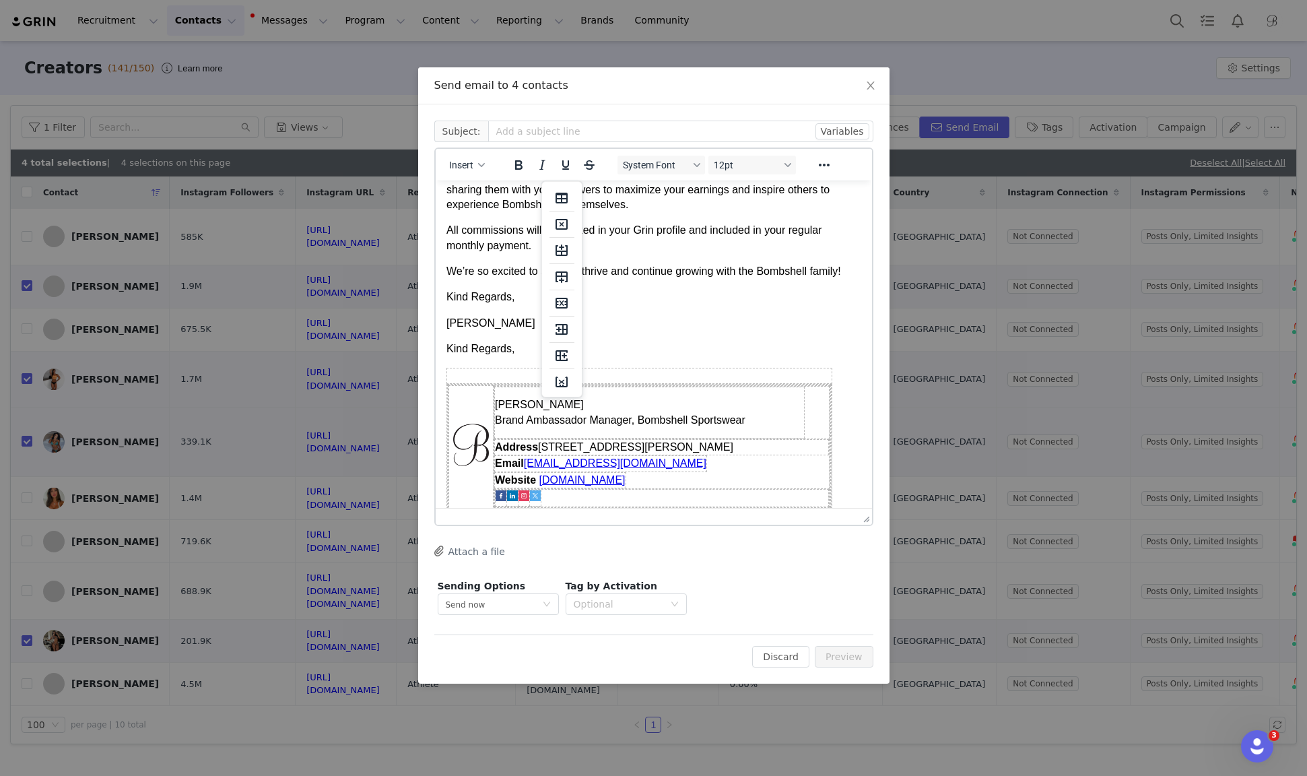
click at [527, 356] on p "Kind Regards," at bounding box center [653, 348] width 415 height 15
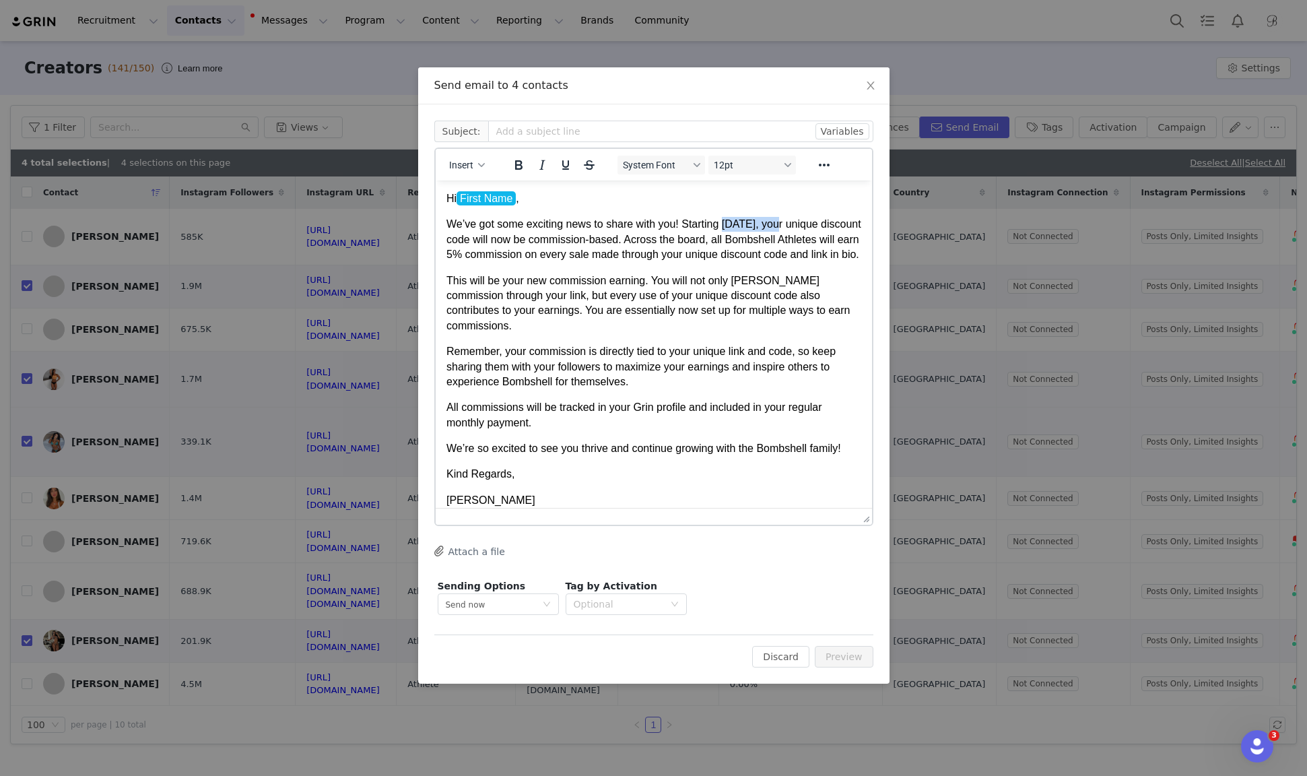
drag, startPoint x: 783, startPoint y: 222, endPoint x: 730, endPoint y: 222, distance: 52.5
click at [730, 222] on p "We’ve got some exciting news to share with you! Starting [DATE], your unique di…" at bounding box center [653, 239] width 415 height 45
click at [714, 223] on p "We’ve got some exciting news to share with you! Starting [DATE] , your unique d…" at bounding box center [653, 239] width 415 height 45
drag, startPoint x: 531, startPoint y: 253, endPoint x: 608, endPoint y: 254, distance: 76.8
click at [608, 254] on p "We’ve got some exciting news to share with you! Starting [DATE] , your unique d…" at bounding box center [653, 239] width 415 height 45
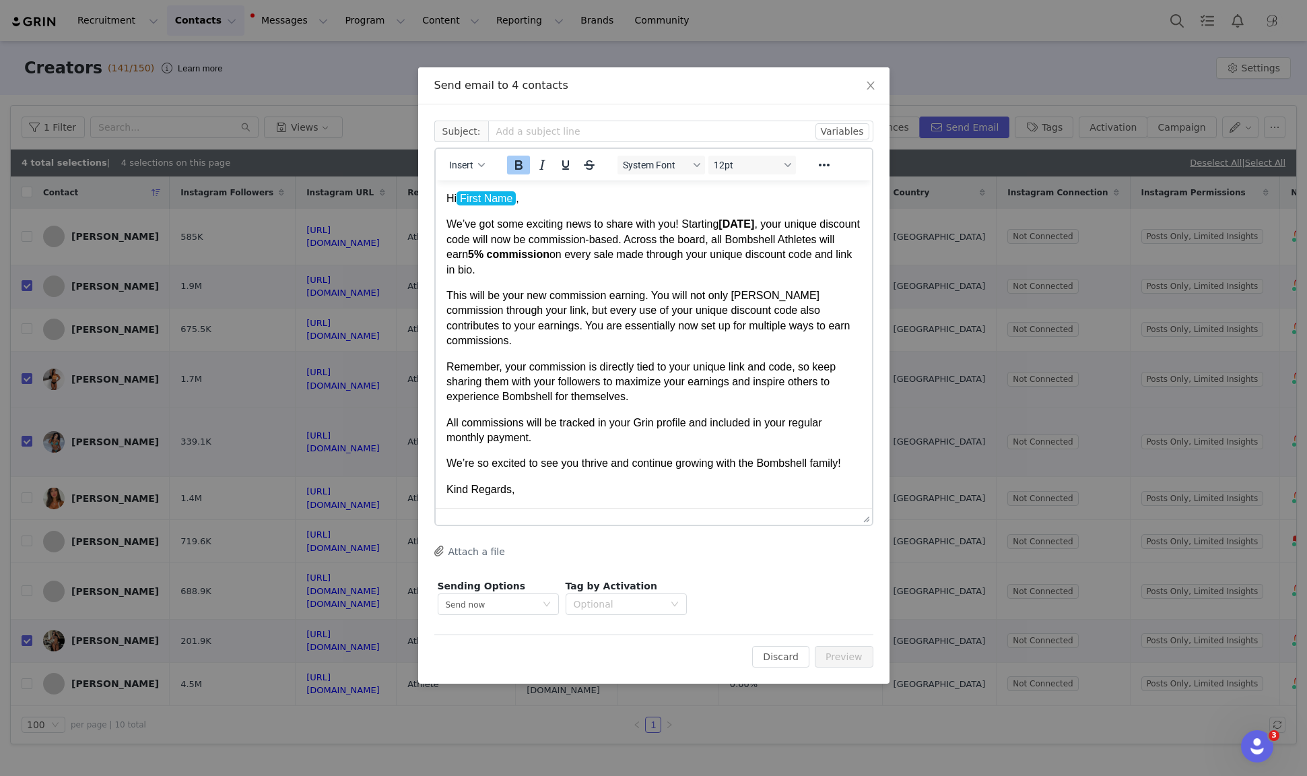
click at [632, 253] on p "We’ve got some exciting news to share with you! Starting [DATE] , your unique d…" at bounding box center [653, 247] width 415 height 61
drag, startPoint x: 554, startPoint y: 310, endPoint x: 512, endPoint y: 329, distance: 46.7
click at [512, 329] on p "This will be your new commission earning. You will not only [PERSON_NAME] commi…" at bounding box center [653, 318] width 415 height 61
click at [550, 326] on p "This will be your new commission earning. You will not only [PERSON_NAME] commi…" at bounding box center [653, 318] width 415 height 61
drag, startPoint x: 636, startPoint y: 422, endPoint x: 688, endPoint y: 422, distance: 52.5
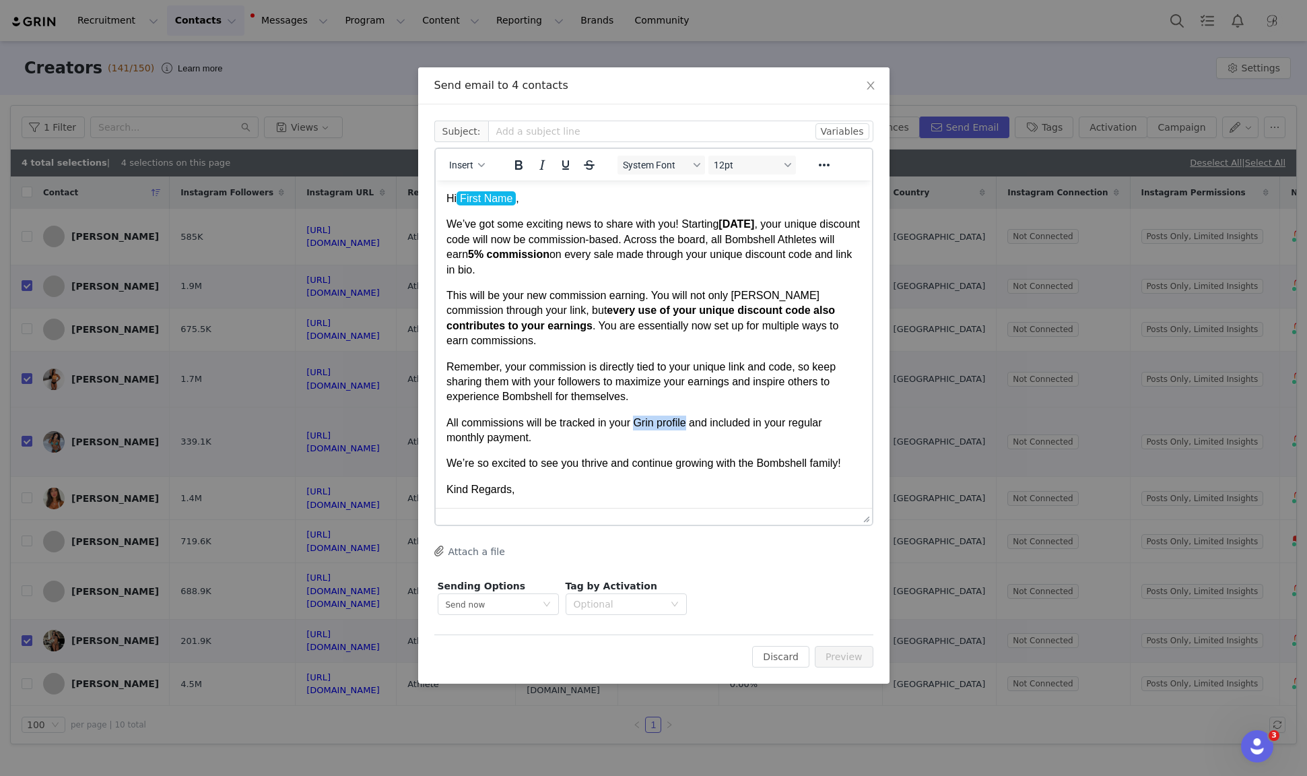
click at [688, 422] on p "All commissions will be tracked in your Grin profile and included in your regul…" at bounding box center [653, 431] width 415 height 30
click at [725, 425] on p "All commissions will be tracked in your Grin profile and included in your regul…" at bounding box center [653, 431] width 415 height 30
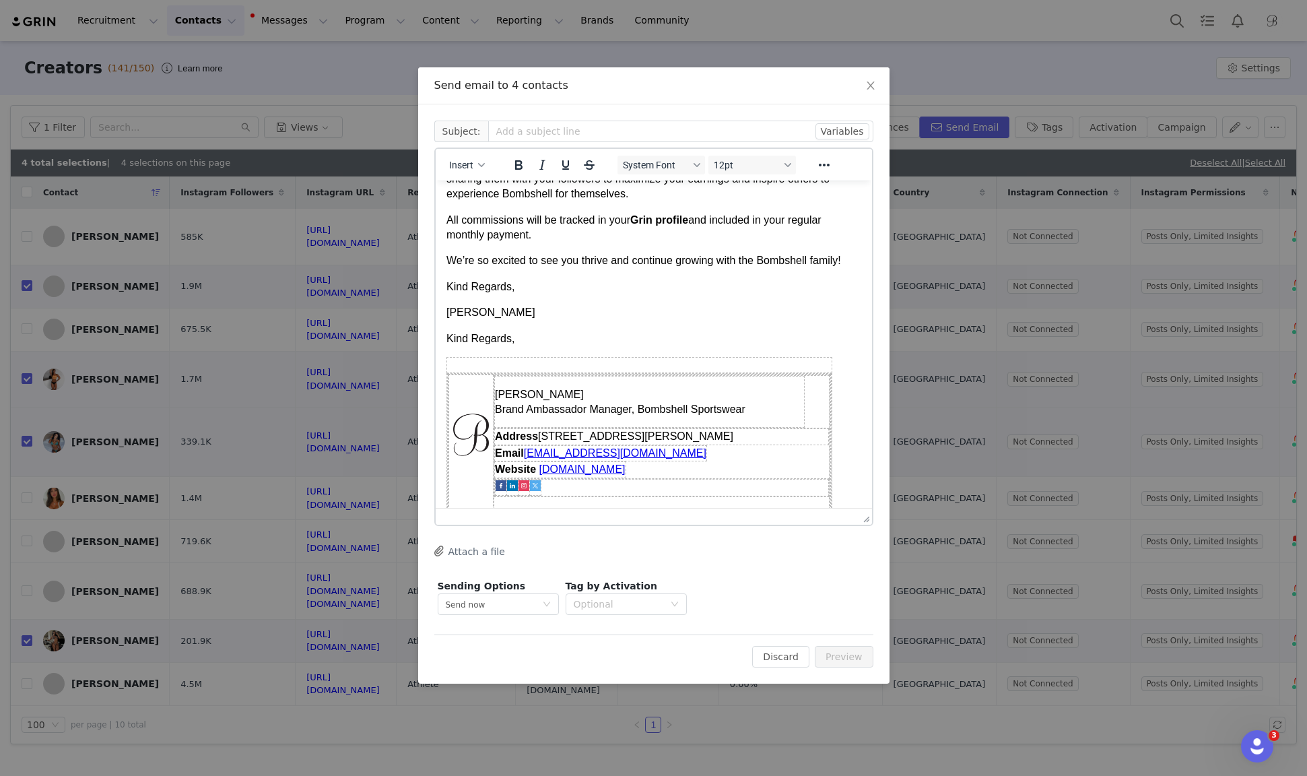
scroll to position [208, 0]
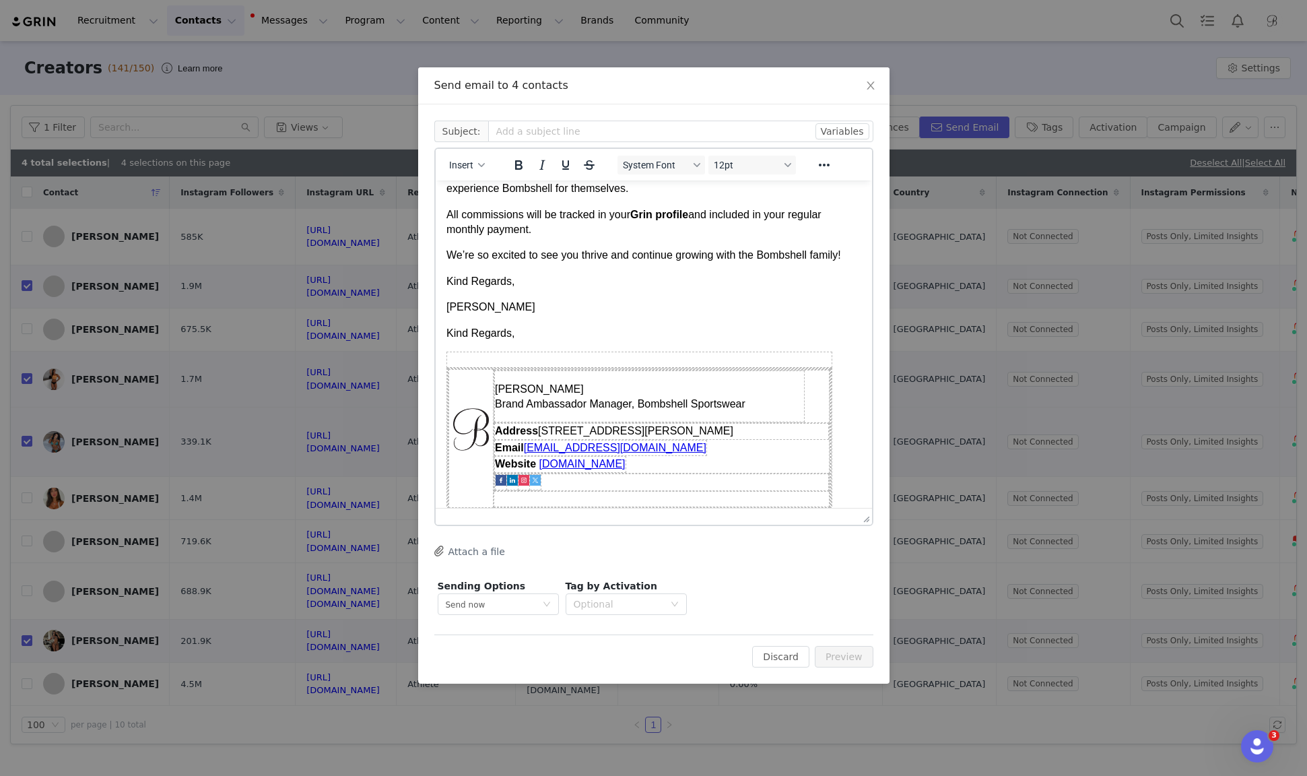
drag, startPoint x: 536, startPoint y: 333, endPoint x: 358, endPoint y: 333, distance: 178.5
click at [435, 333] on html "Hi First Name , We’ve got some exciting news to share with you! Starting [DATE]…" at bounding box center [653, 246] width 436 height 548
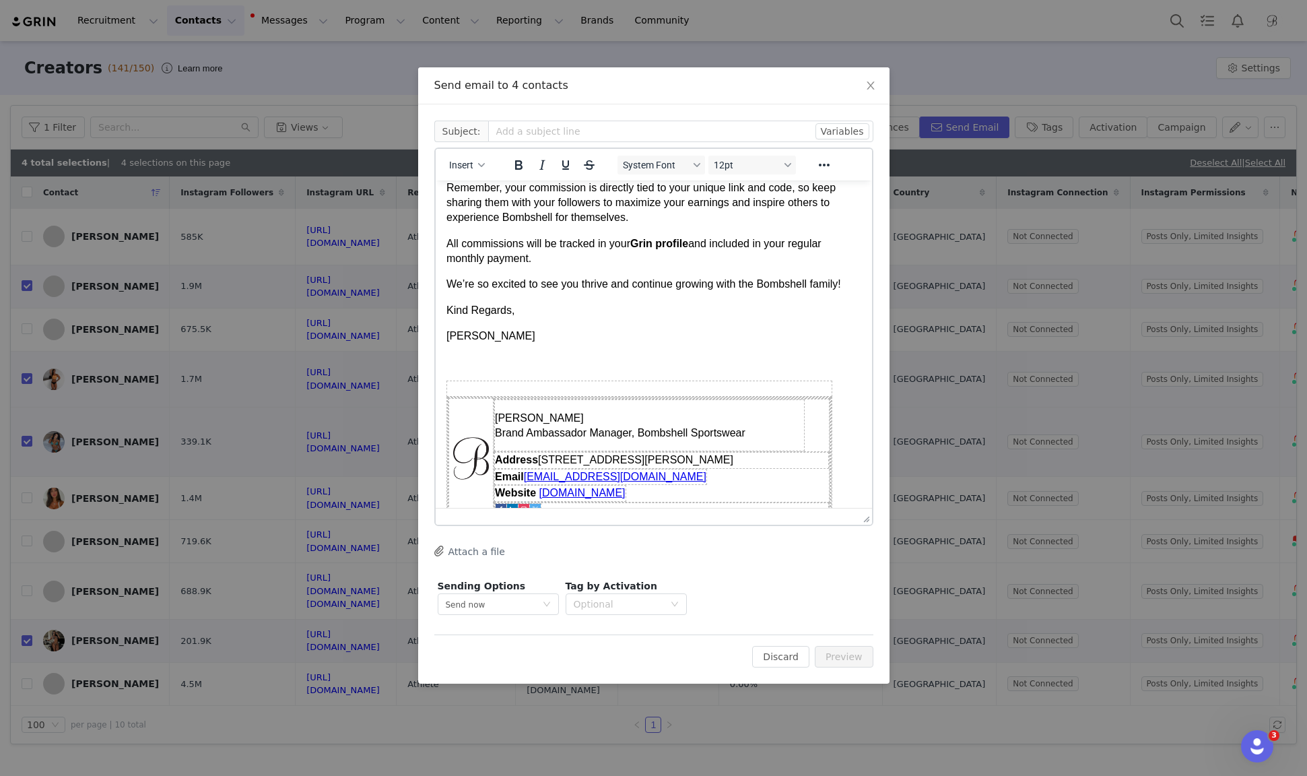
scroll to position [0, 0]
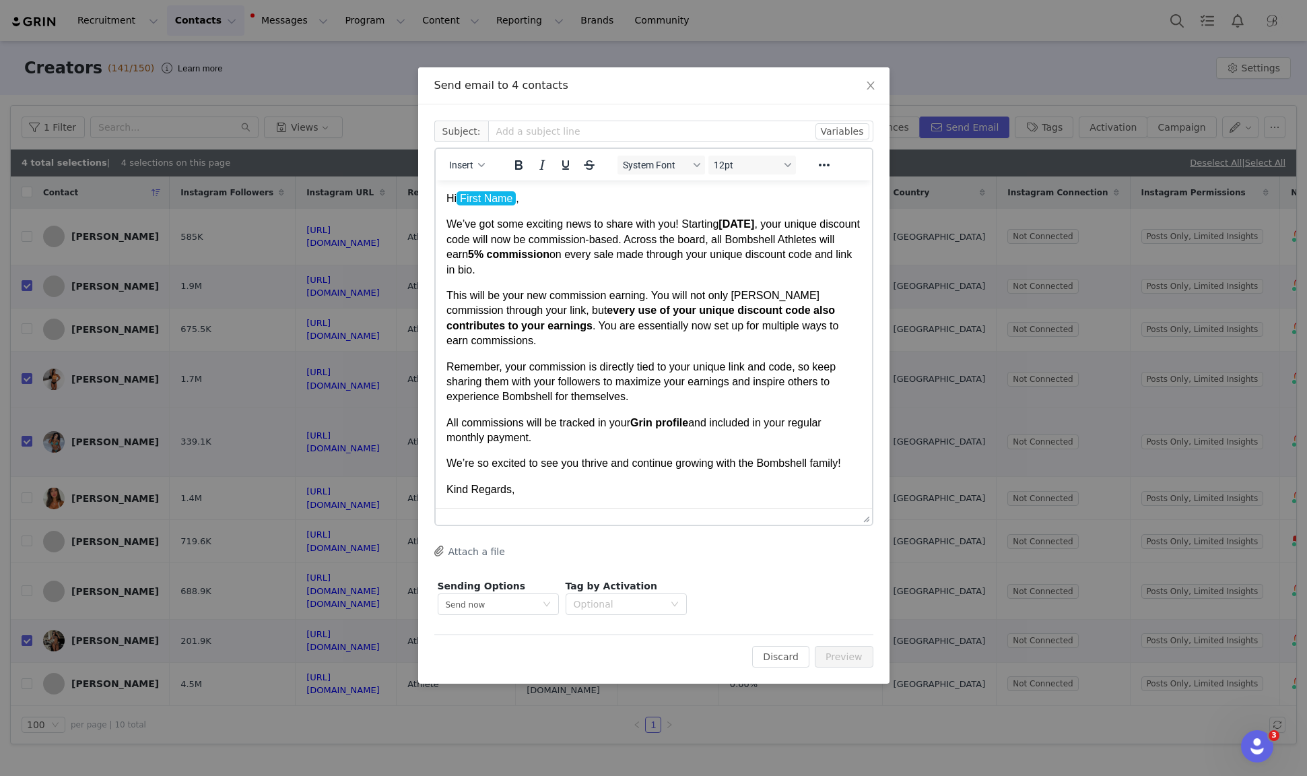
click at [448, 488] on p "Kind Regards," at bounding box center [653, 489] width 415 height 15
click at [530, 129] on input "text" at bounding box center [680, 132] width 385 height 22
drag, startPoint x: 639, startPoint y: 131, endPoint x: 599, endPoint y: 135, distance: 40.5
click at [599, 135] on input "Bombshell Sportswear | Important Update for Bombshell Athletes" at bounding box center [680, 132] width 385 height 22
click at [656, 274] on p "We’ve got some exciting news to share with you! Starting [DATE] , your unique d…" at bounding box center [653, 247] width 415 height 61
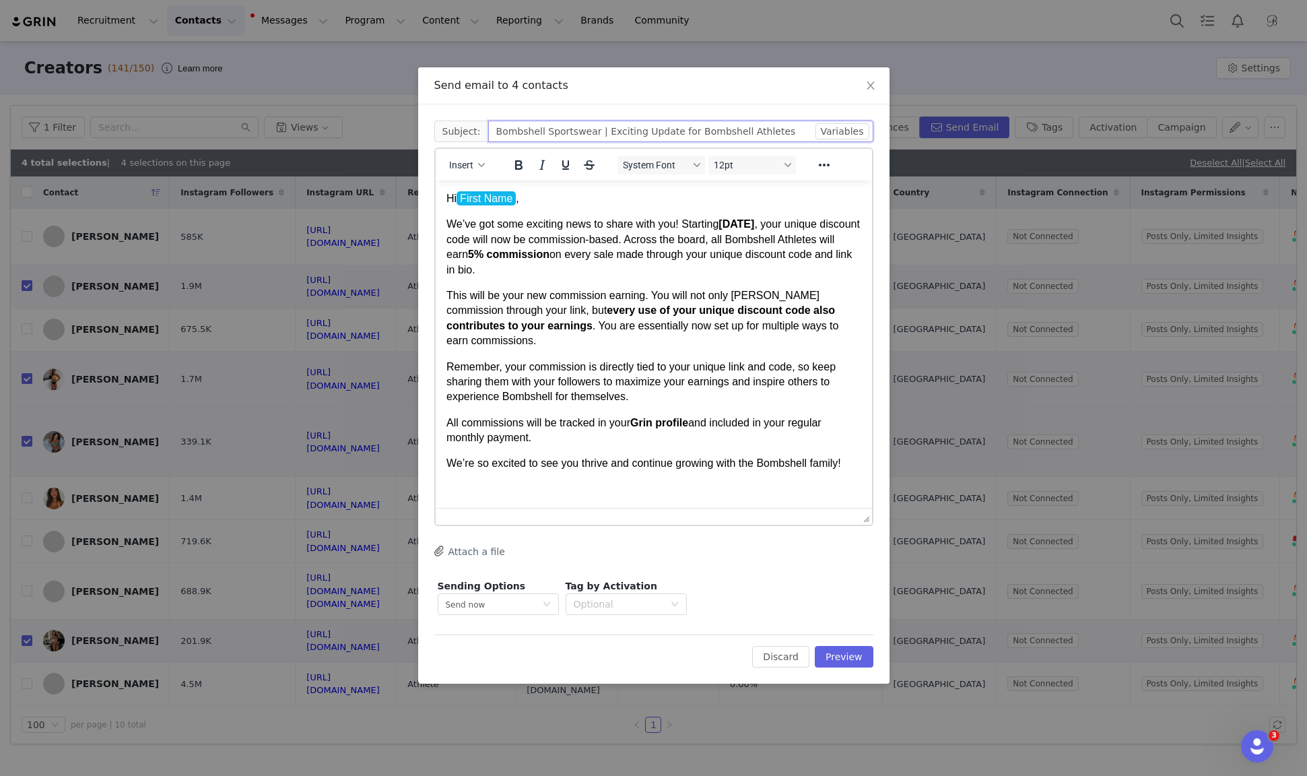
click at [793, 127] on input "Bombshell Sportswear | Exciting Update for Bombshell Athletes" at bounding box center [680, 132] width 385 height 22
type input "Bombshell Sportswear | Exciting Update for Bombshell Athletes!"
click at [698, 319] on p "This will be your new commission earning. You will not only [PERSON_NAME] commi…" at bounding box center [653, 318] width 415 height 61
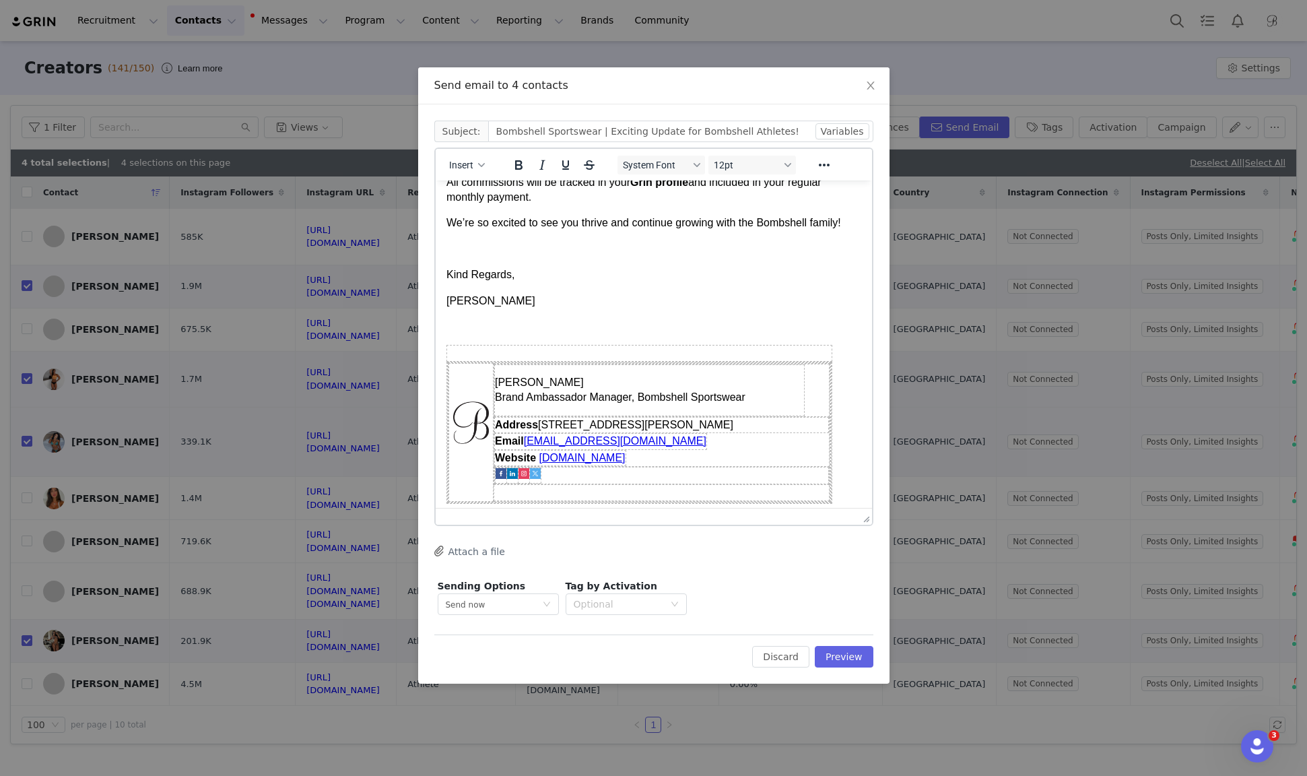
scroll to position [242, 0]
click at [834, 657] on button "Preview" at bounding box center [844, 657] width 59 height 22
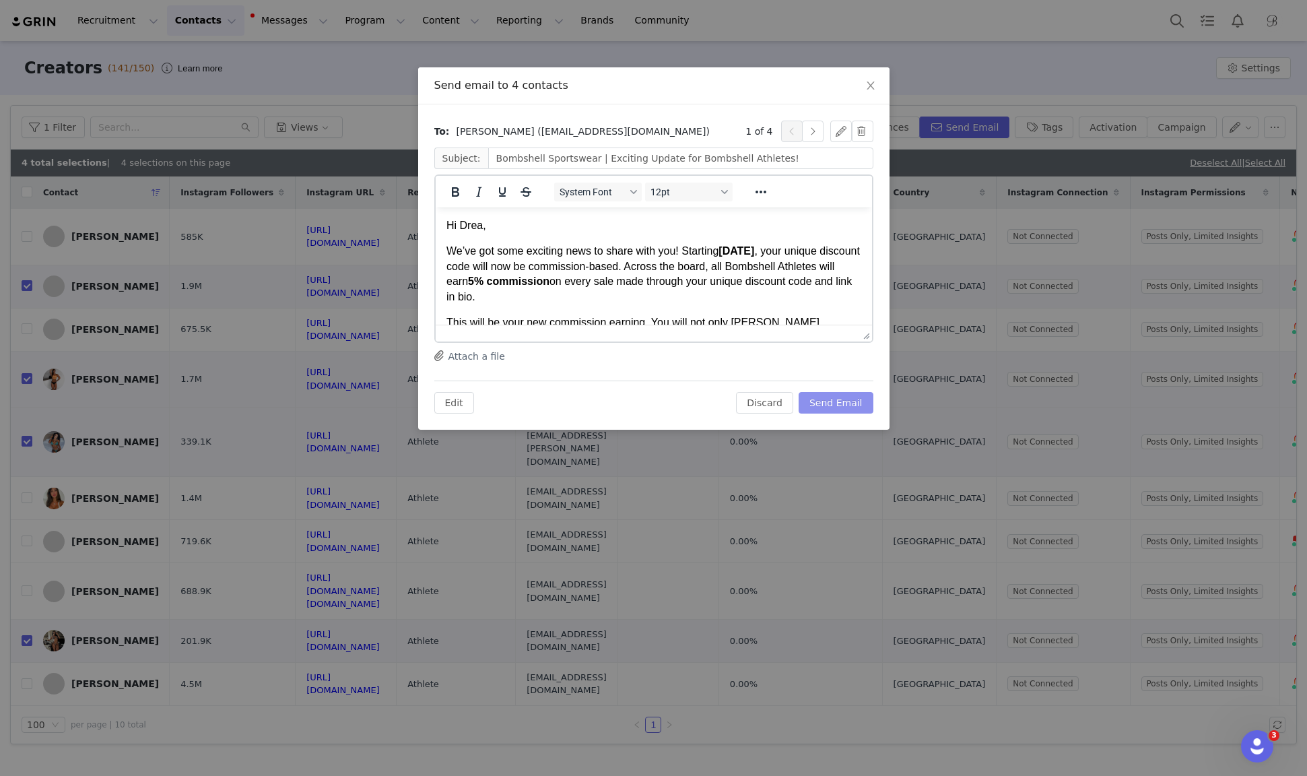
scroll to position [0, 0]
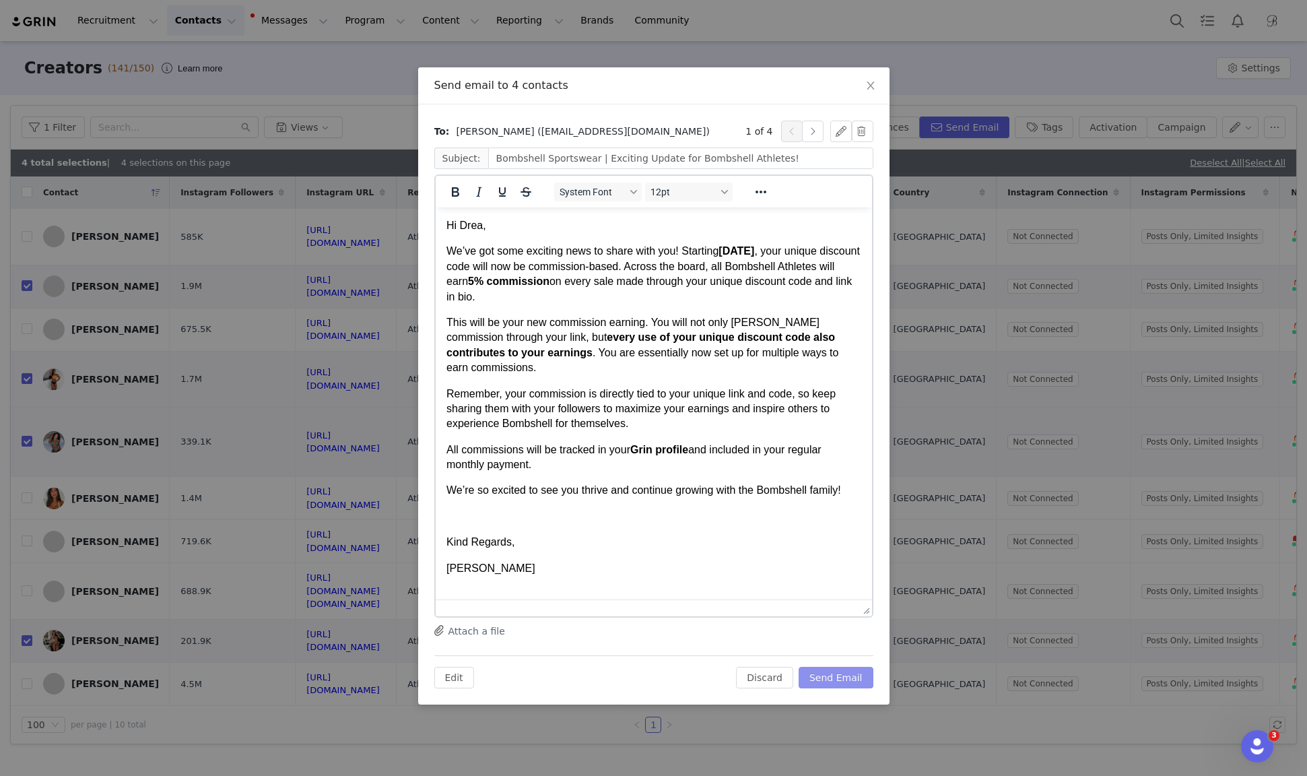
drag, startPoint x: 869, startPoint y: 333, endPoint x: 814, endPoint y: 612, distance: 284.2
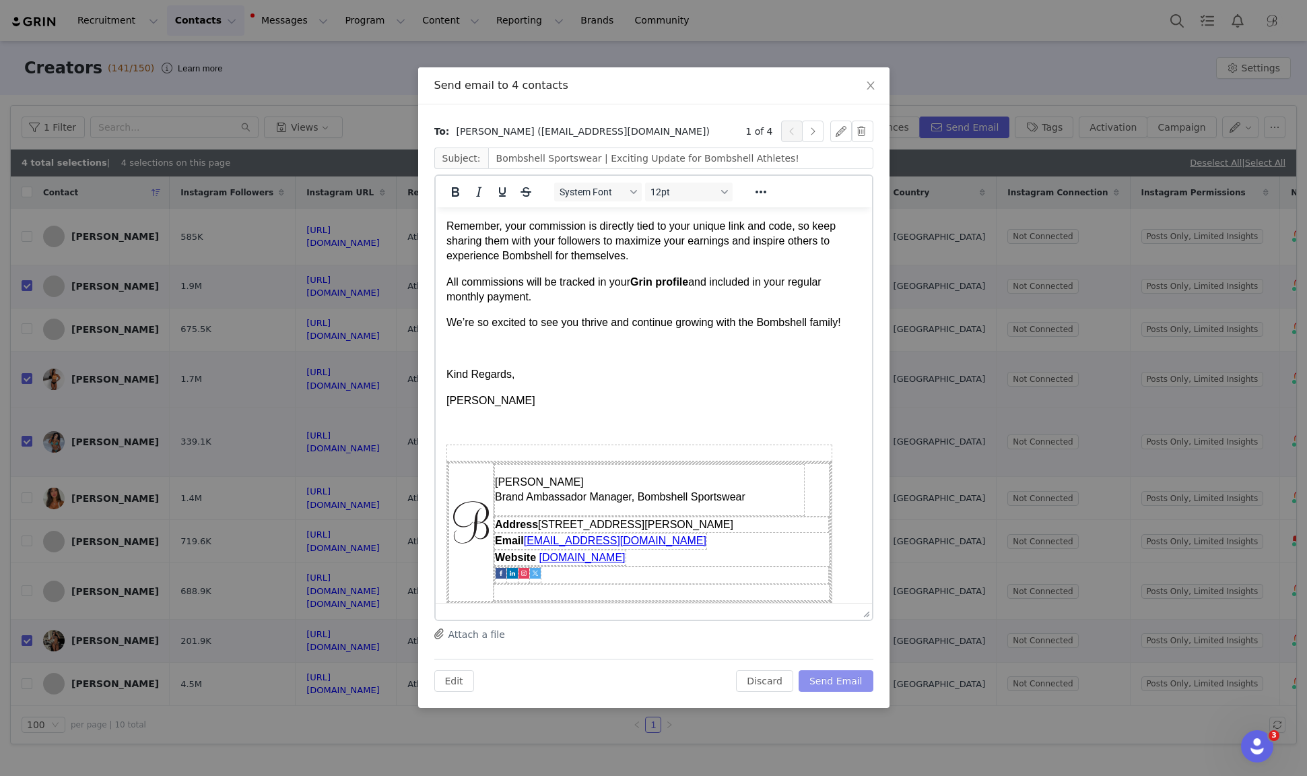
scroll to position [174, 0]
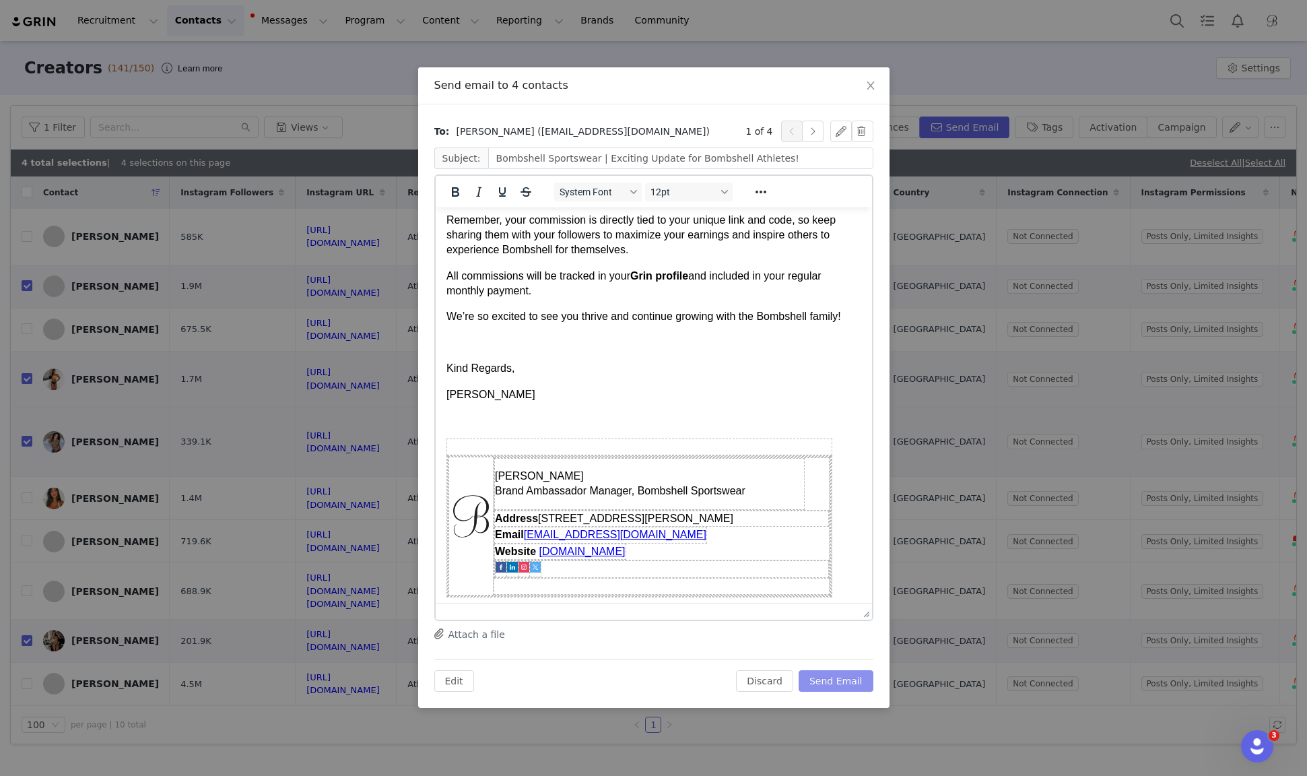
click at [856, 675] on button "Send Email" at bounding box center [836, 681] width 75 height 22
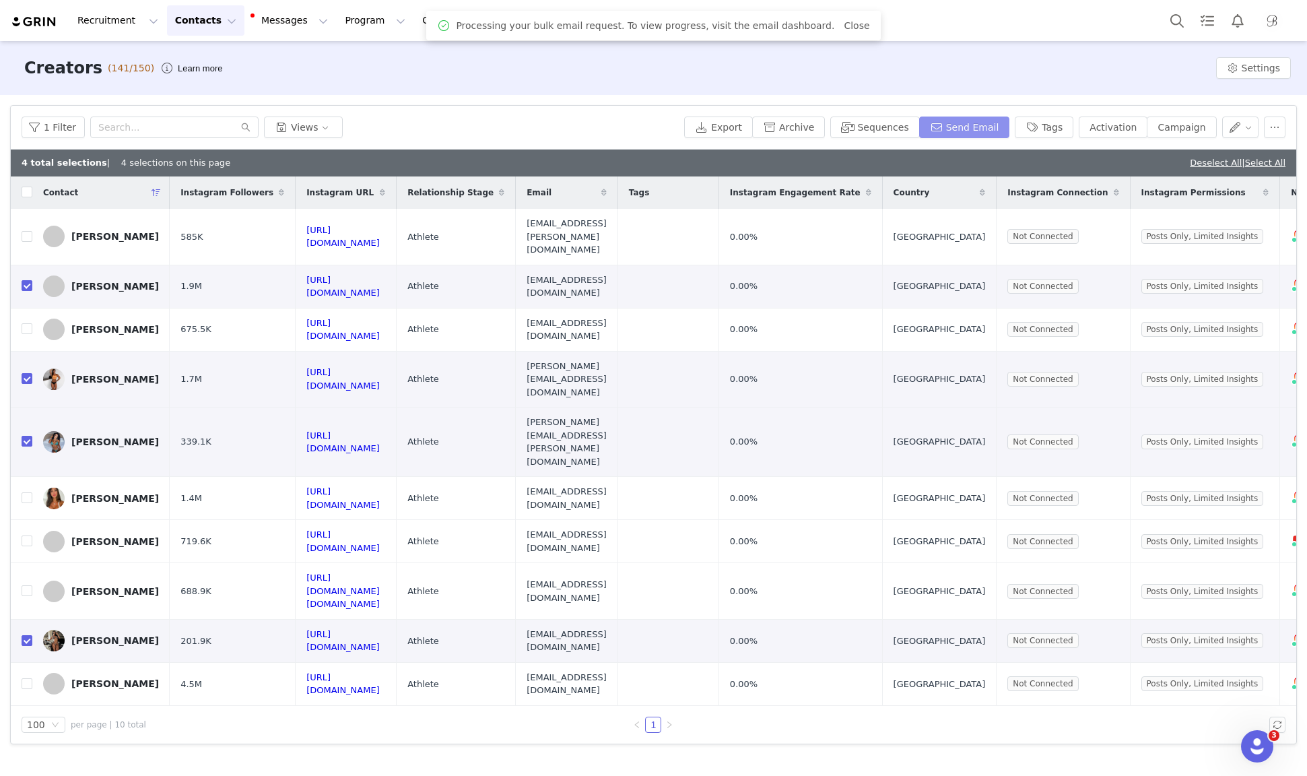
scroll to position [0, 0]
click at [1278, 20] on img "Profile" at bounding box center [1272, 21] width 22 height 22
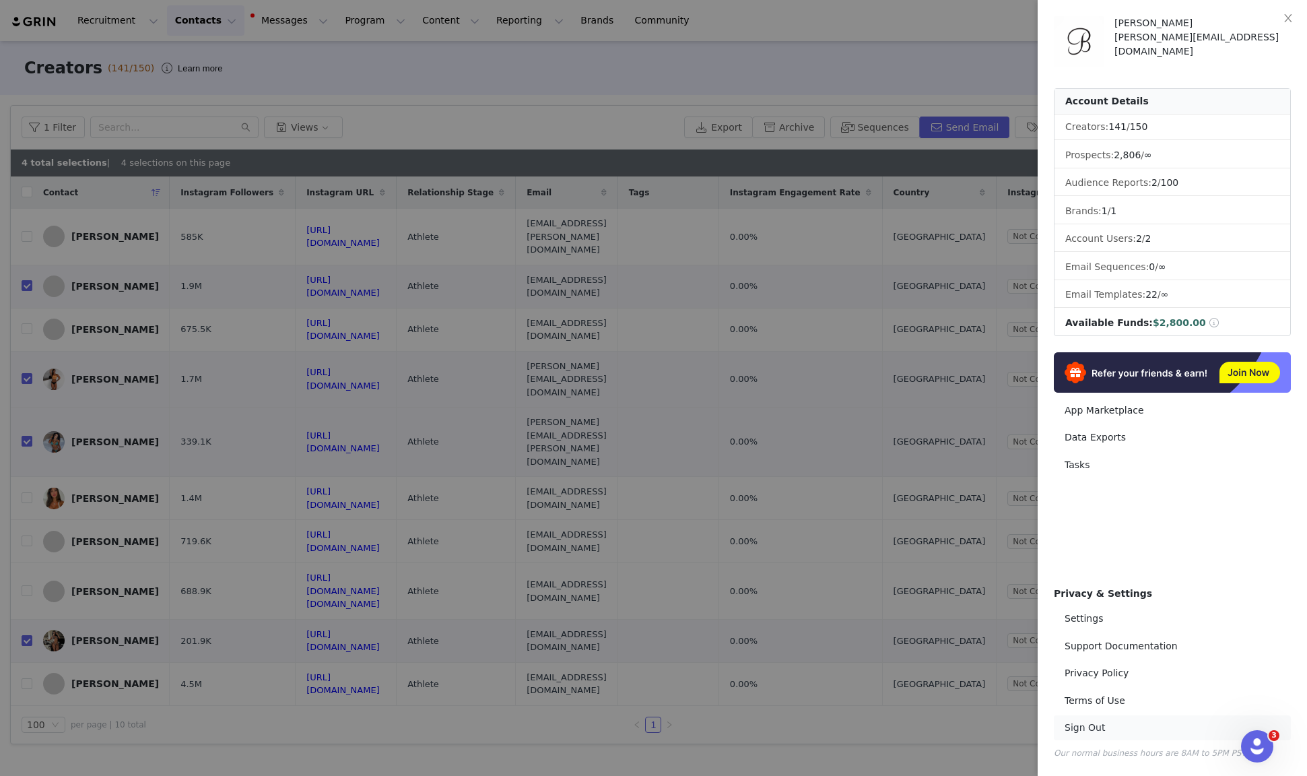
click at [1079, 724] on link "Sign Out" at bounding box center [1172, 727] width 237 height 25
